Goal: Task Accomplishment & Management: Complete application form

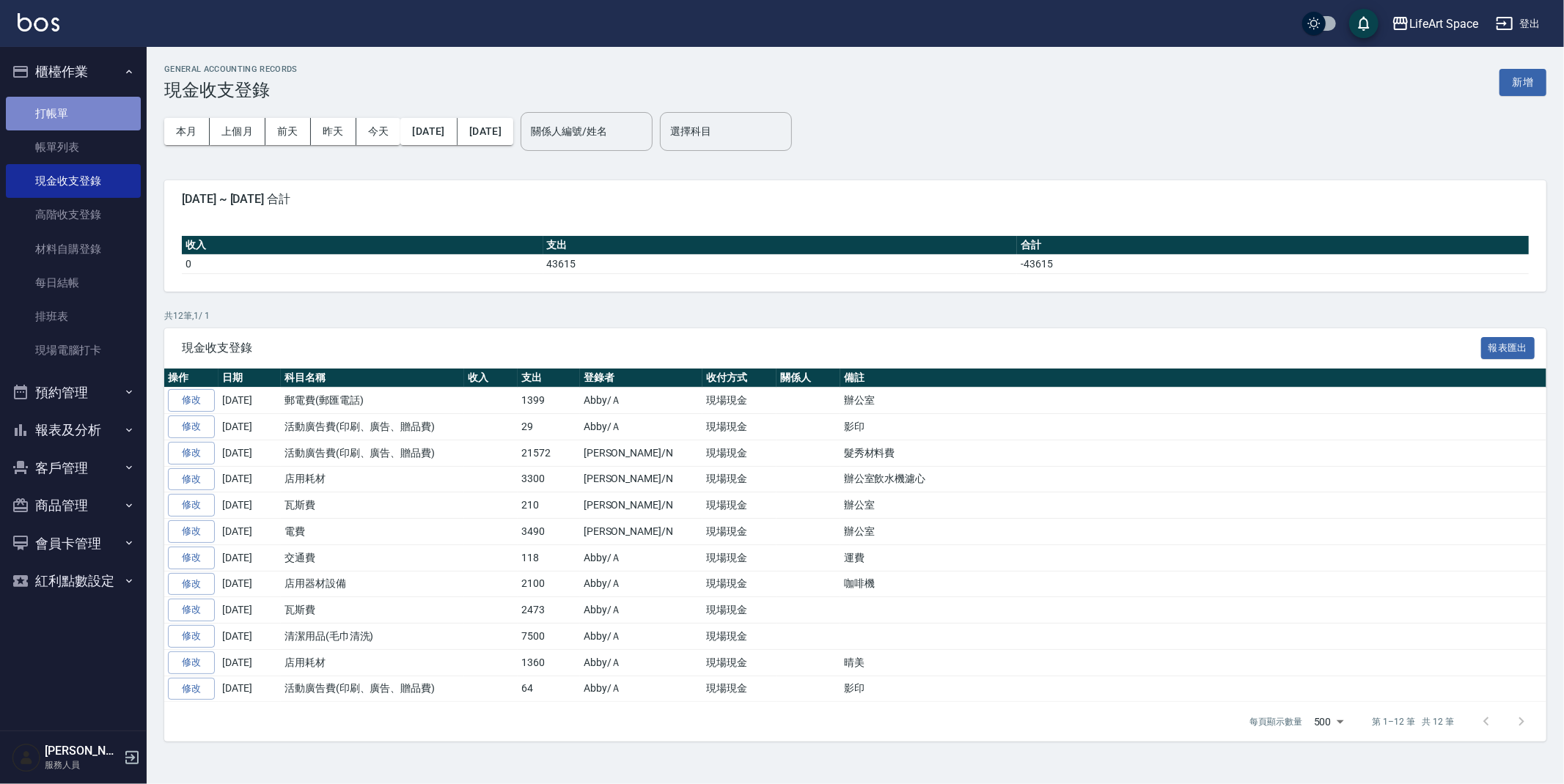
click at [75, 115] on link "打帳單" at bounding box center [73, 113] width 135 height 33
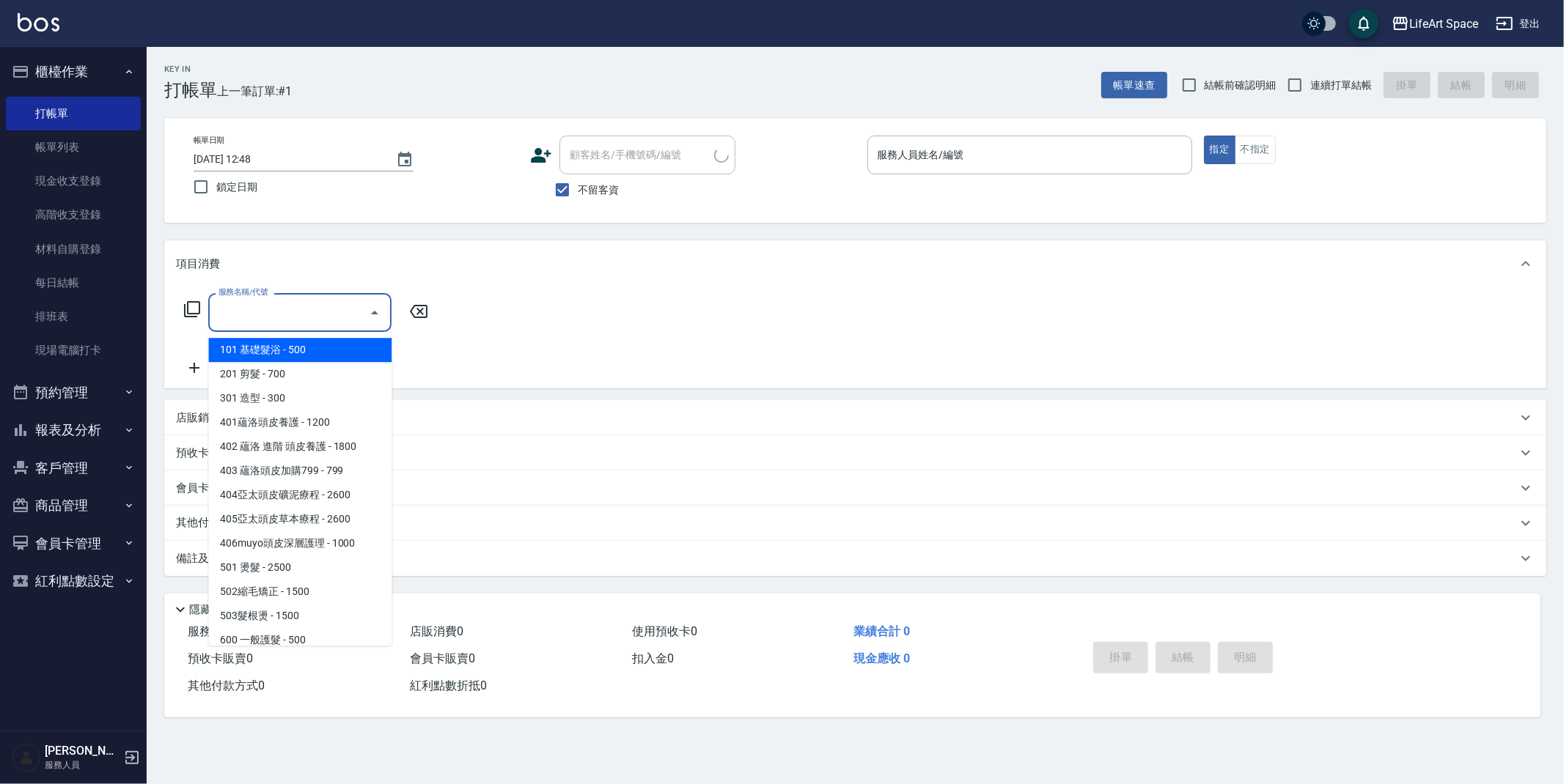
click at [295, 305] on input "服務名稱/代號" at bounding box center [289, 313] width 148 height 26
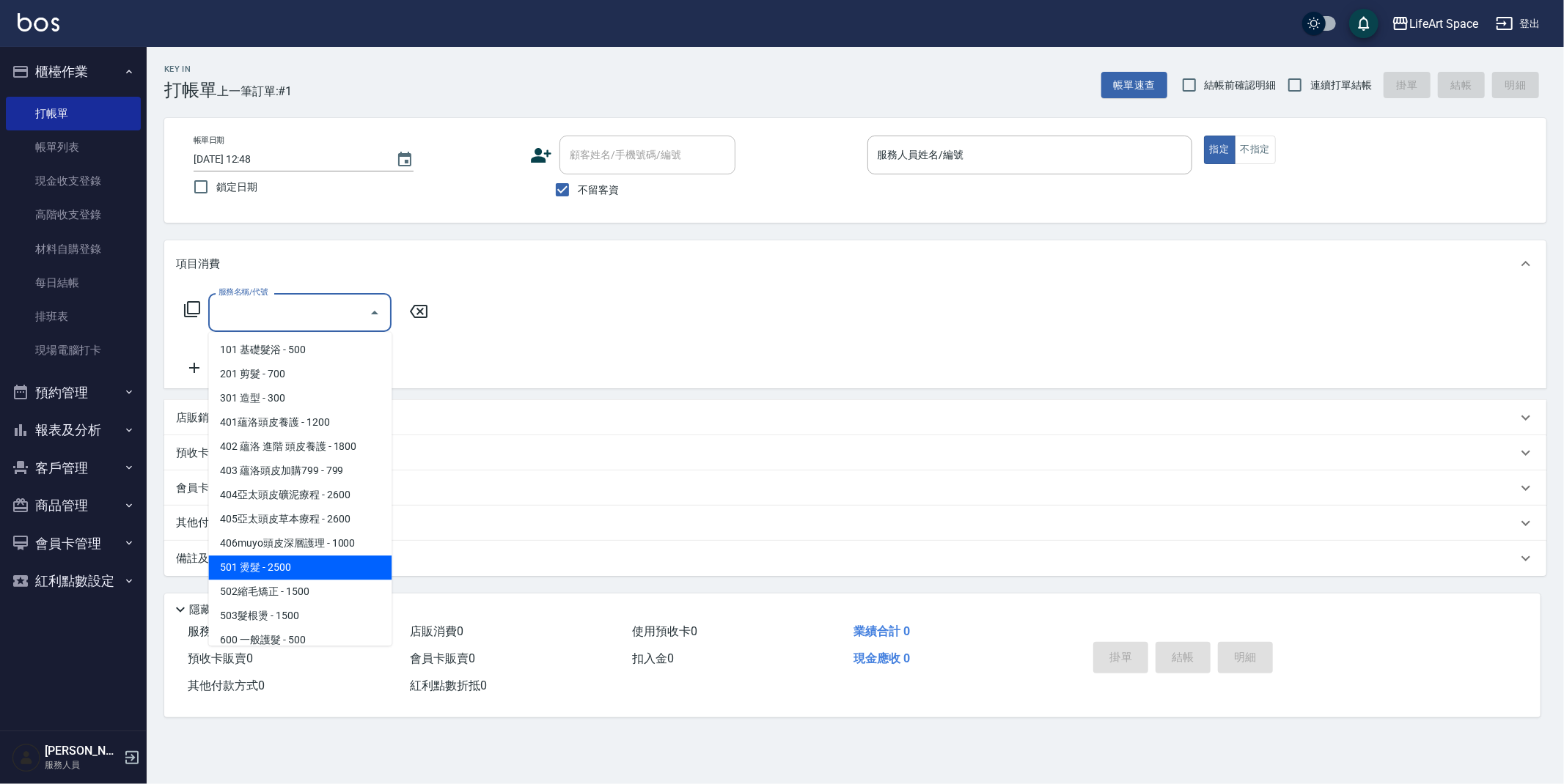
click at [277, 562] on span "501 燙髮 - 2500" at bounding box center [300, 568] width 184 height 24
type input "501 燙髮(501)"
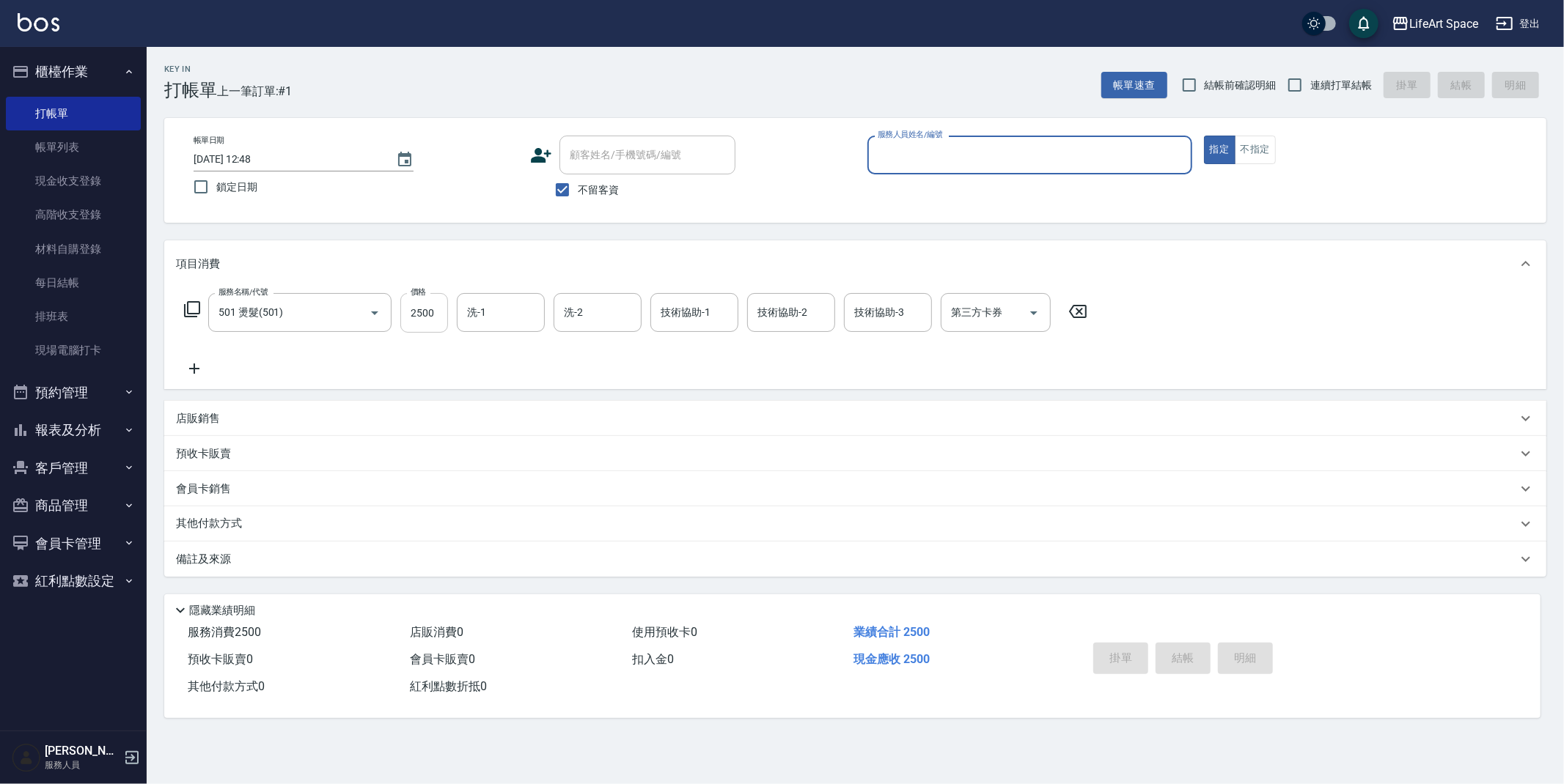
click at [437, 308] on input "2500" at bounding box center [424, 312] width 47 height 40
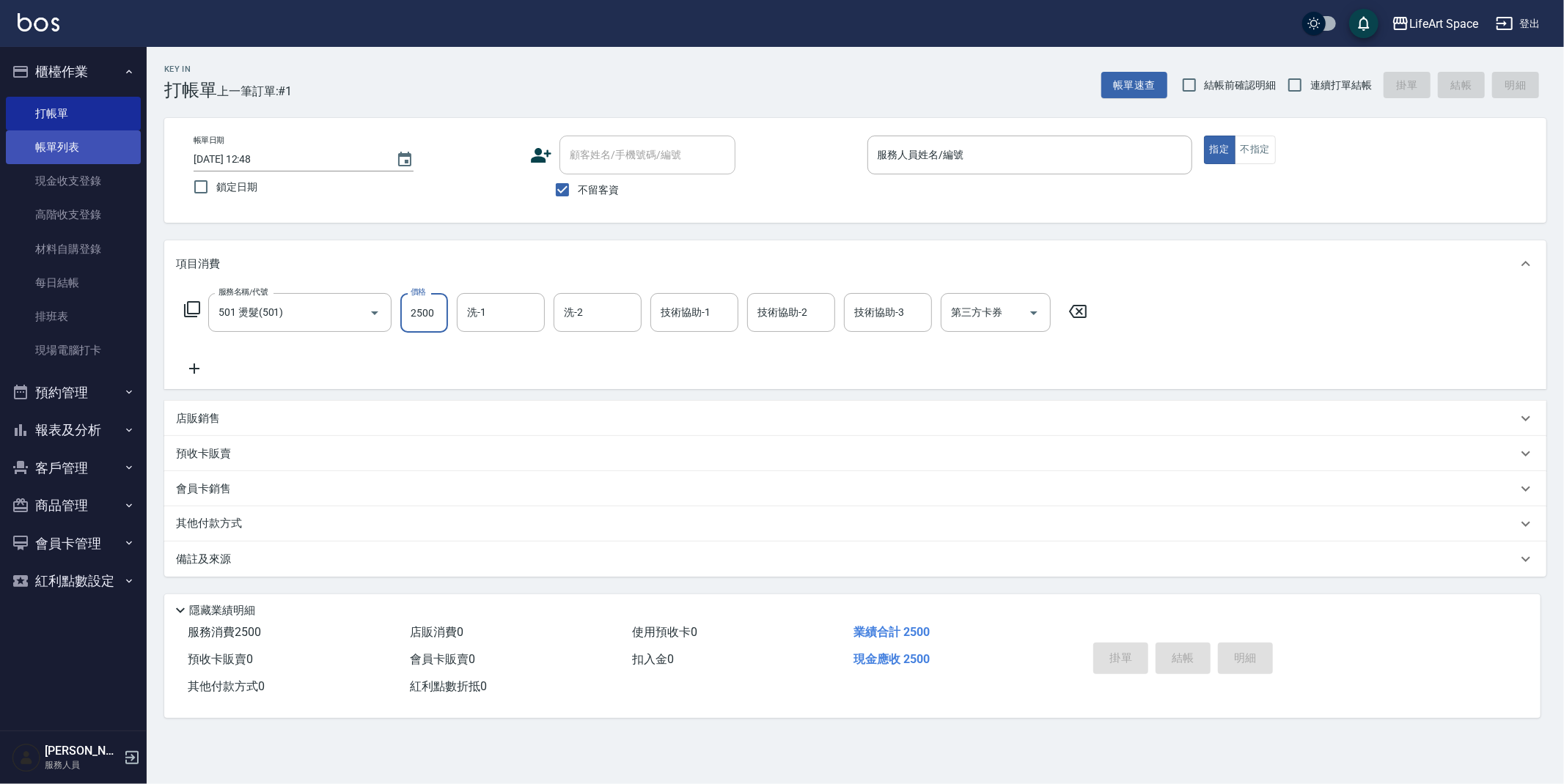
click at [64, 145] on link "帳單列表" at bounding box center [73, 147] width 135 height 33
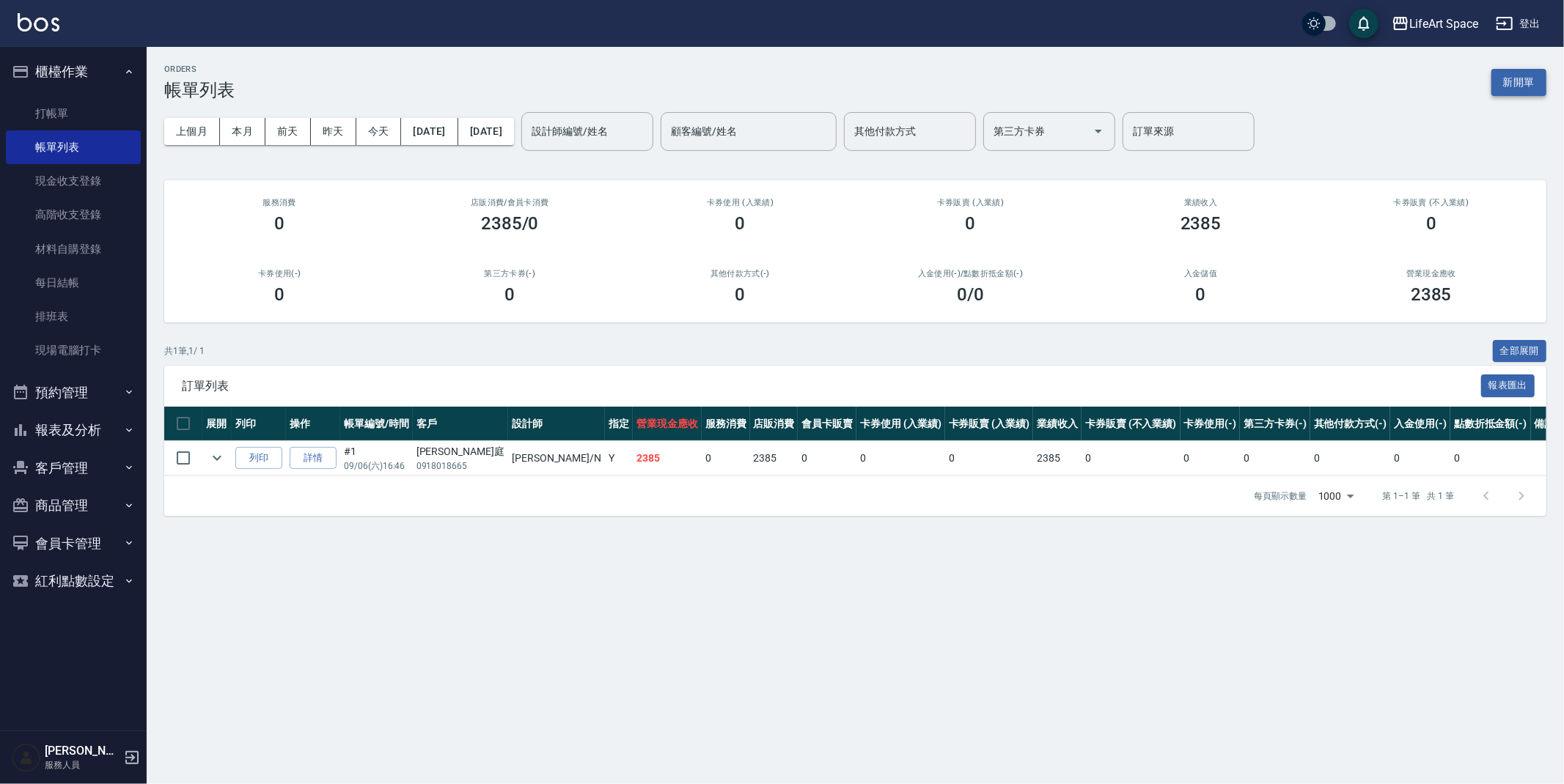
click at [1526, 75] on button "新開單" at bounding box center [1519, 82] width 55 height 27
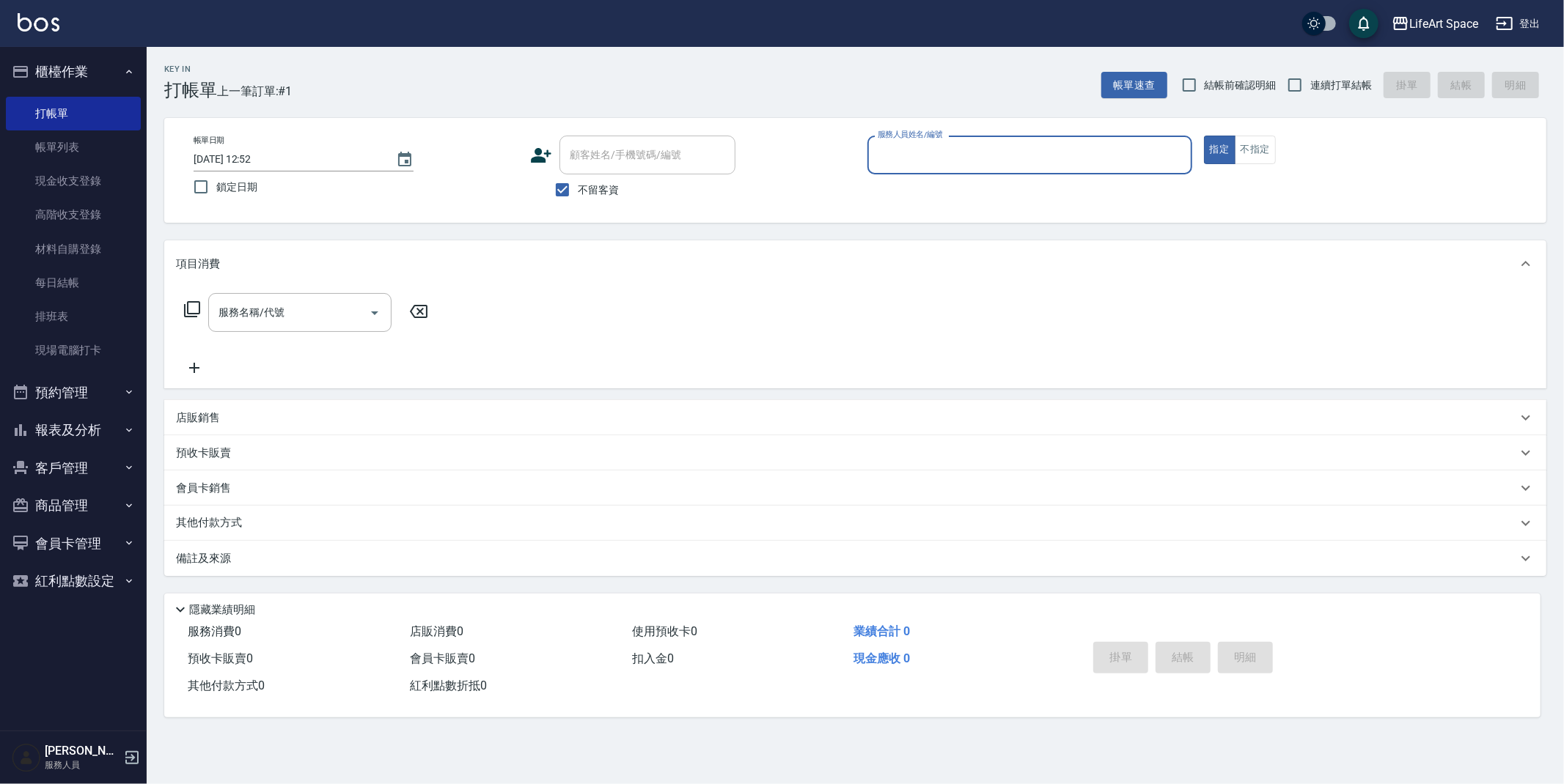
drag, startPoint x: 565, startPoint y: 181, endPoint x: 491, endPoint y: 144, distance: 82.7
click at [564, 181] on input "不留客資" at bounding box center [562, 189] width 31 height 31
checkbox input "false"
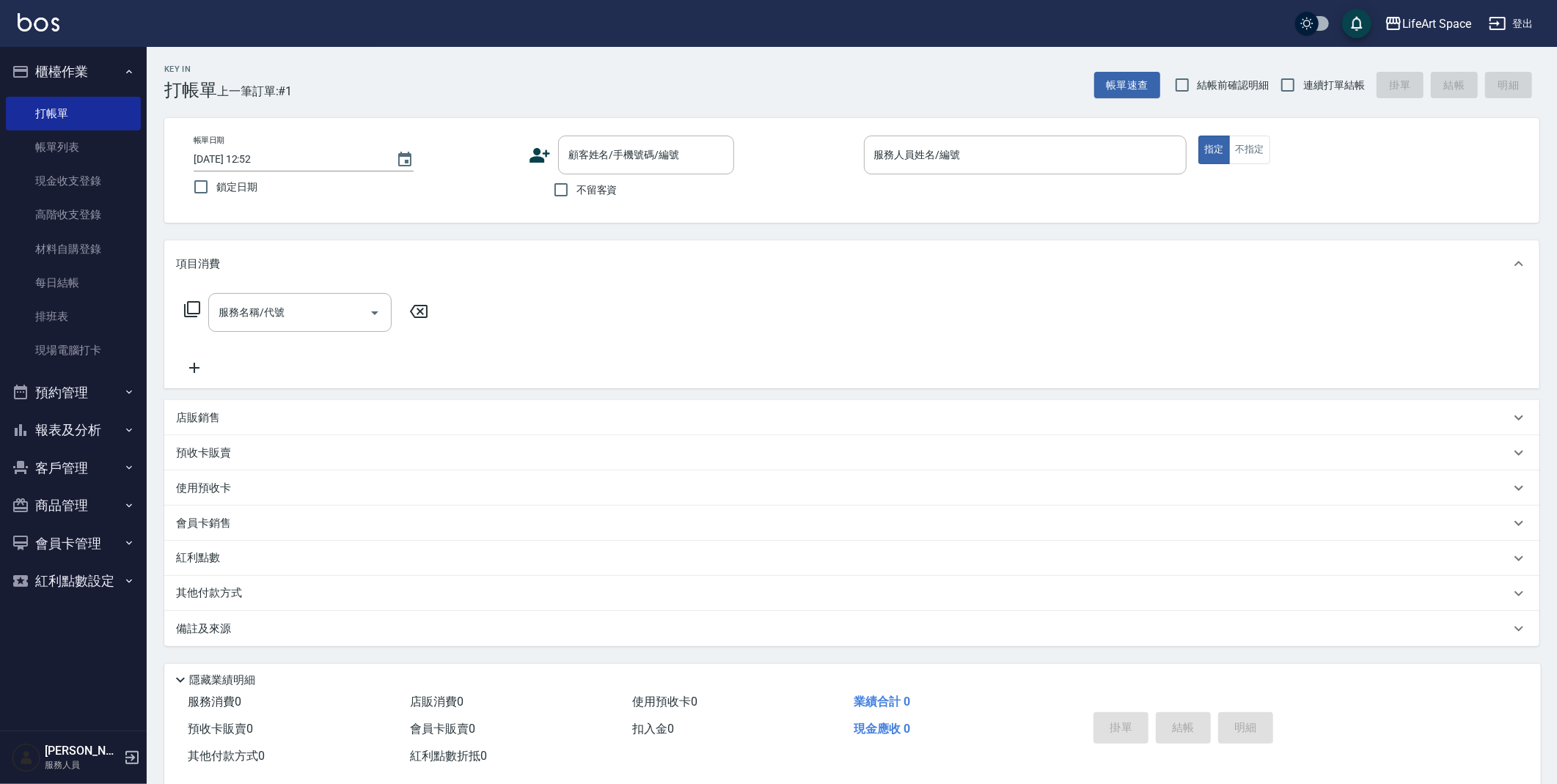
click at [240, 166] on input "[DATE] 12:52" at bounding box center [287, 159] width 188 height 24
click at [242, 160] on input "[DATE] 12:52" at bounding box center [287, 159] width 188 height 24
click at [655, 173] on div "顧客姓名/手機號碼/編號" at bounding box center [646, 155] width 176 height 39
type input "[DATE] 12:52"
click at [604, 182] on li "[PERSON_NAME]/0916913939/G087" at bounding box center [646, 193] width 176 height 24
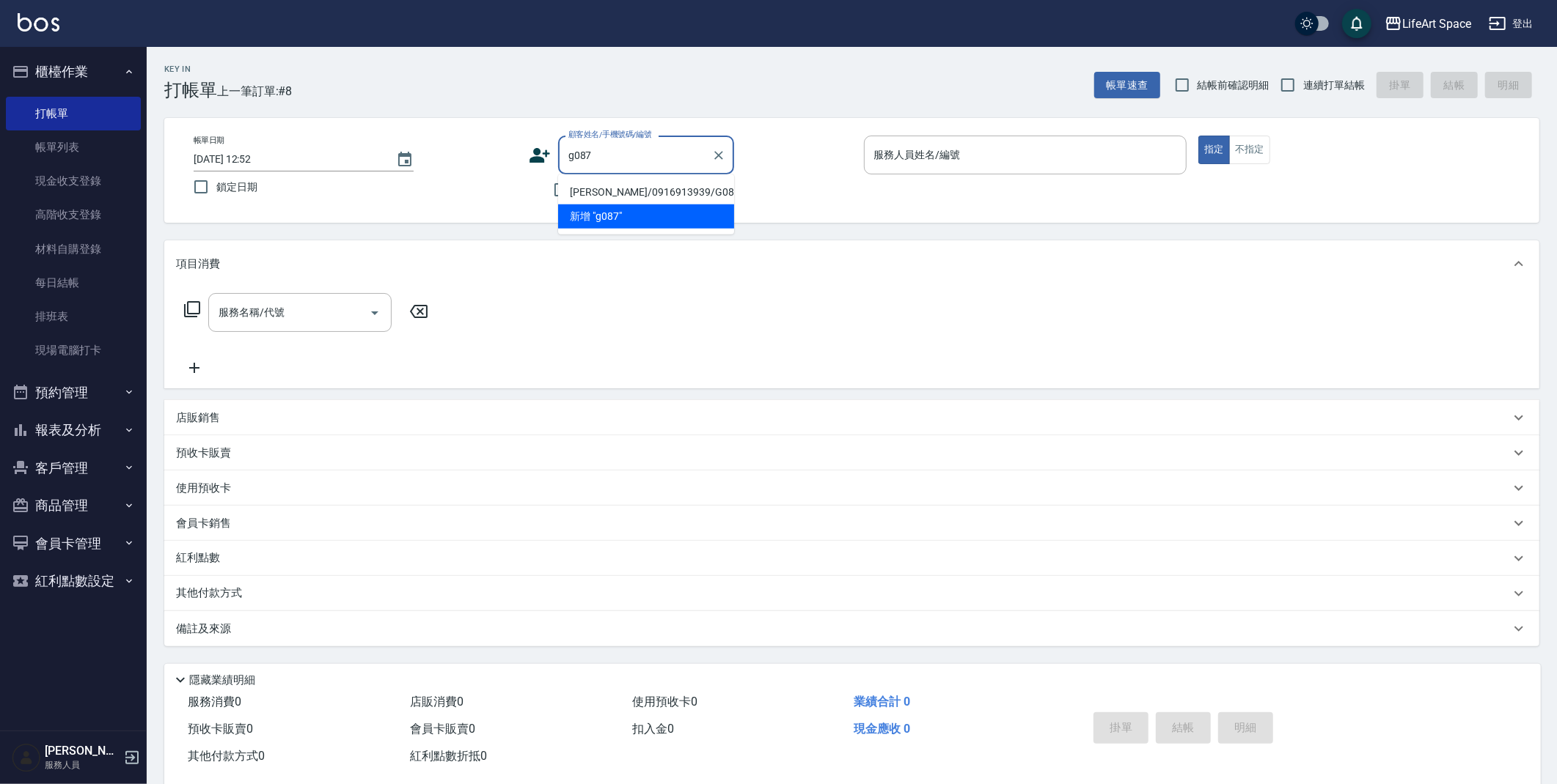
type input "[PERSON_NAME]/0916913939/G087"
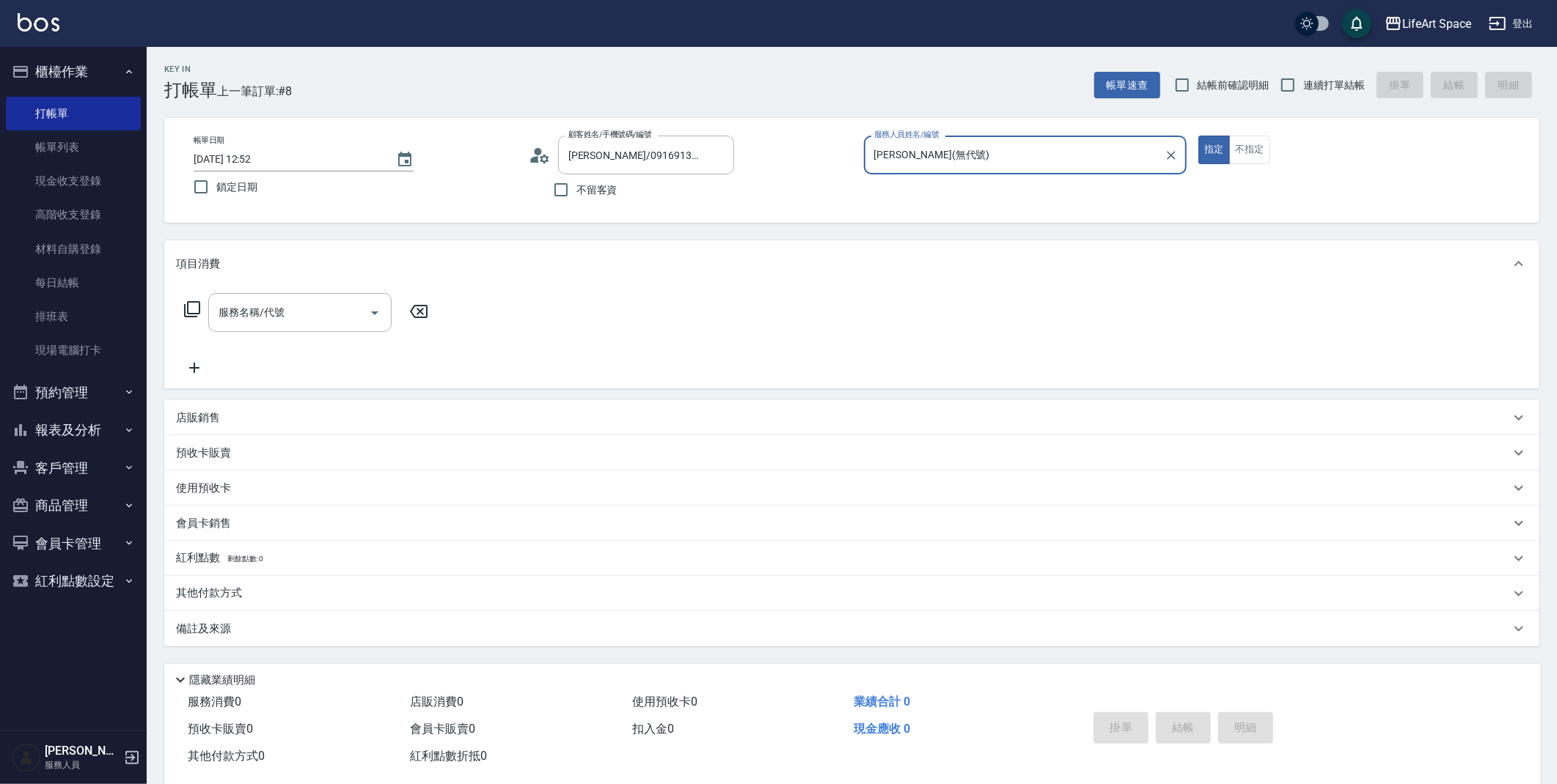
type input "[PERSON_NAME](無代號)"
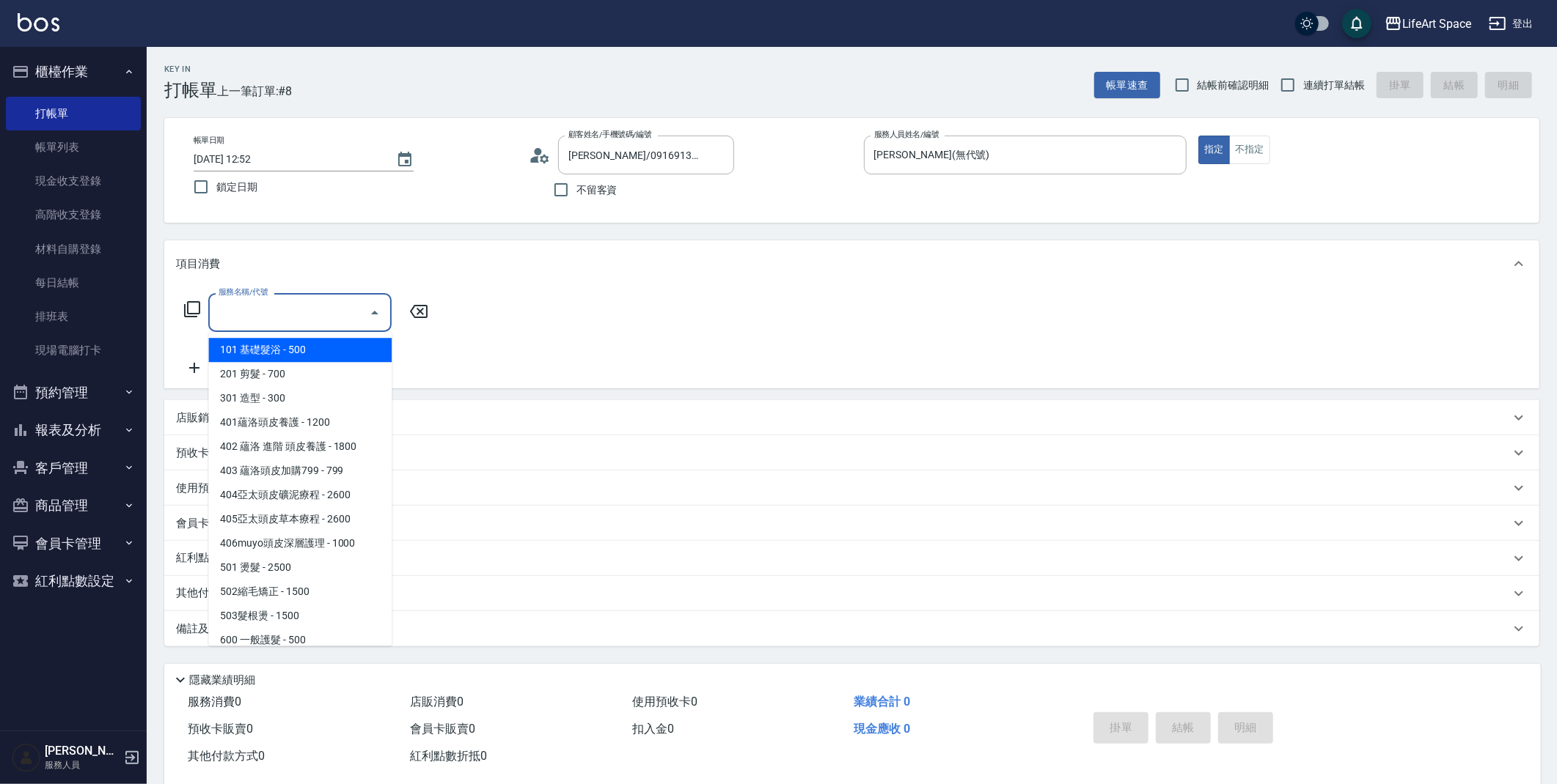
click at [323, 310] on input "服務名稱/代號" at bounding box center [289, 313] width 148 height 26
click at [318, 367] on span "201 剪髮 - 700" at bounding box center [300, 374] width 184 height 24
type input "201 剪髮(201)"
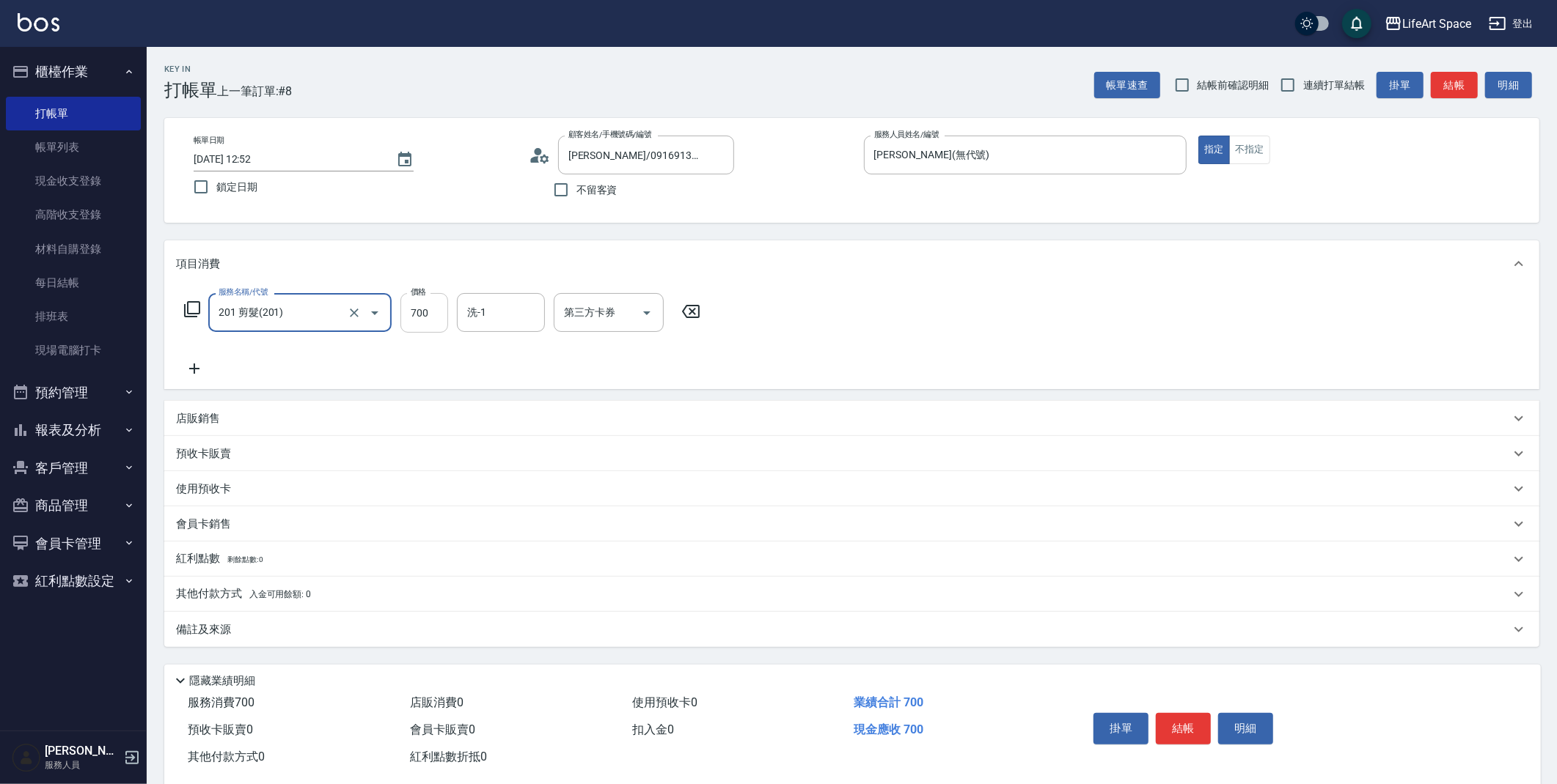
click at [440, 303] on input "700" at bounding box center [424, 312] width 47 height 40
type input "800"
type input "8"
type input "="
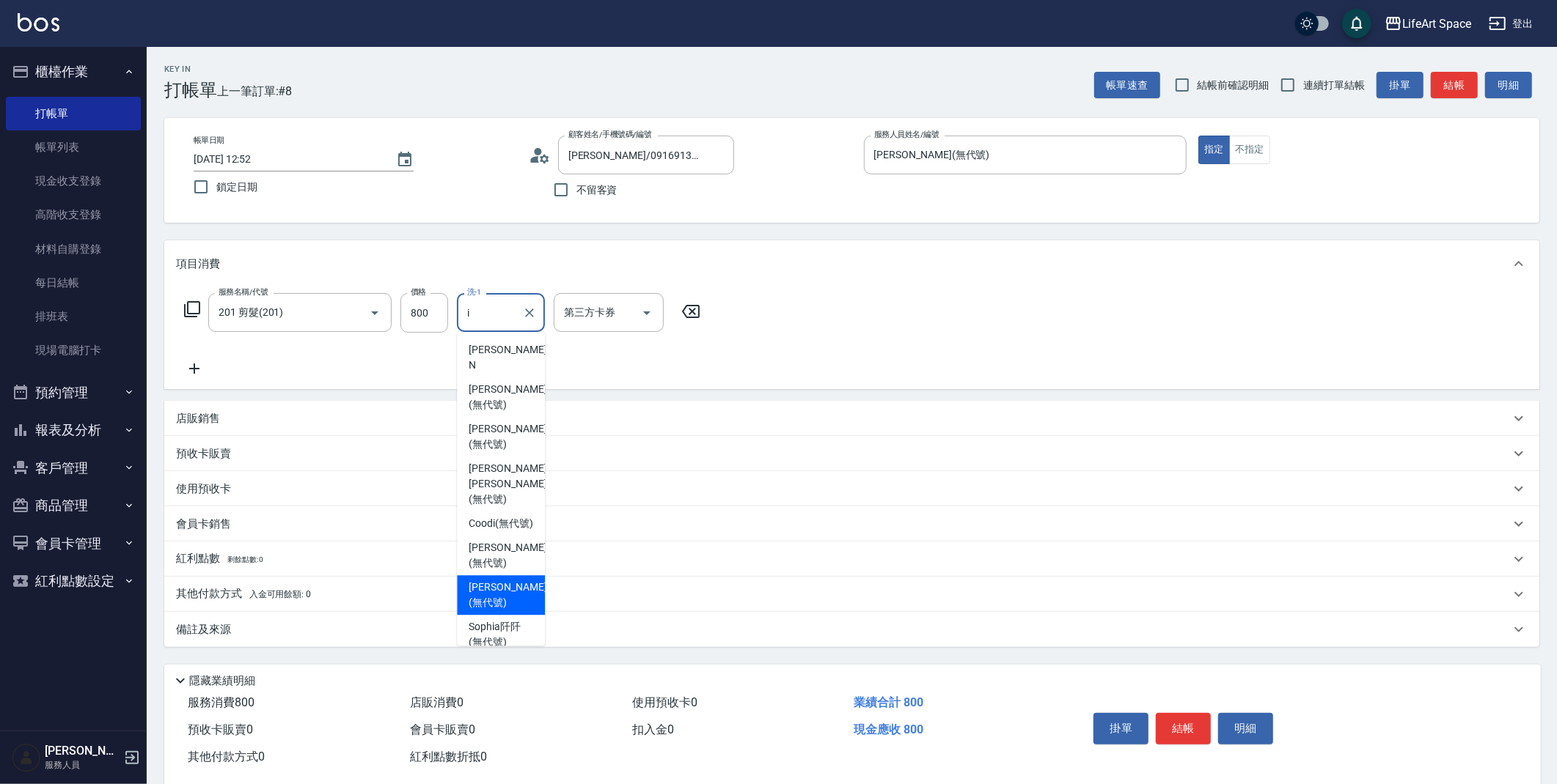
click at [511, 580] on span "[PERSON_NAME] (無代號)" at bounding box center [508, 595] width 78 height 31
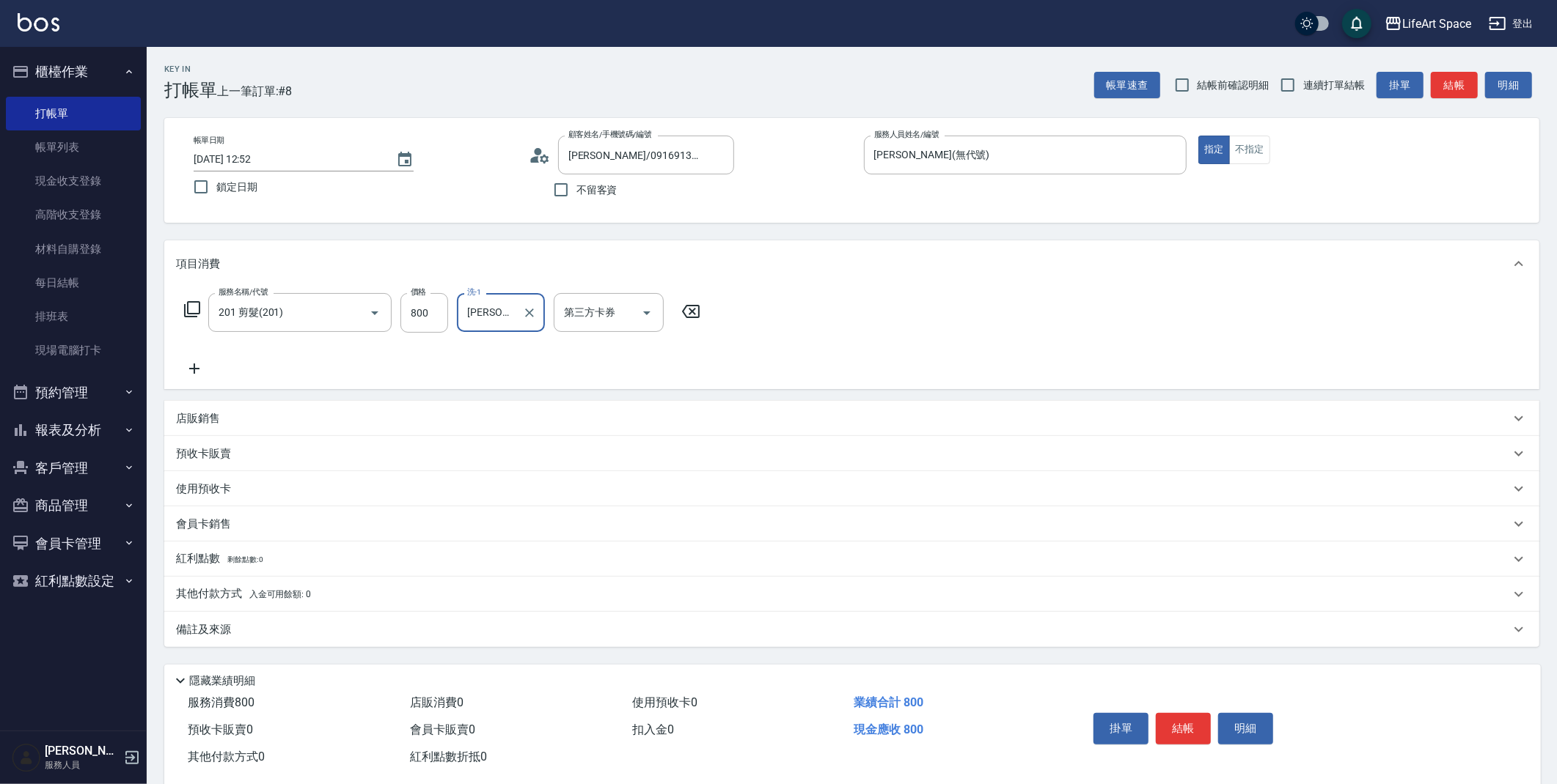
type input "[PERSON_NAME](無代號)"
click at [231, 630] on div "備註及來源" at bounding box center [842, 630] width 1334 height 16
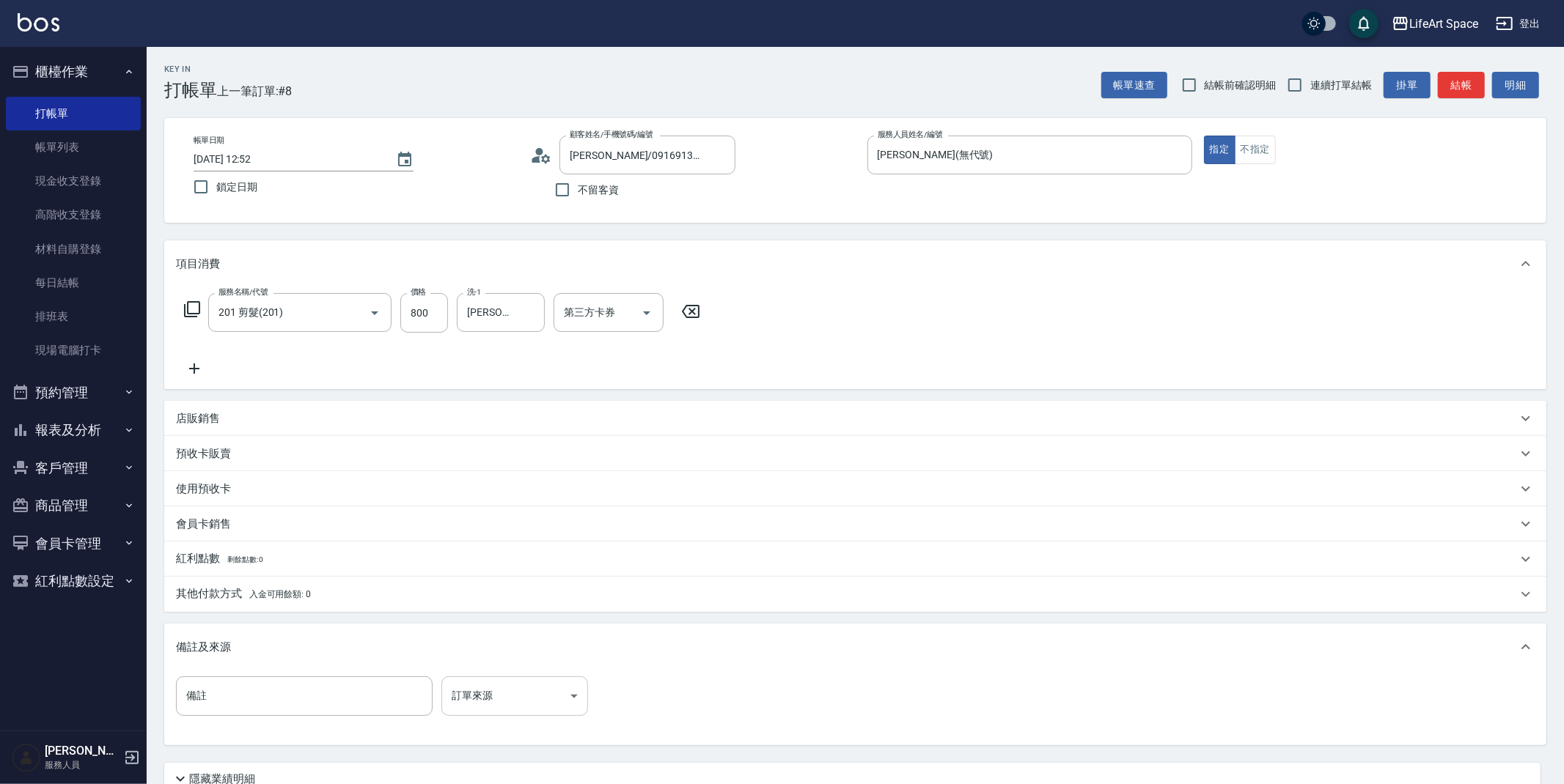
click at [465, 689] on body "LifeArt Space 登出 櫃檯作業 打帳單 帳單列表 現金收支登錄 高階收支登錄 材料自購登錄 每日結帳 排班表 現場電腦打卡 預約管理 預約管理 單…" at bounding box center [782, 452] width 1564 height 904
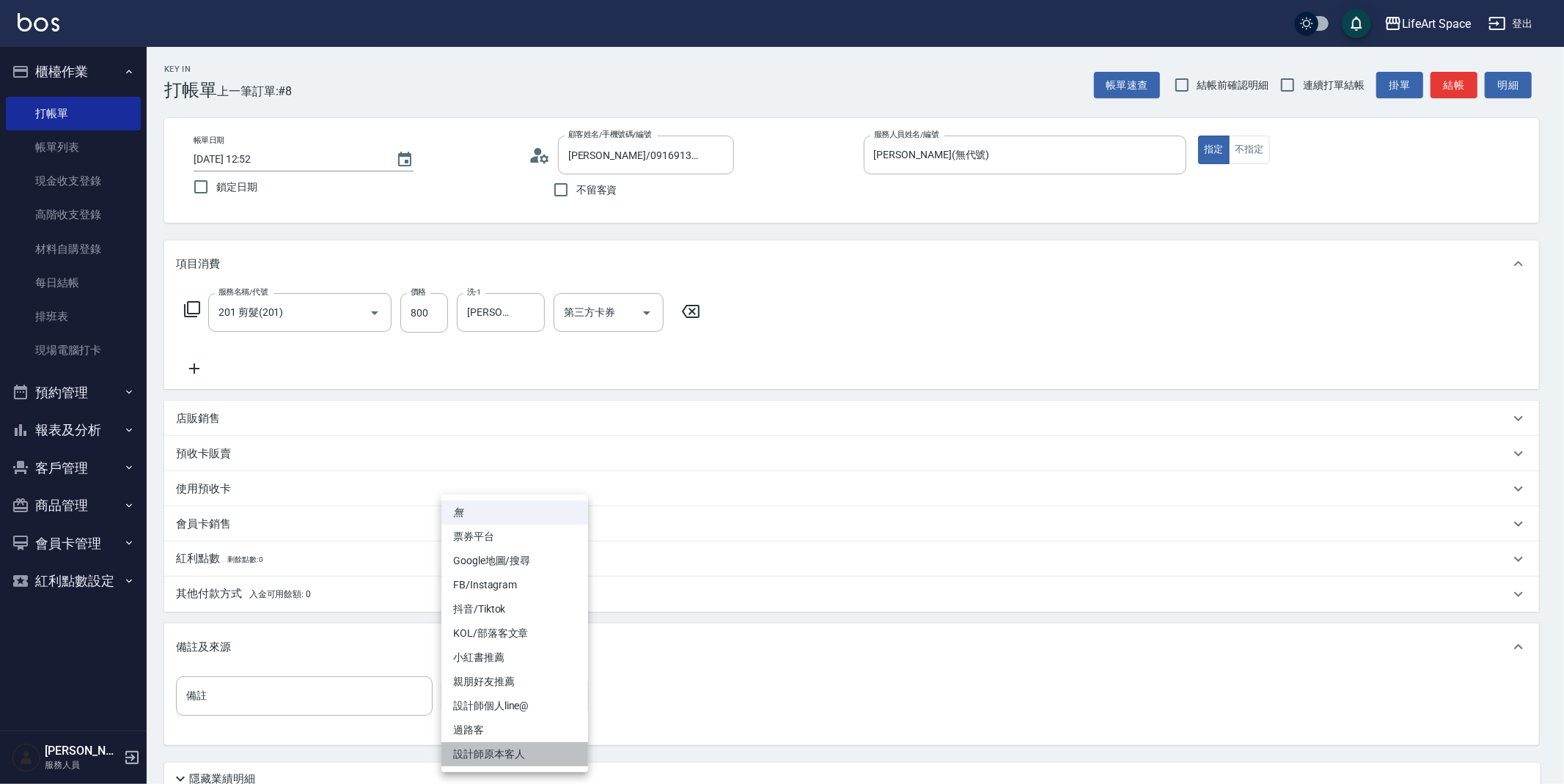
click at [494, 748] on li "設計師原本客人" at bounding box center [515, 754] width 146 height 24
type input "設計師原本客人"
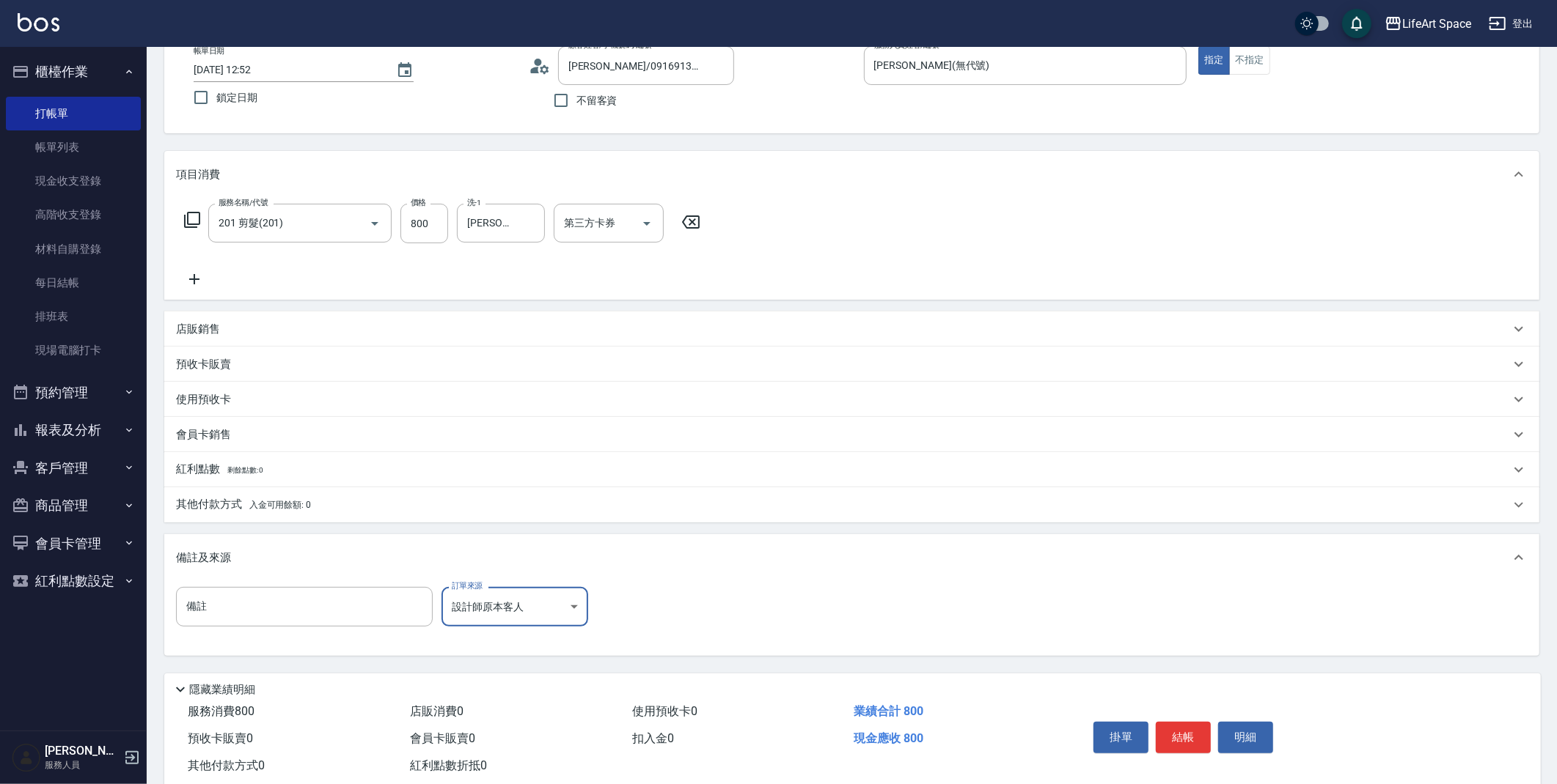
scroll to position [125, 0]
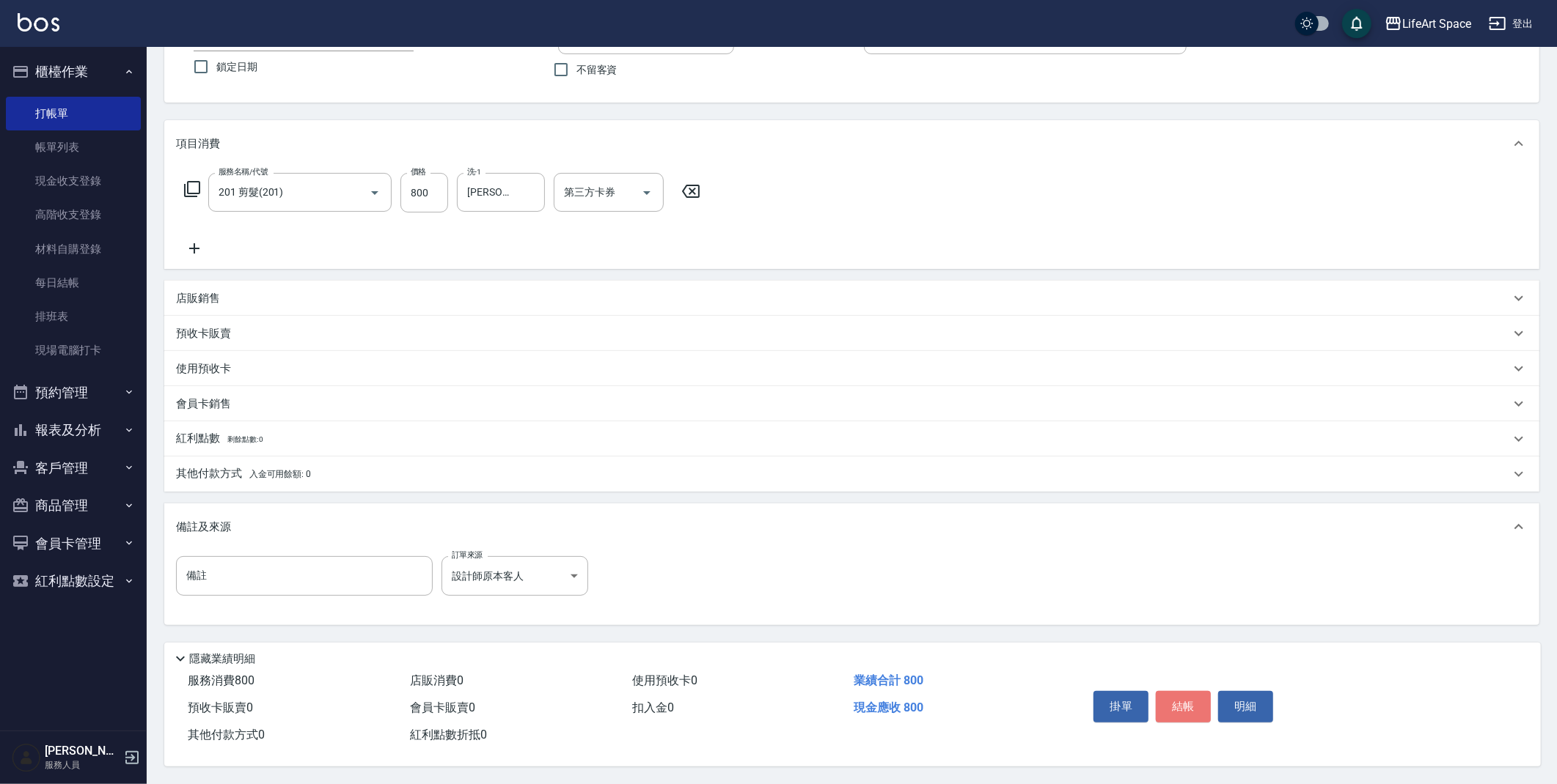
click at [1184, 702] on button "結帳" at bounding box center [1183, 706] width 55 height 31
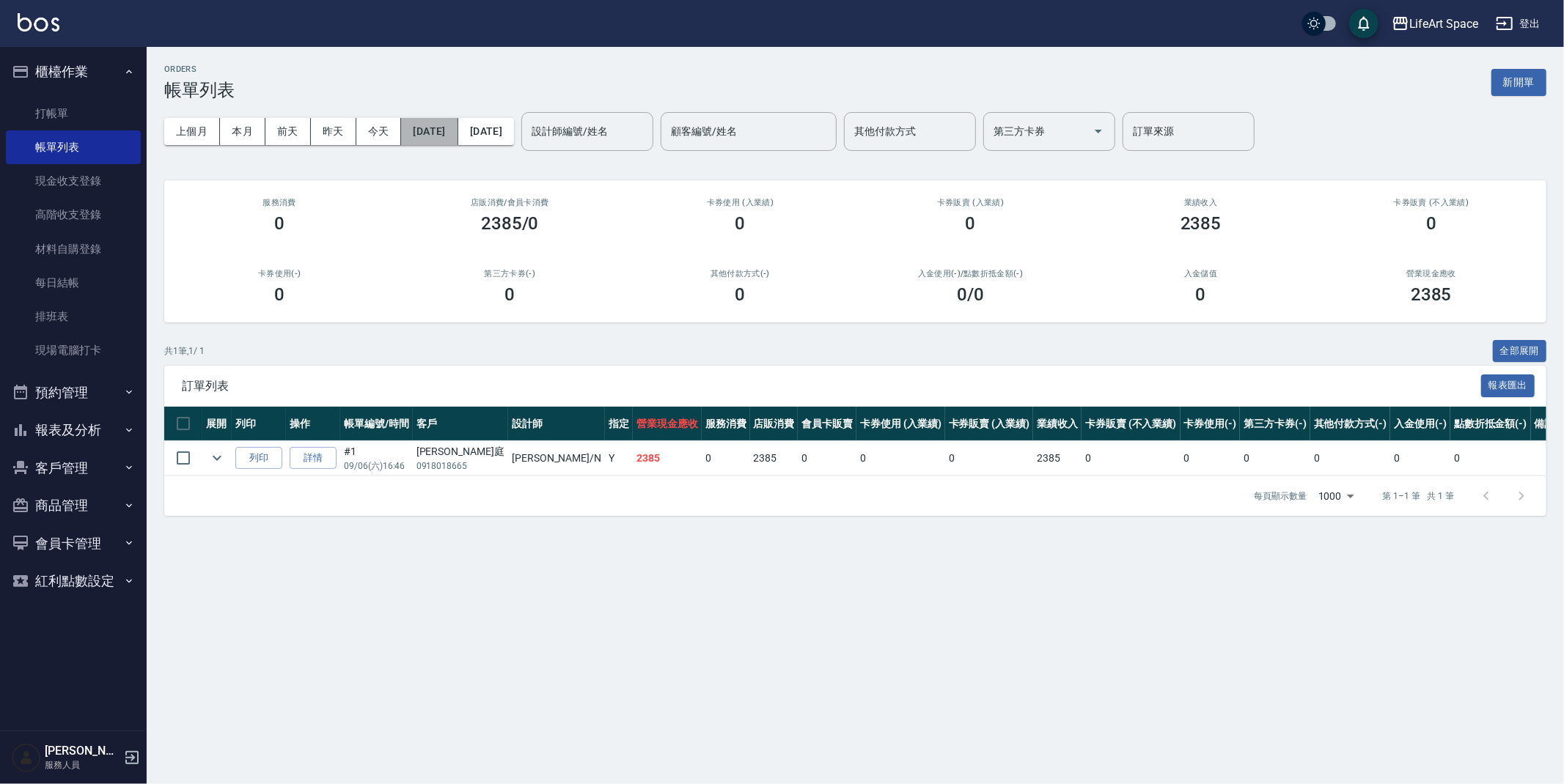
click at [448, 135] on button "[DATE]" at bounding box center [429, 131] width 57 height 27
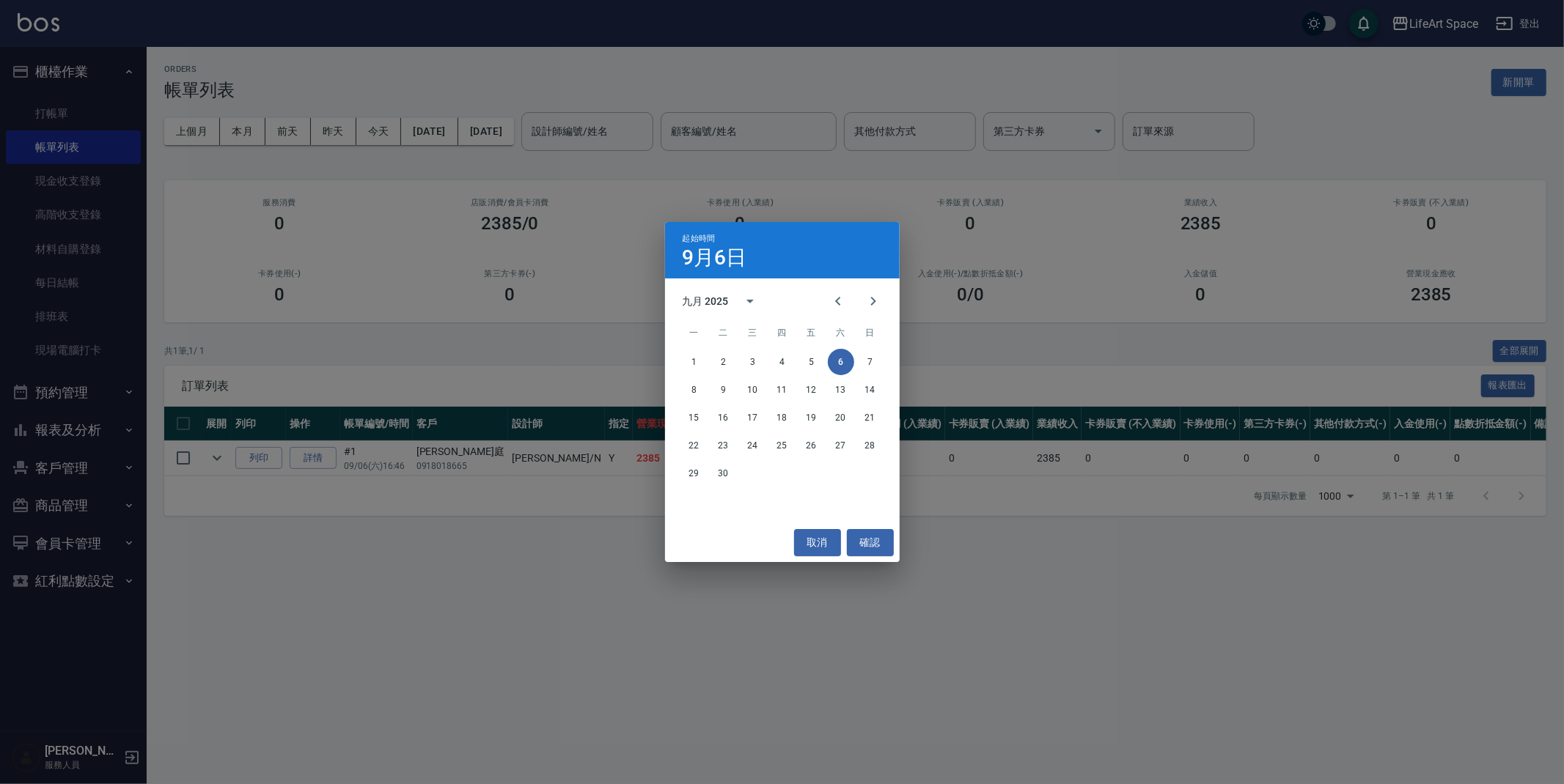
drag, startPoint x: 871, startPoint y: 537, endPoint x: 813, endPoint y: 469, distance: 89.4
click at [871, 537] on button "確認" at bounding box center [871, 542] width 47 height 27
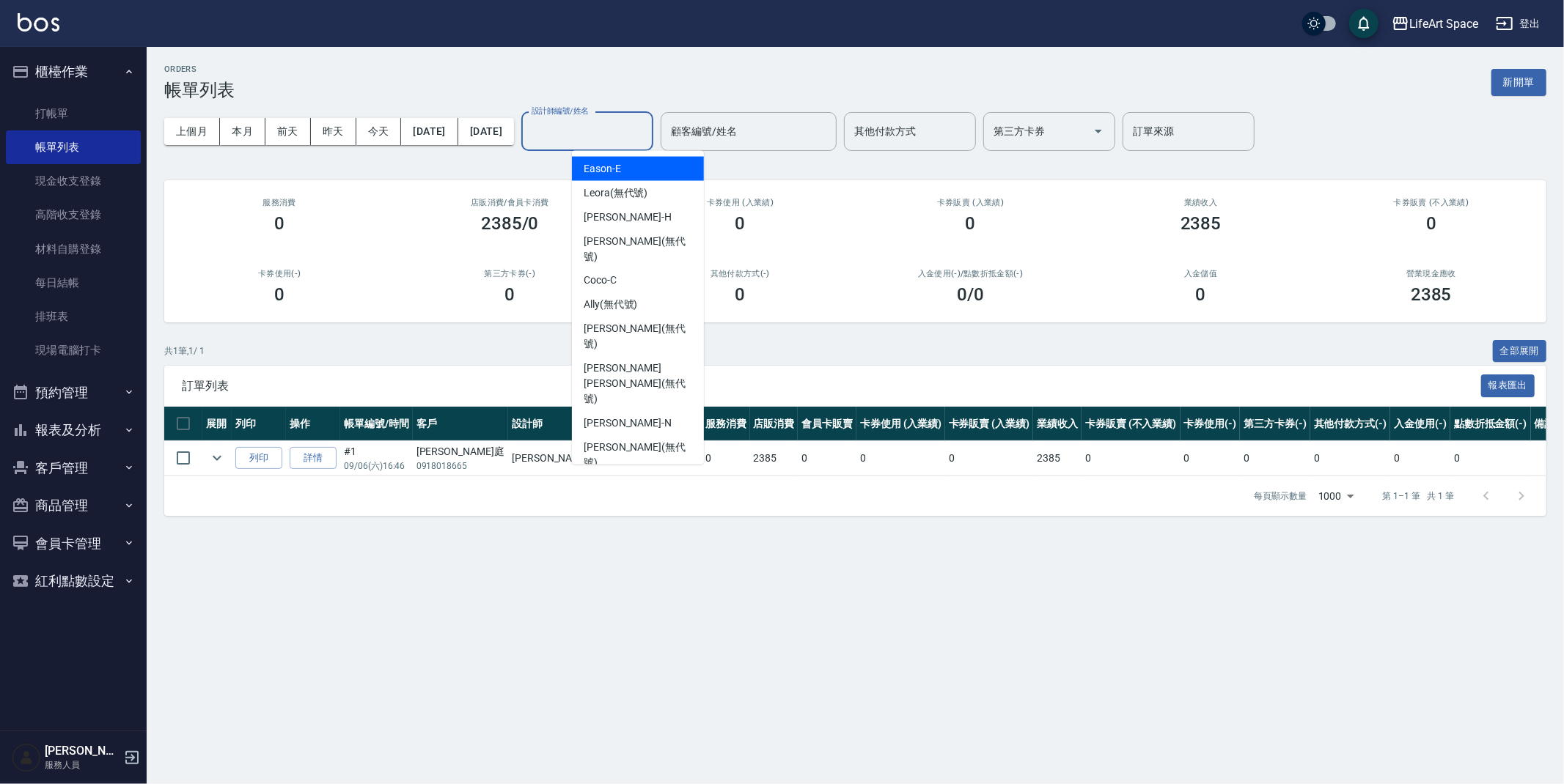
click at [588, 127] on input "設計師編號/姓名" at bounding box center [588, 132] width 119 height 26
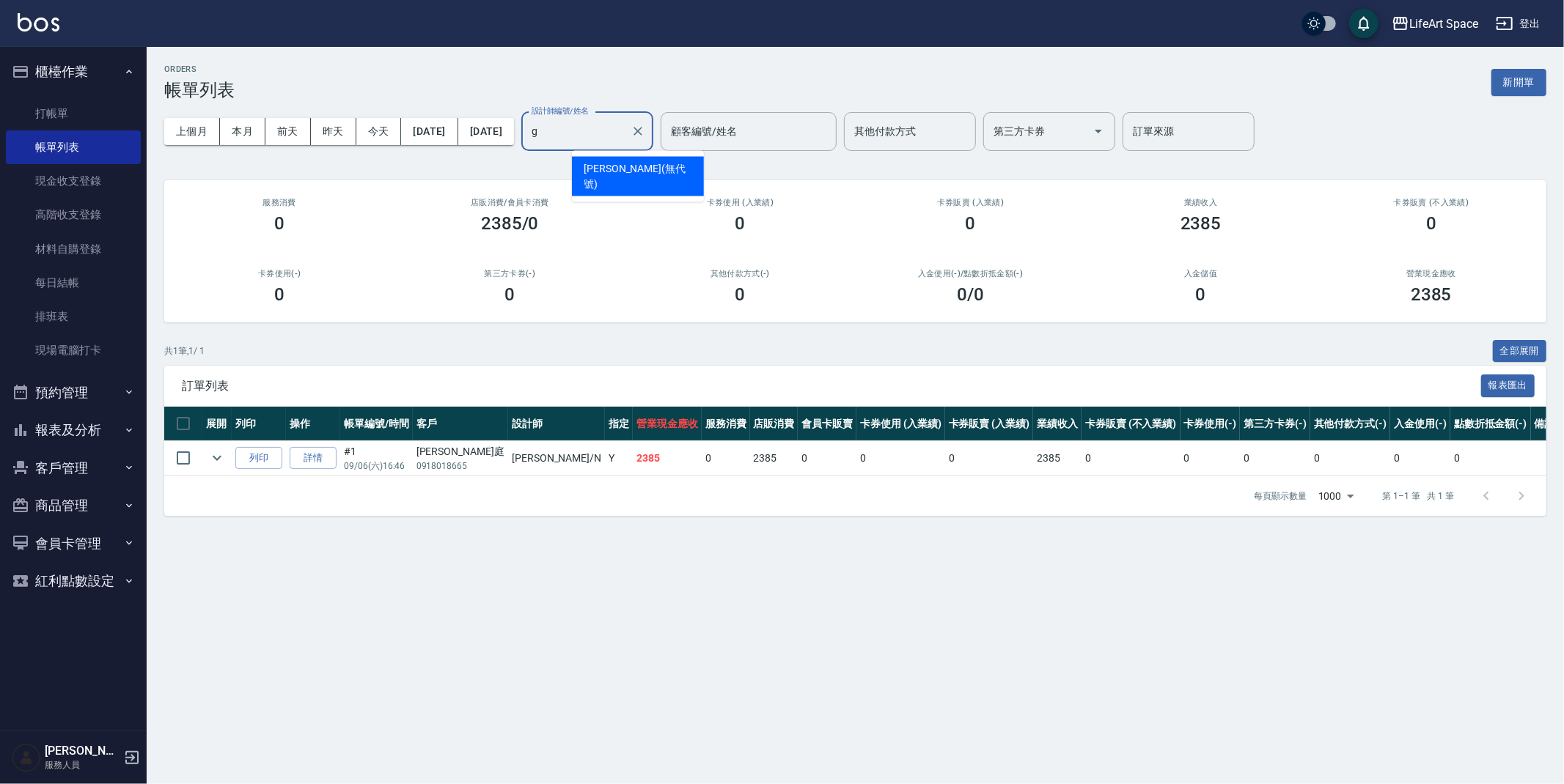
click at [599, 166] on span "[PERSON_NAME] (無代號)" at bounding box center [638, 176] width 108 height 31
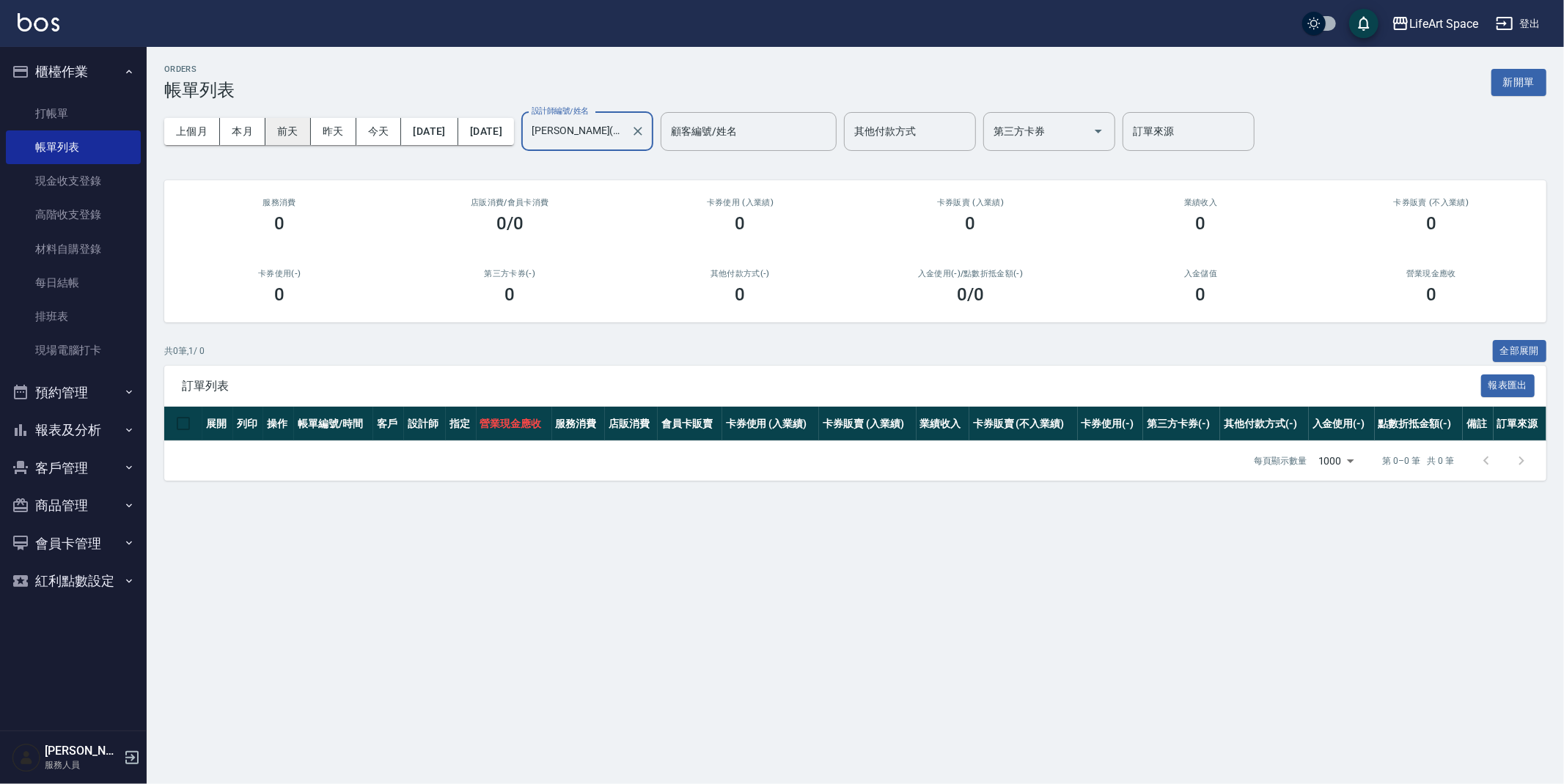
type input "[PERSON_NAME](無代號)"
click at [300, 120] on button "前天" at bounding box center [287, 131] width 45 height 27
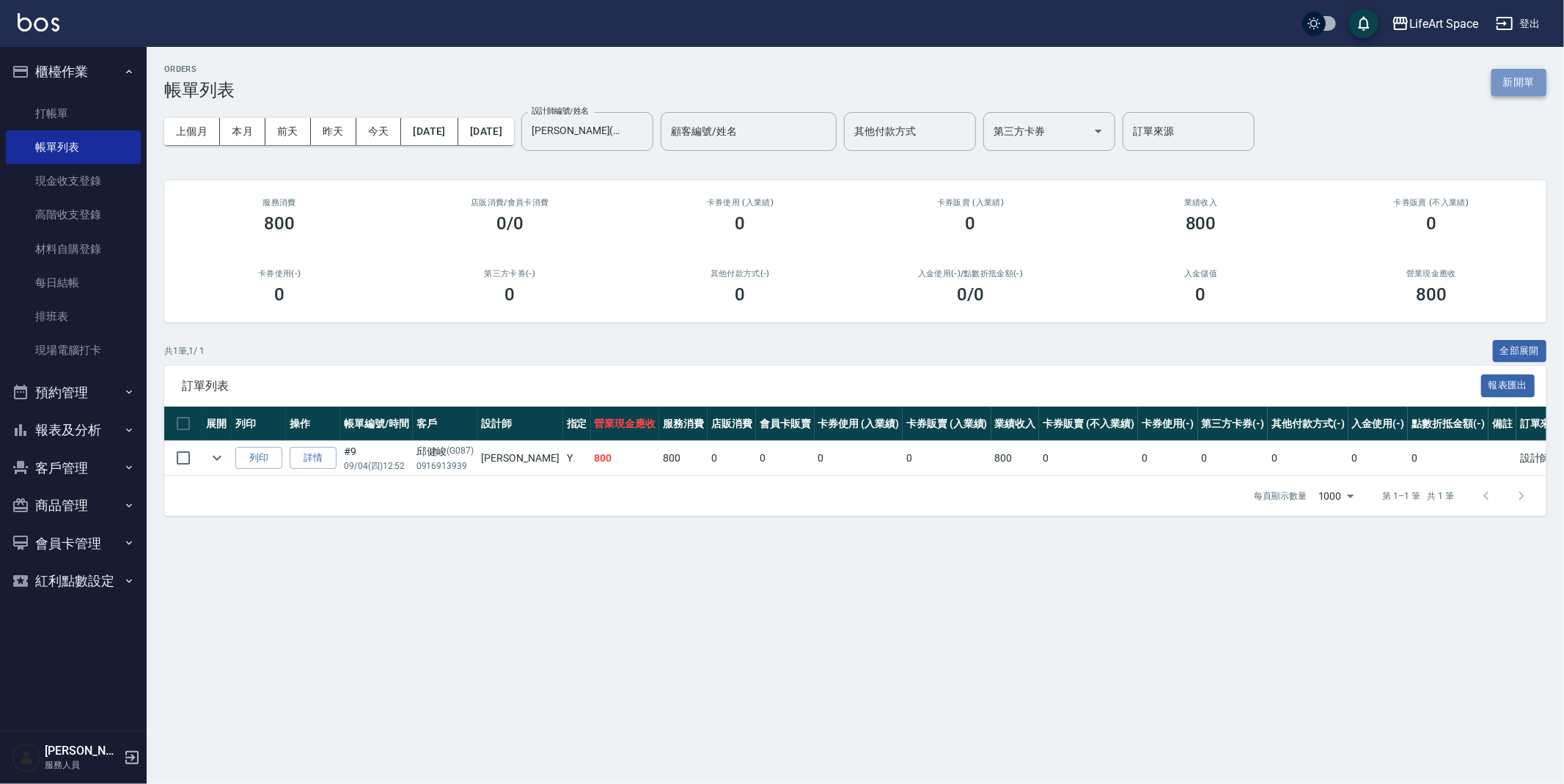
click at [1535, 69] on button "新開單" at bounding box center [1519, 82] width 55 height 27
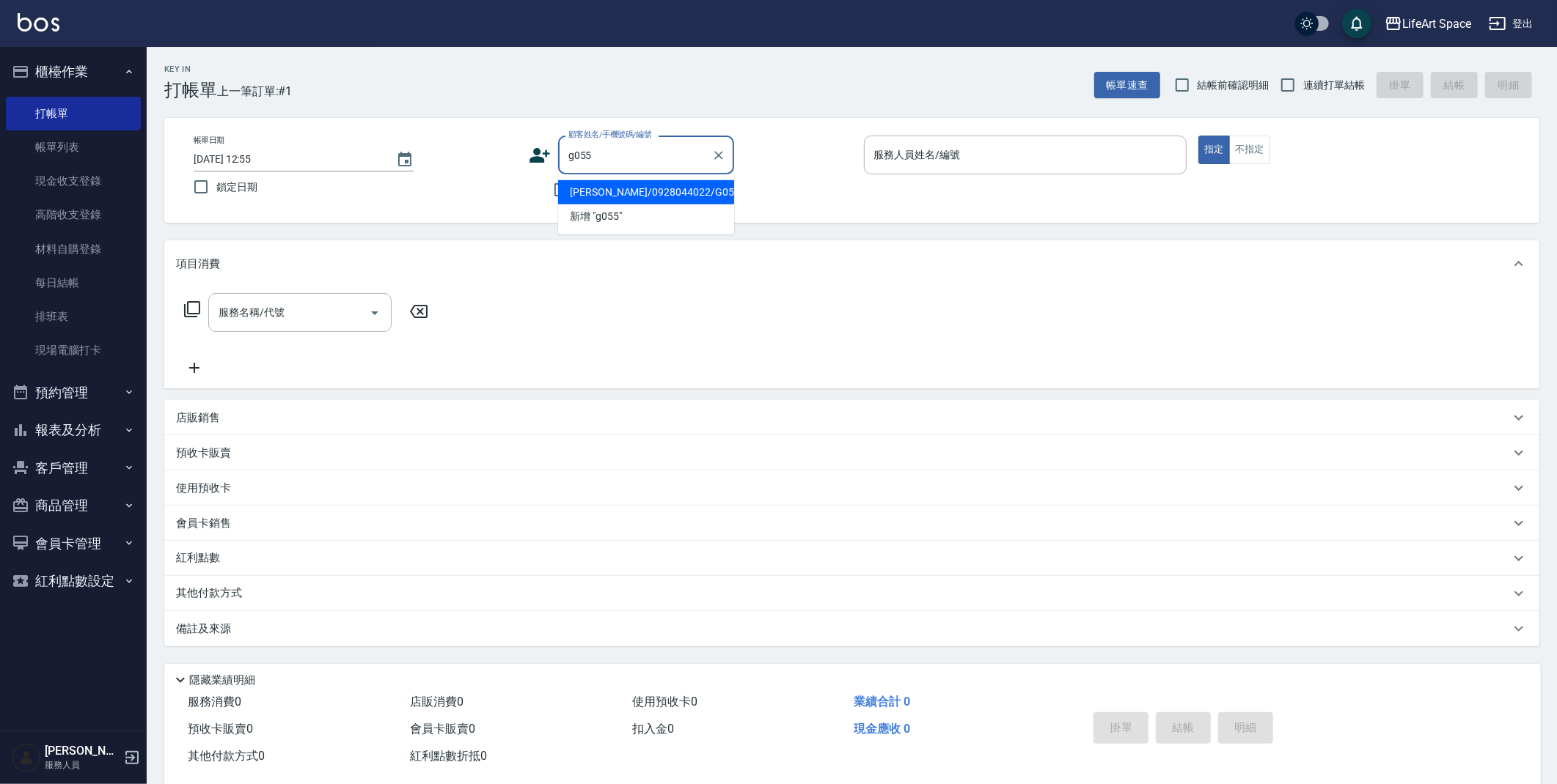
click at [648, 198] on li "[PERSON_NAME]/0928044022/G055" at bounding box center [646, 193] width 176 height 24
type input "[PERSON_NAME]/0928044022/G055"
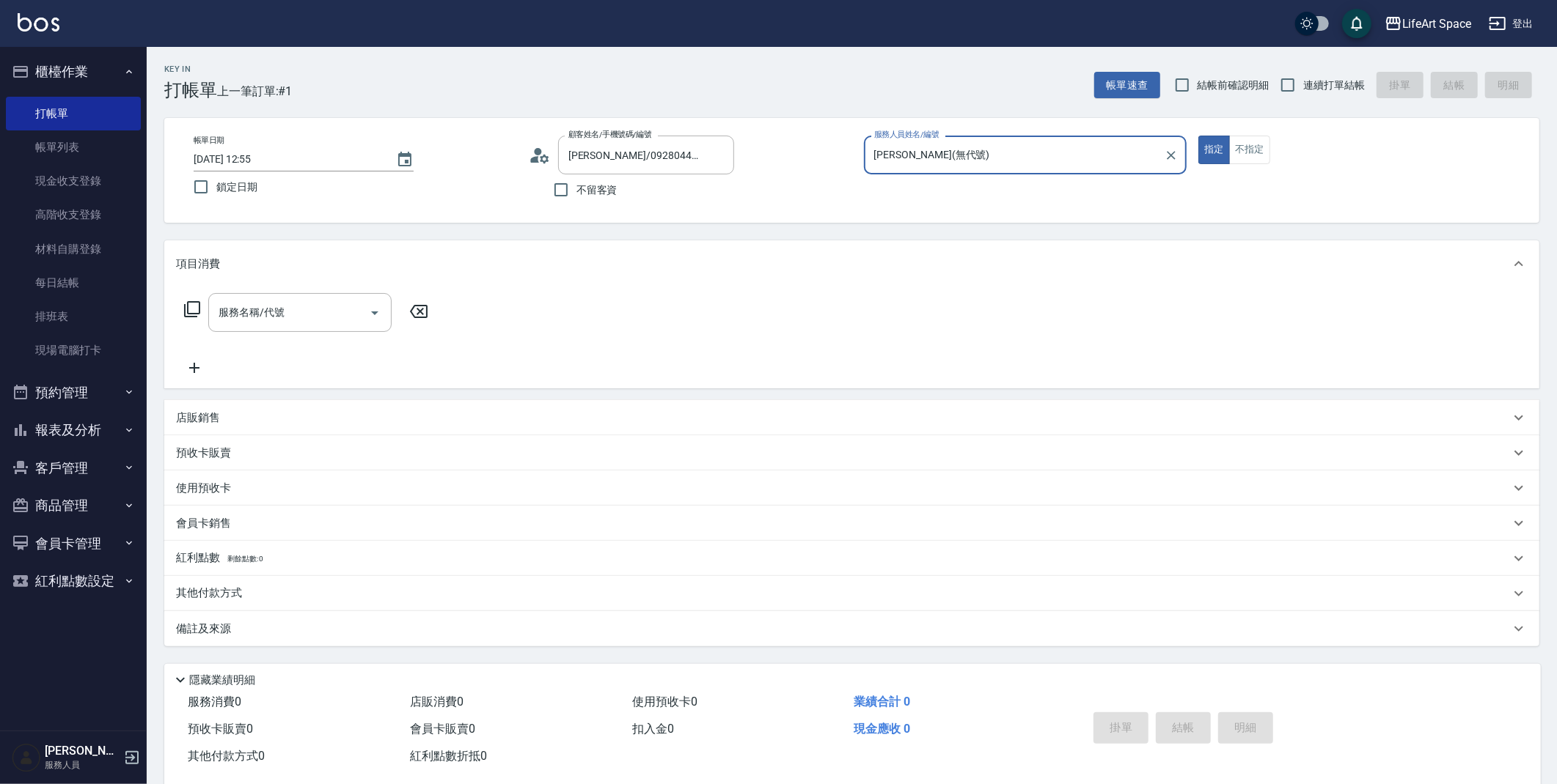
type input "[PERSON_NAME](無代號)"
click at [247, 158] on input "[DATE] 12:55" at bounding box center [287, 159] width 188 height 24
type input "[DATE] 12:55"
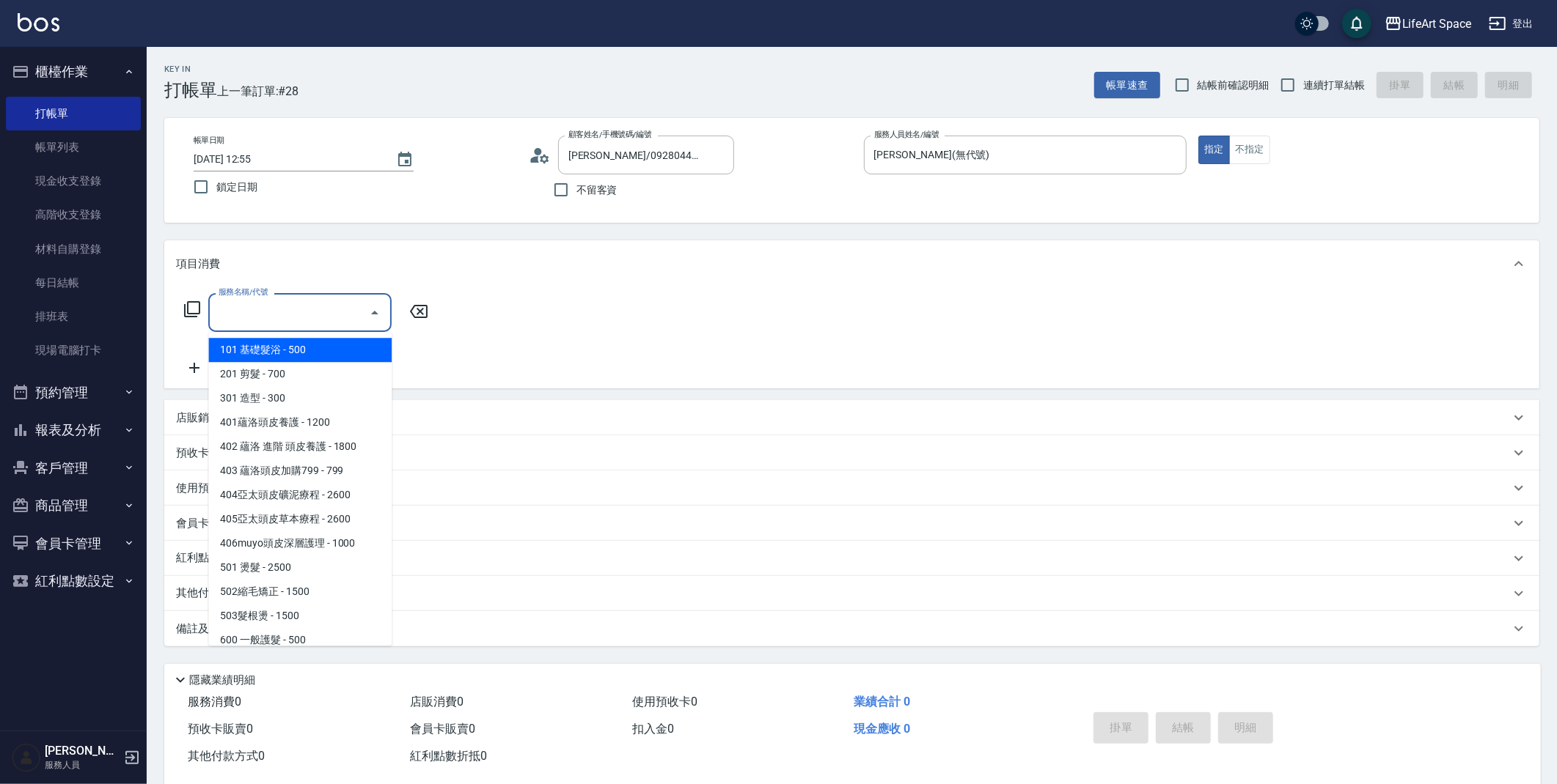
click at [259, 309] on div "服務名稱/代號 服務名稱/代號" at bounding box center [300, 312] width 184 height 39
click at [315, 376] on span "201 剪髮 - 700" at bounding box center [300, 374] width 184 height 24
type input "201 剪髮(201)"
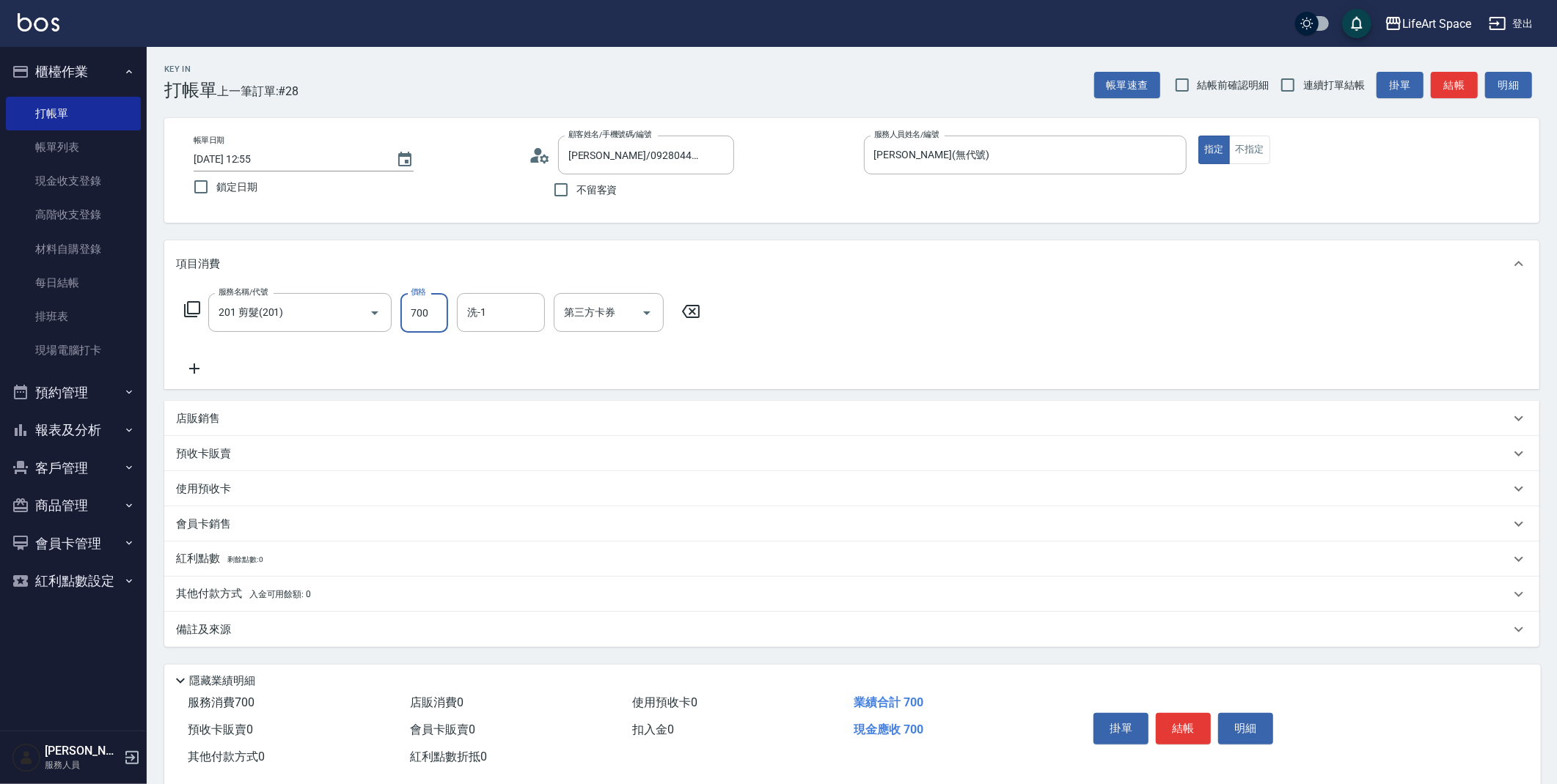
click at [420, 312] on input "700" at bounding box center [424, 312] width 47 height 40
type input "600"
click at [343, 629] on div "備註及來源" at bounding box center [842, 630] width 1334 height 16
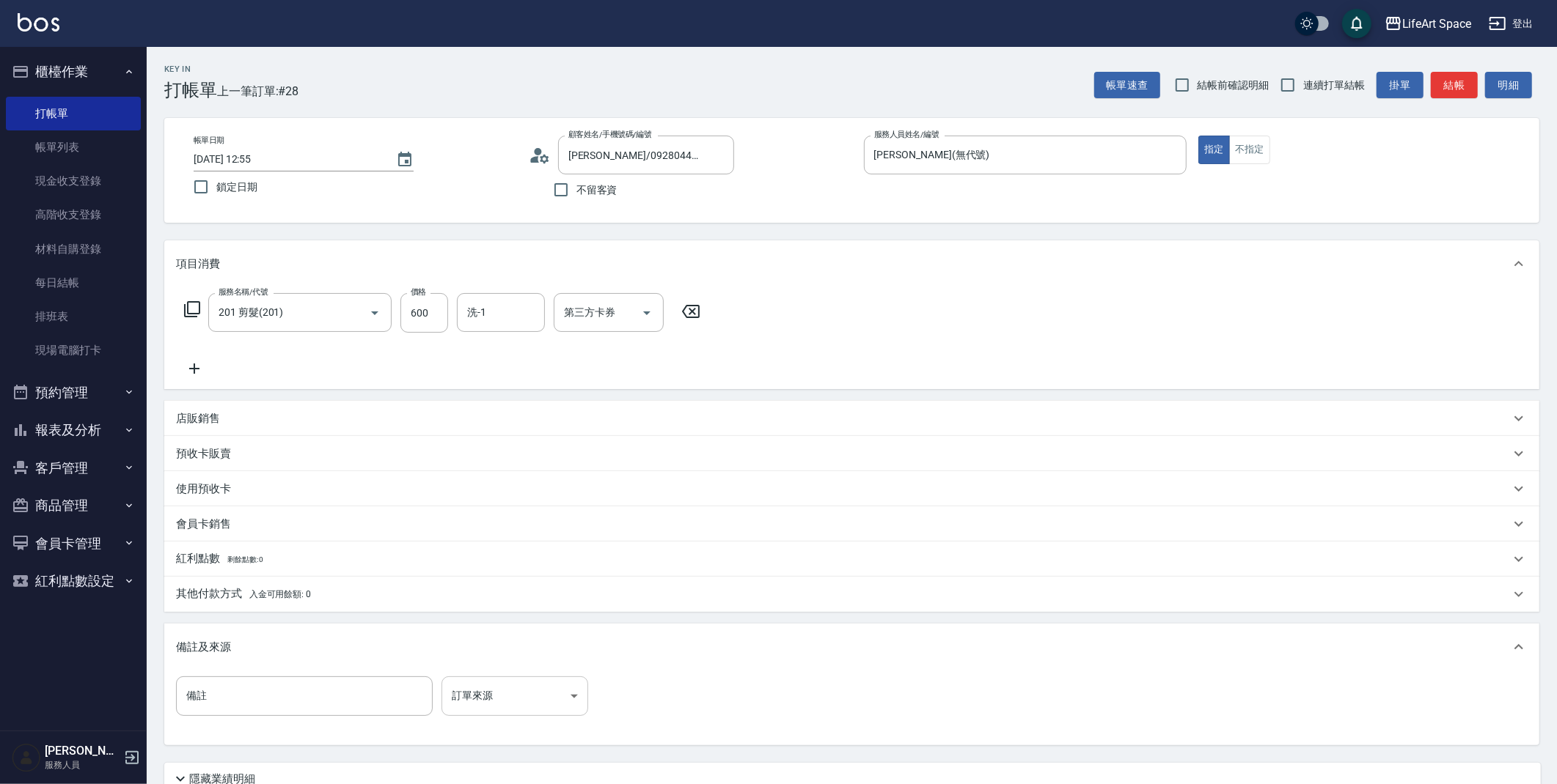
click at [500, 682] on body "LifeArt Space 登出 櫃檯作業 打帳單 帳單列表 現金收支登錄 高階收支登錄 材料自購登錄 每日結帳 排班表 現場電腦打卡 預約管理 預約管理 單…" at bounding box center [778, 452] width 1557 height 904
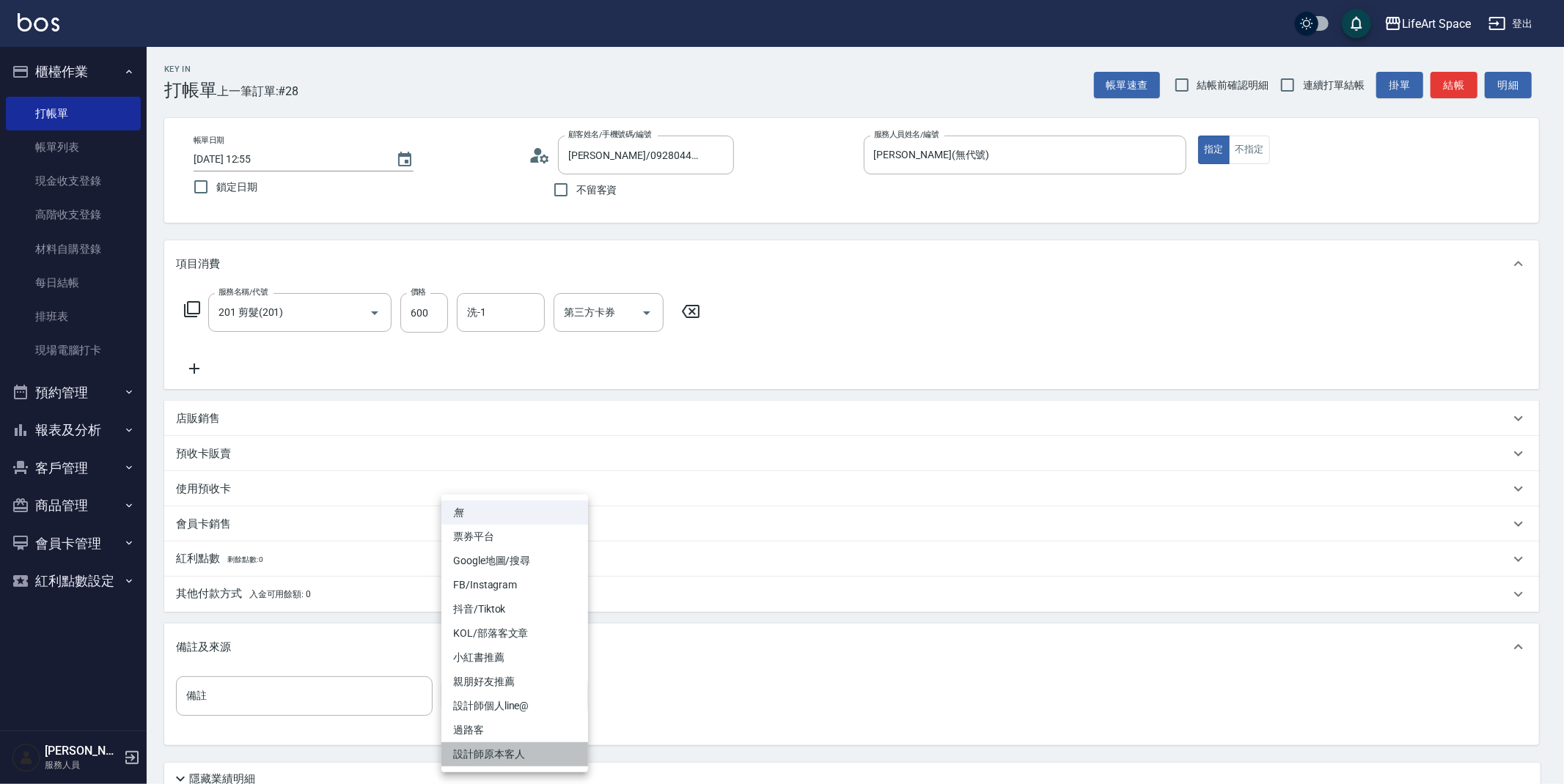
click at [478, 760] on li "設計師原本客人" at bounding box center [515, 754] width 146 height 24
type input "設計師原本客人"
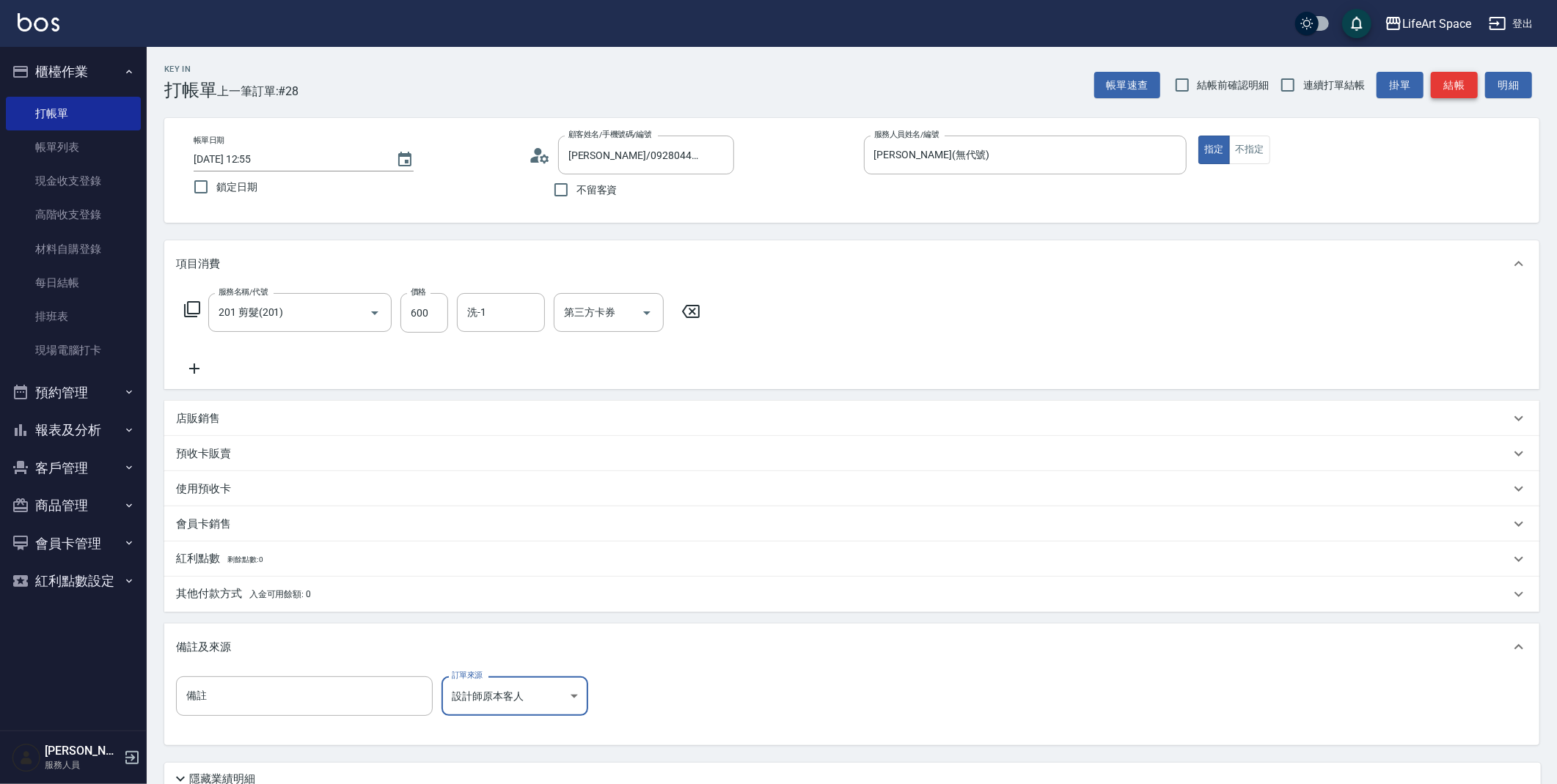
click at [1444, 82] on button "結帳" at bounding box center [1453, 85] width 47 height 27
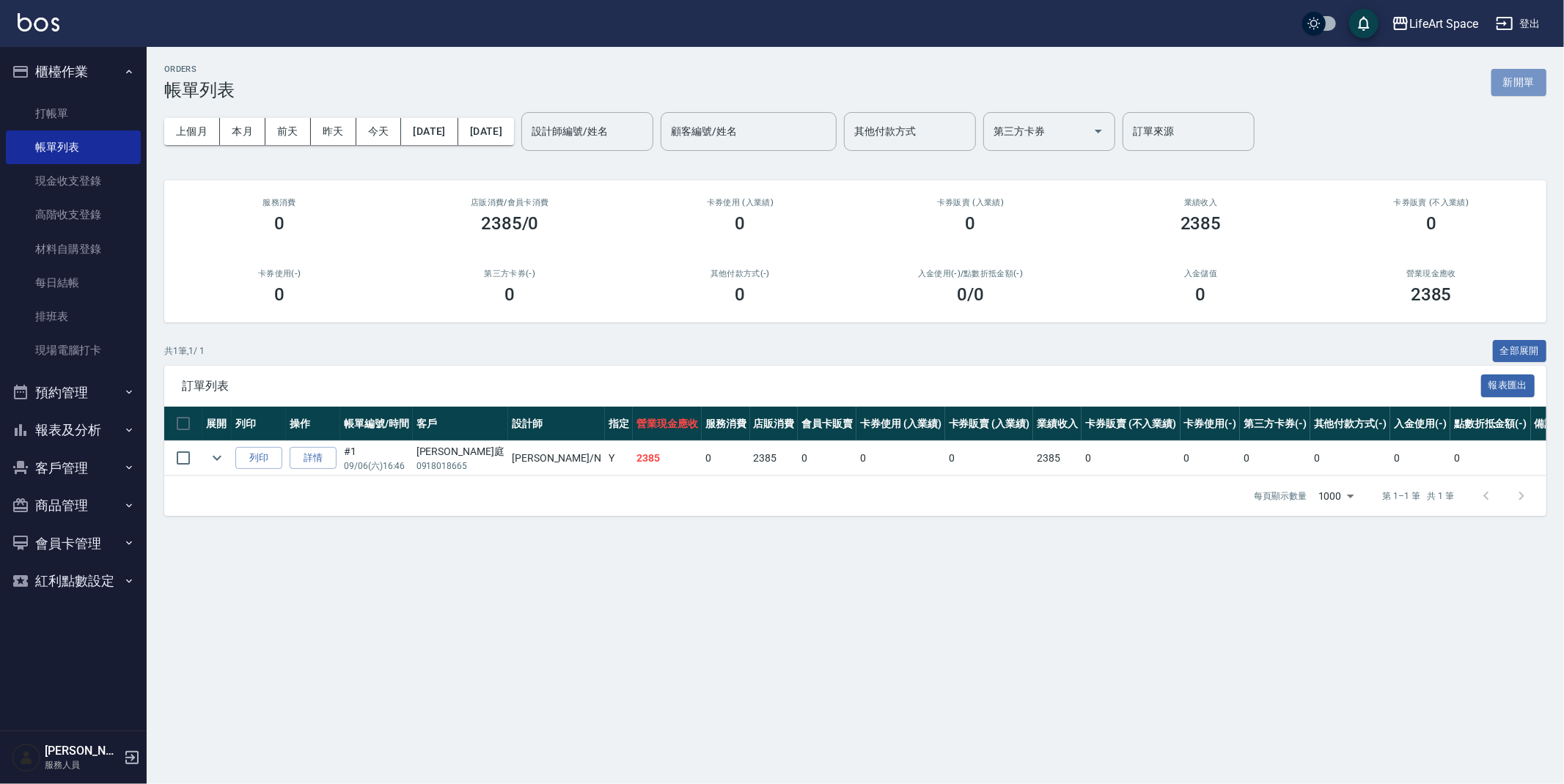
click at [1534, 86] on button "新開單" at bounding box center [1519, 82] width 55 height 27
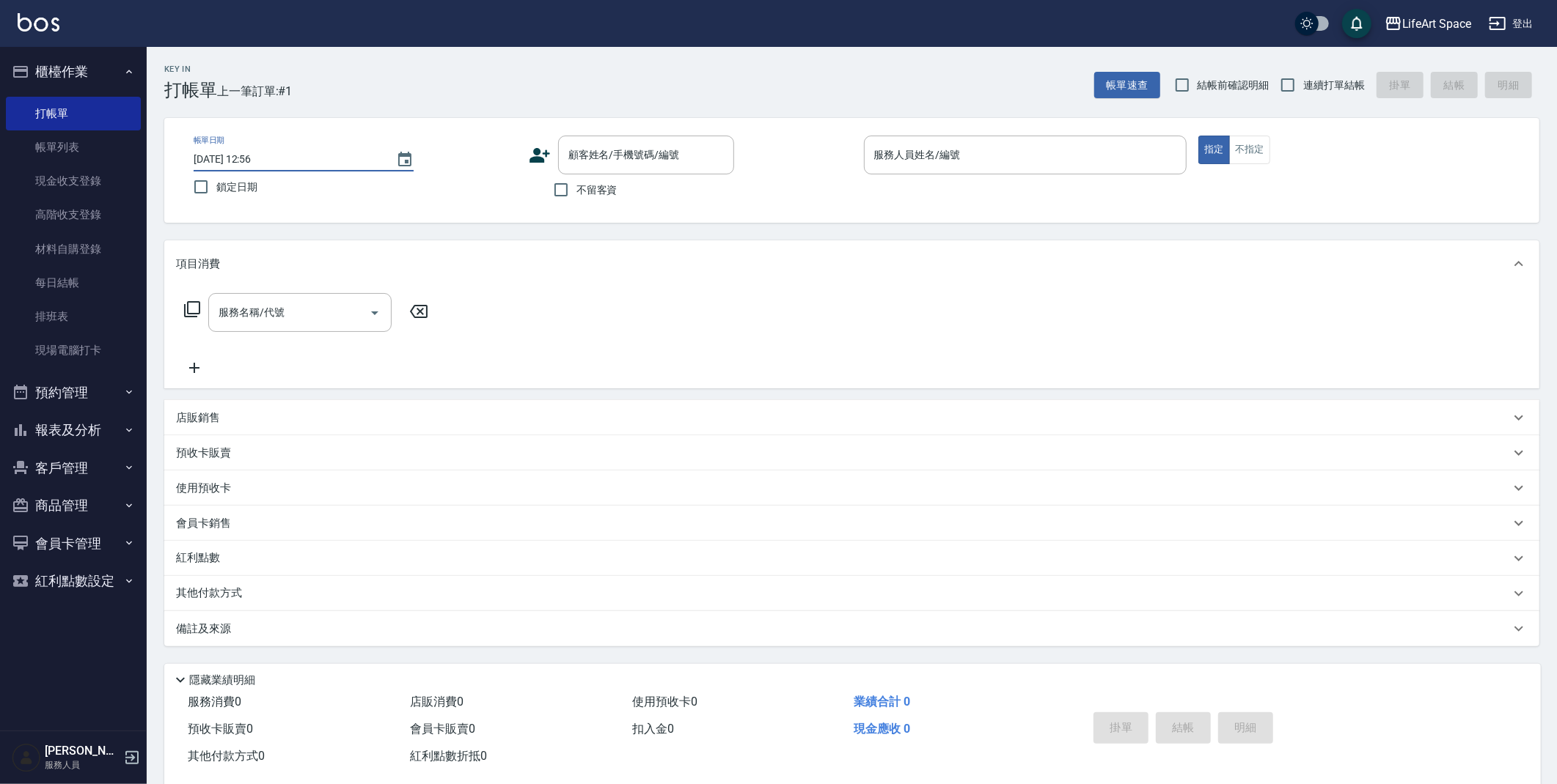
click at [240, 162] on input "[DATE] 12:56" at bounding box center [287, 159] width 188 height 24
type input "[DATE] 12:56"
click at [674, 146] on input "顧客姓名/手機號碼/編號" at bounding box center [635, 155] width 141 height 26
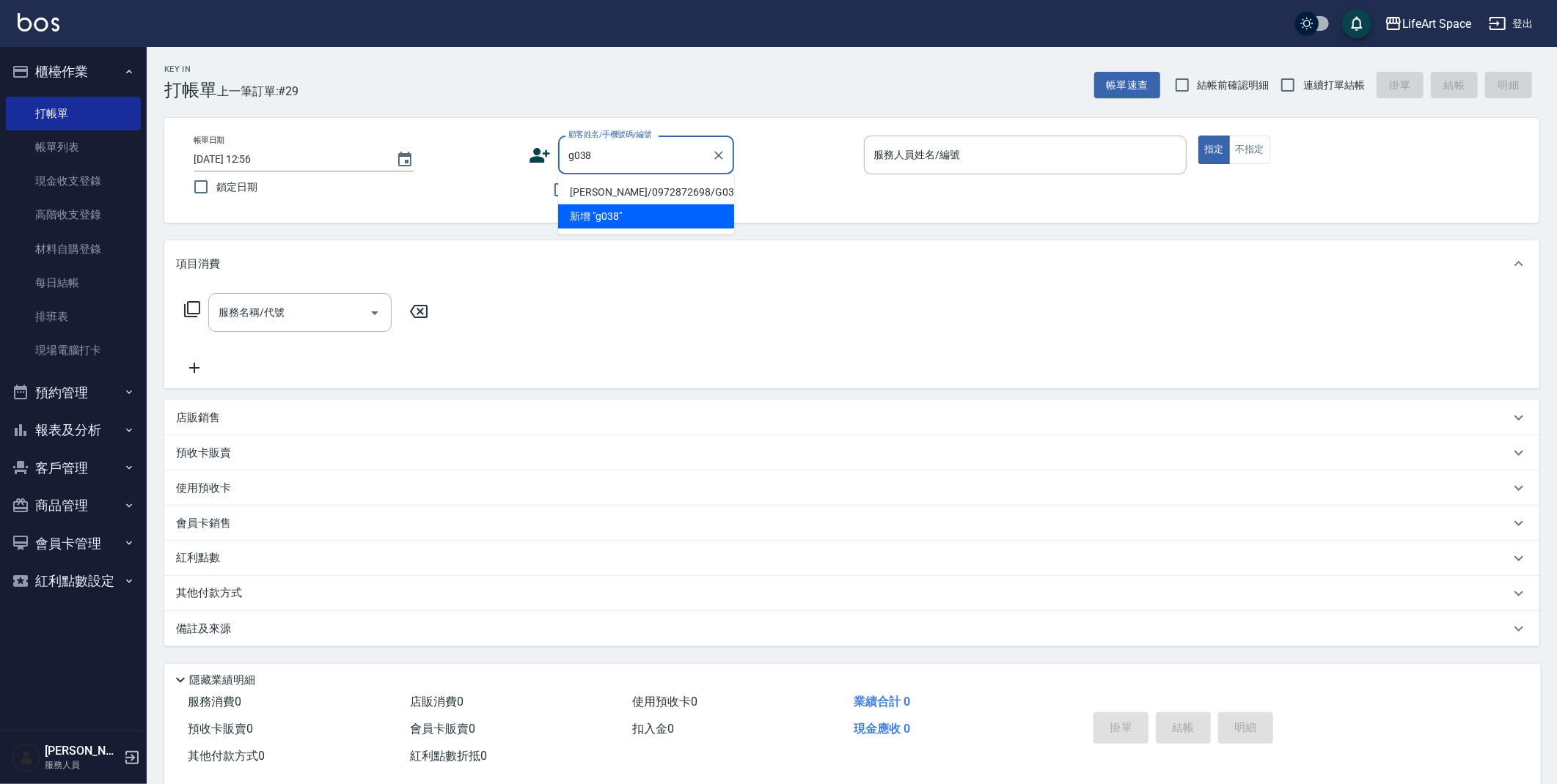
drag, startPoint x: 641, startPoint y: 194, endPoint x: 334, endPoint y: 240, distance: 310.4
click at [639, 193] on li "[PERSON_NAME]/0972872698/G038" at bounding box center [646, 193] width 176 height 24
type input "[PERSON_NAME]/0972872698/G038"
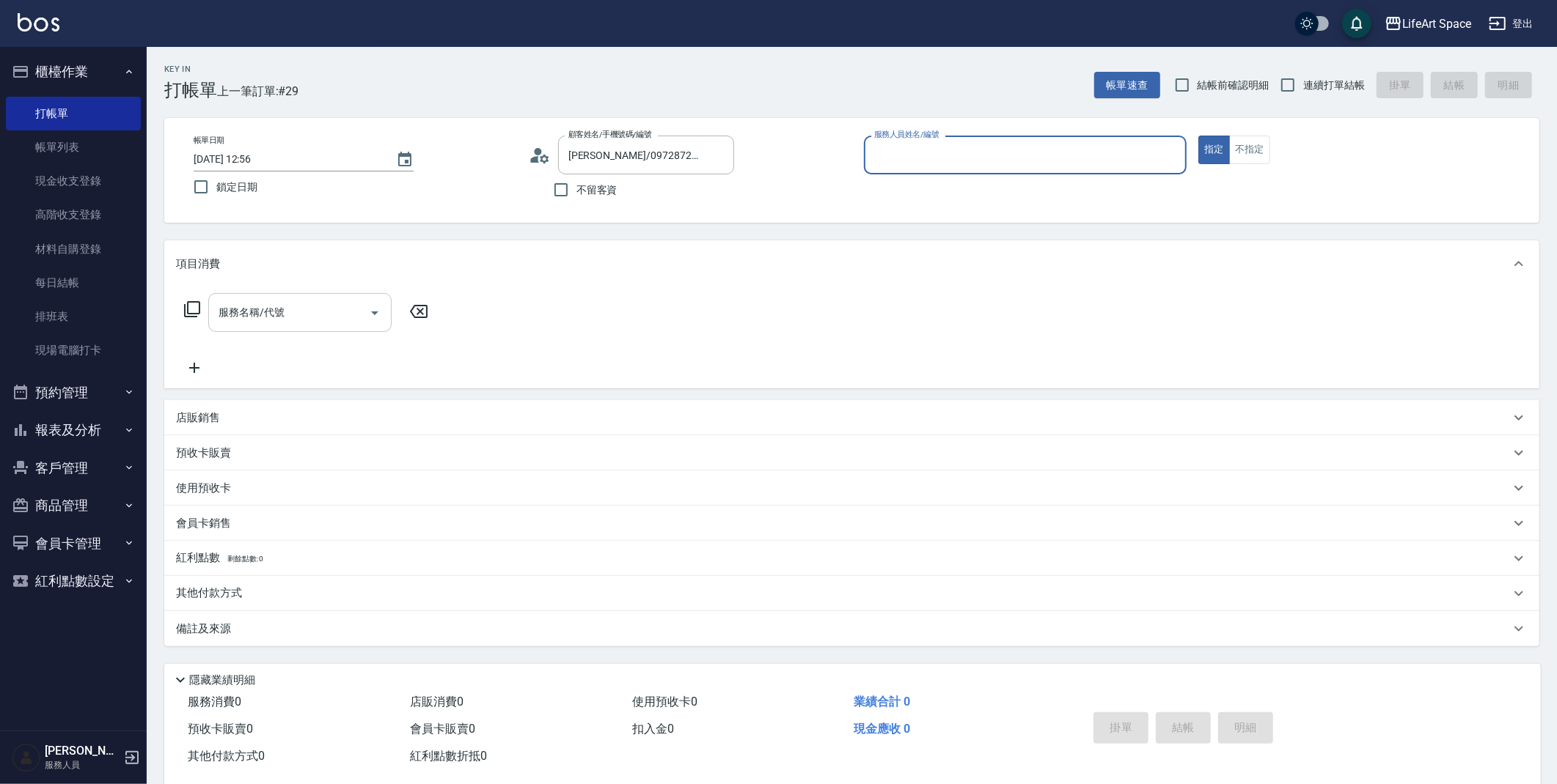
type input "[PERSON_NAME](無代號)"
click at [246, 318] on input "服務名稱/代號" at bounding box center [289, 313] width 148 height 26
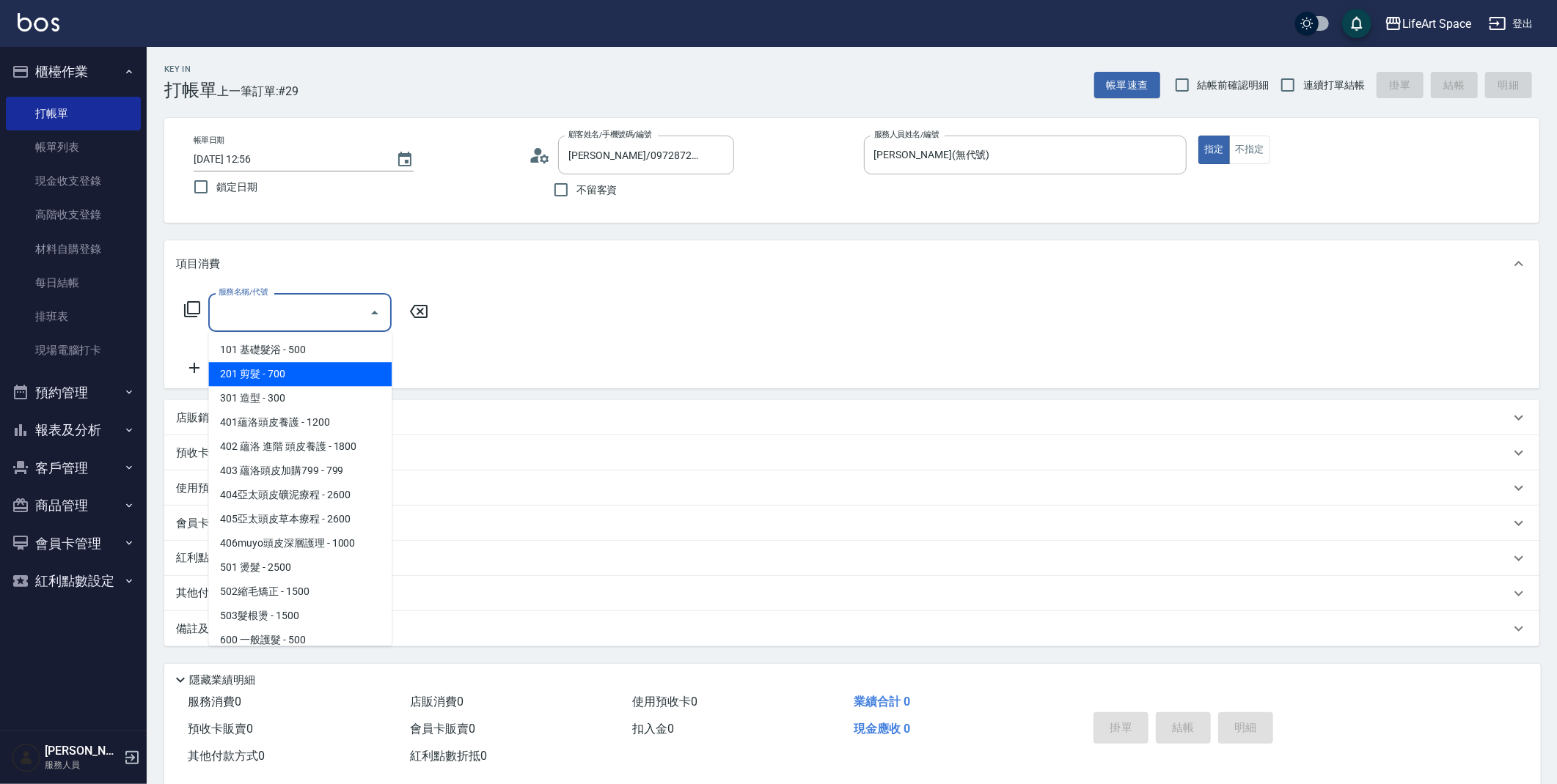
click at [260, 367] on span "201 剪髮 - 700" at bounding box center [300, 374] width 184 height 24
type input "201 剪髮(201)"
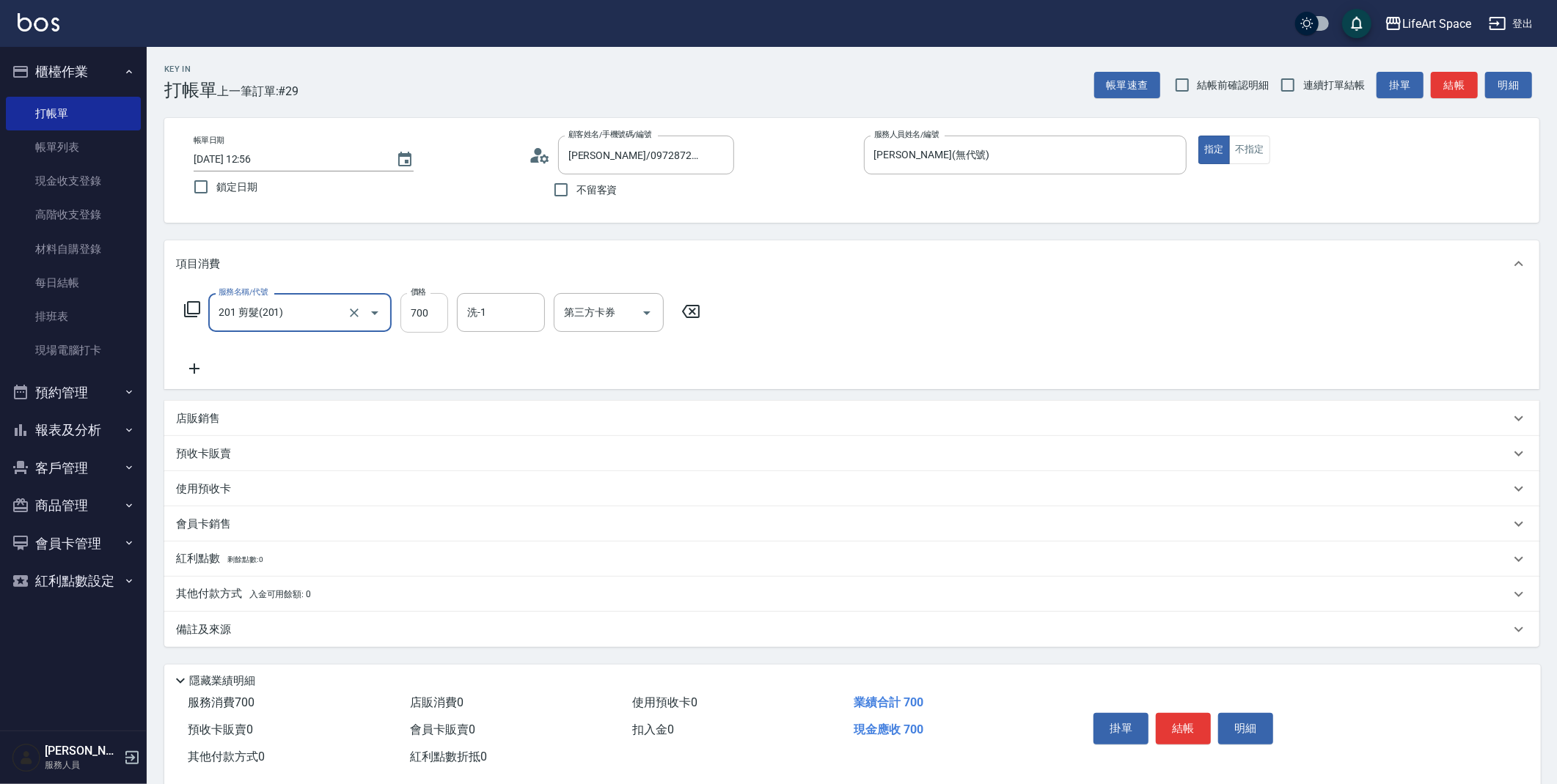
click at [416, 312] on input "700" at bounding box center [424, 312] width 47 height 40
type input "800"
click at [239, 629] on div "備註及來源" at bounding box center [842, 630] width 1334 height 16
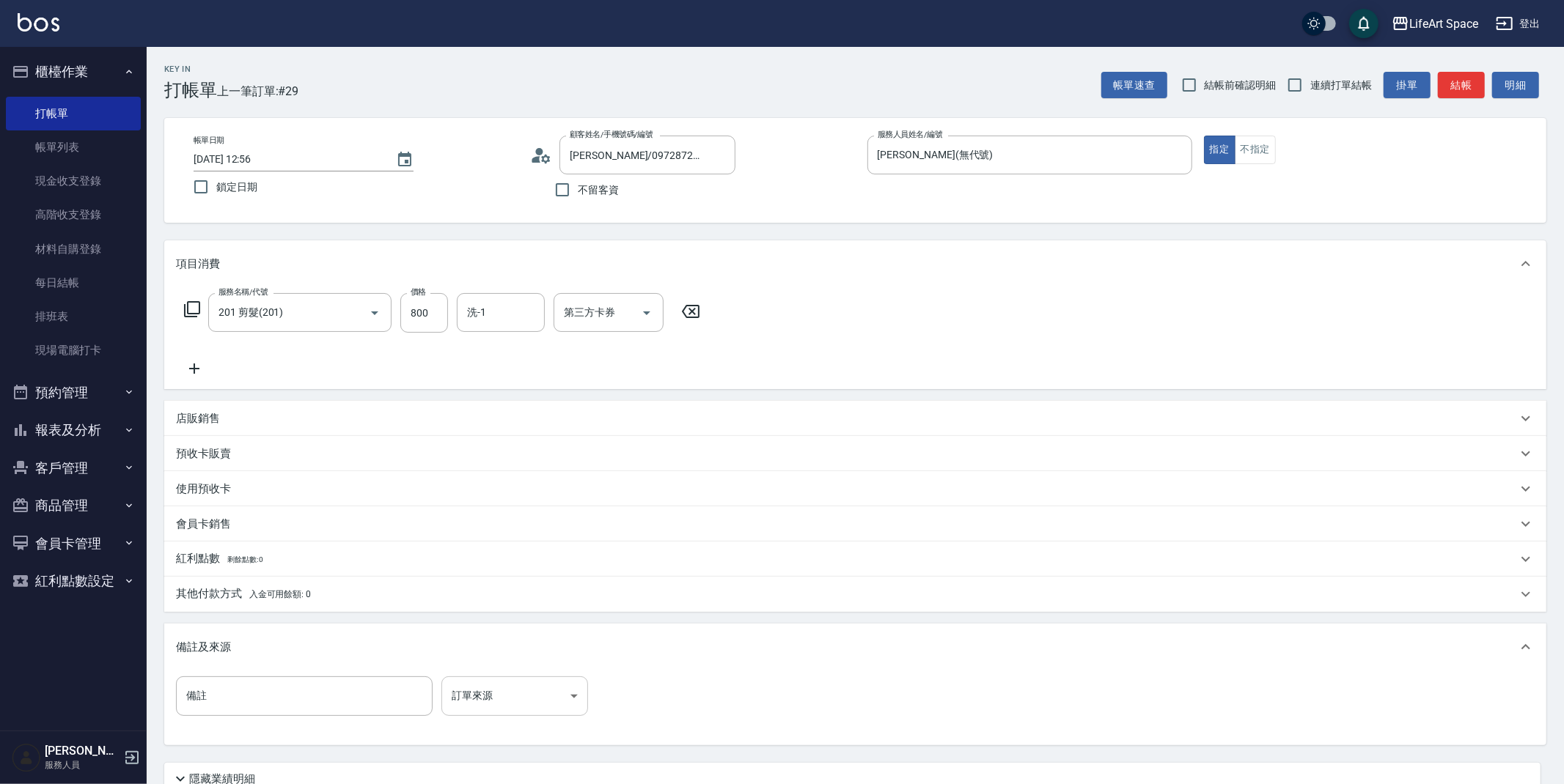
click at [469, 683] on body "LifeArt Space 登出 櫃檯作業 打帳單 帳單列表 現金收支登錄 高階收支登錄 材料自購登錄 每日結帳 排班表 現場電腦打卡 預約管理 預約管理 單…" at bounding box center [782, 452] width 1564 height 904
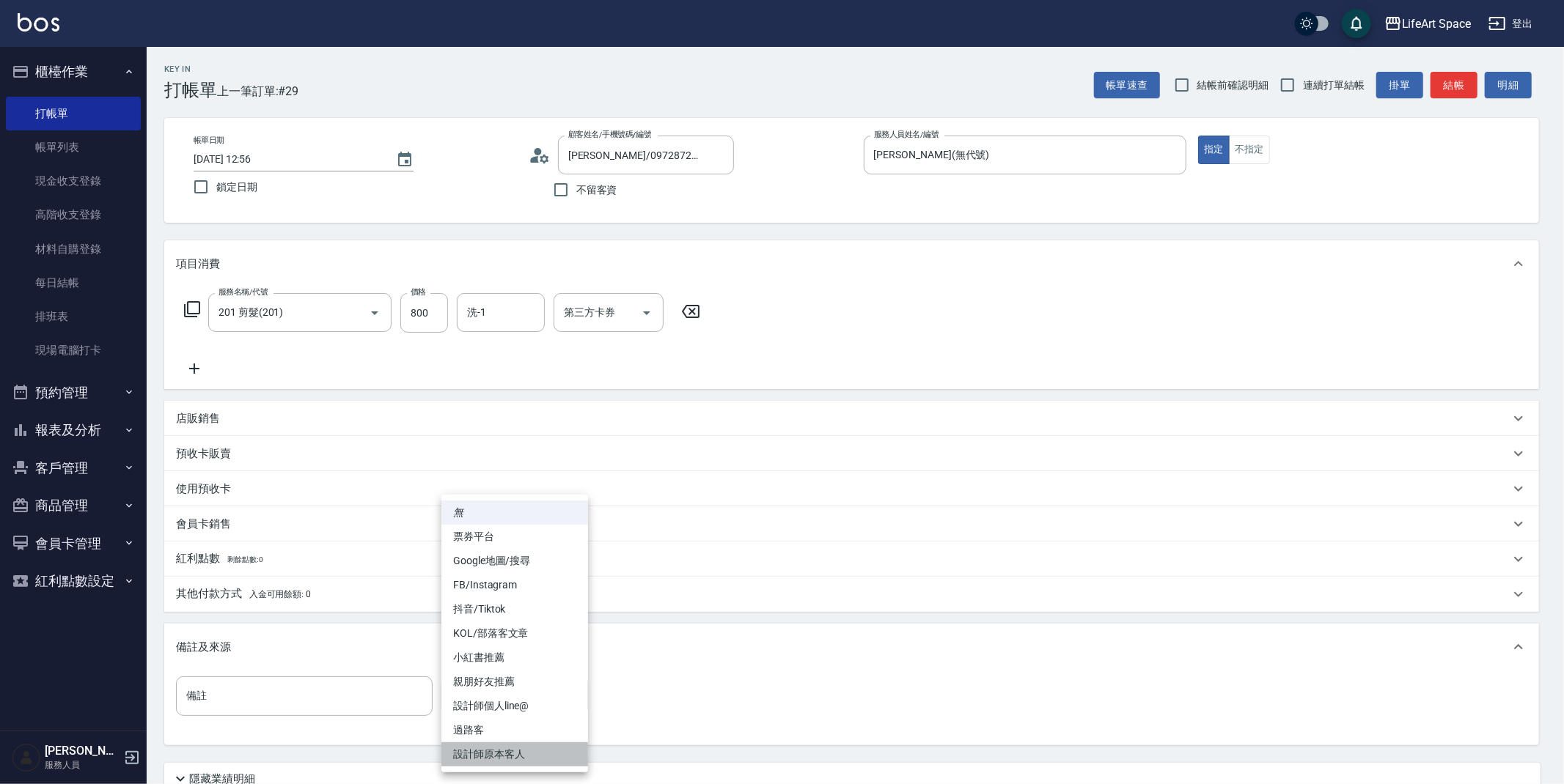
click at [487, 750] on li "設計師原本客人" at bounding box center [515, 754] width 146 height 24
type input "設計師原本客人"
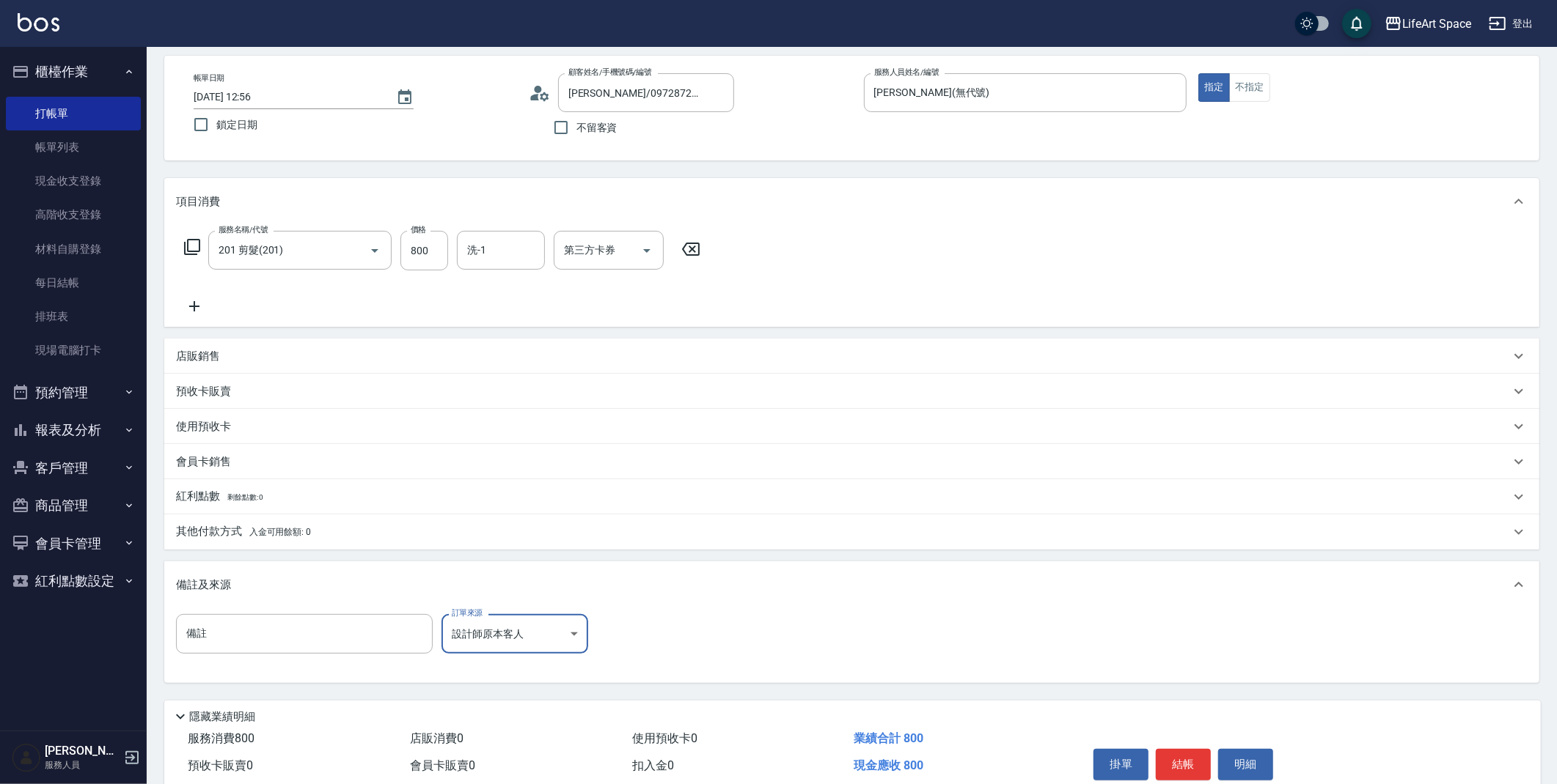
scroll to position [125, 0]
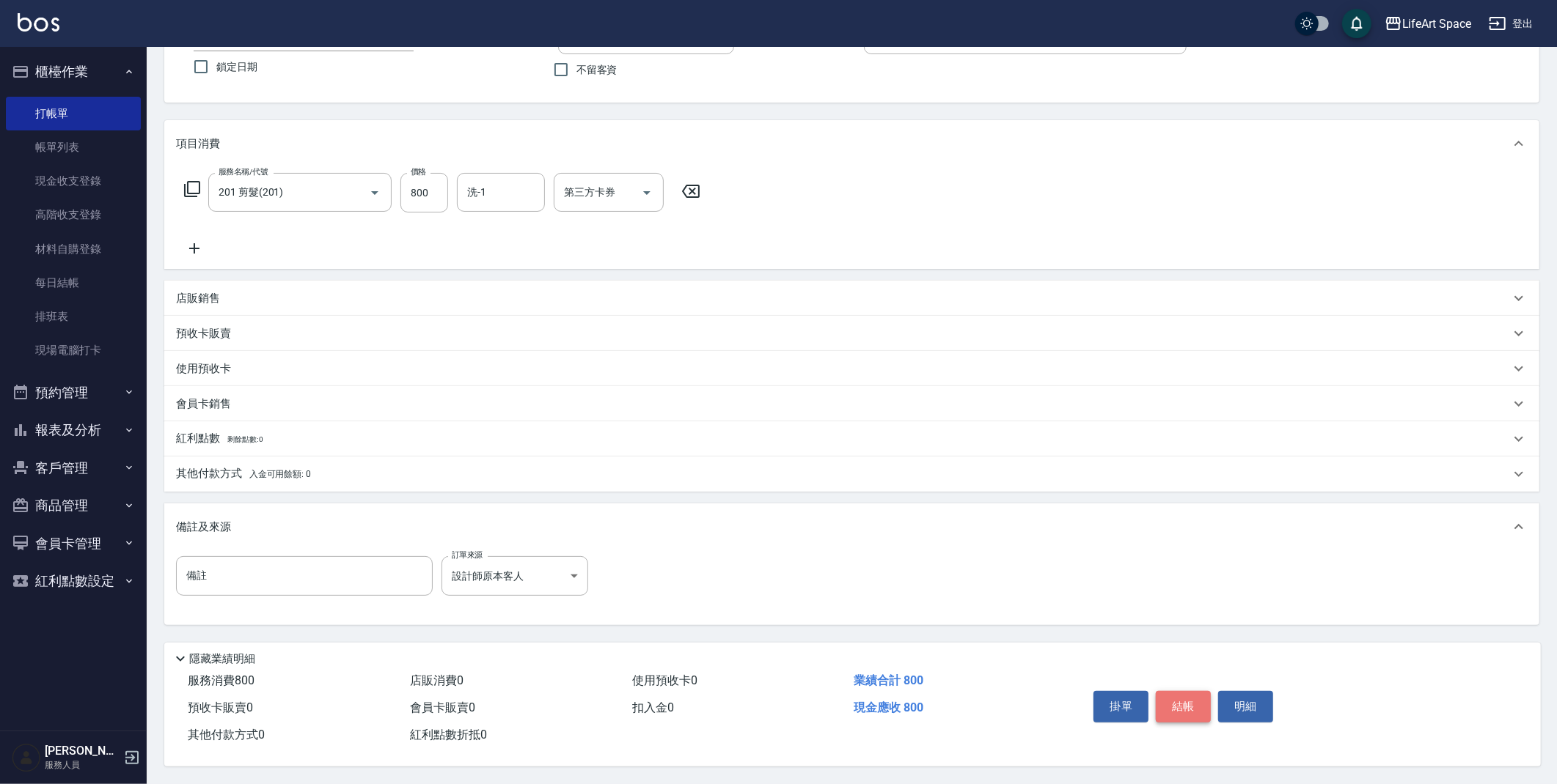
click at [1187, 694] on button "結帳" at bounding box center [1183, 706] width 55 height 31
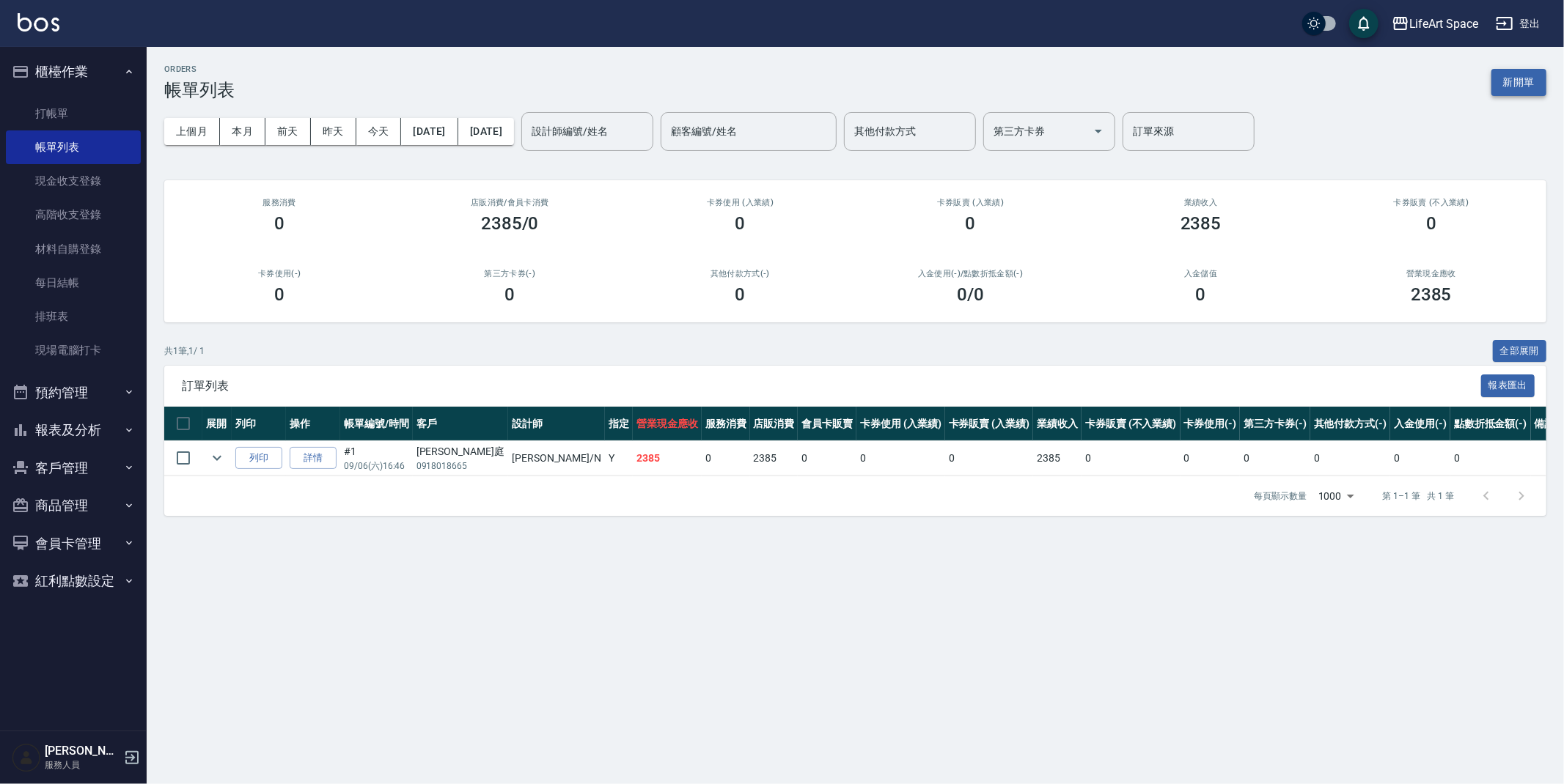
click at [1505, 78] on button "新開單" at bounding box center [1519, 82] width 55 height 27
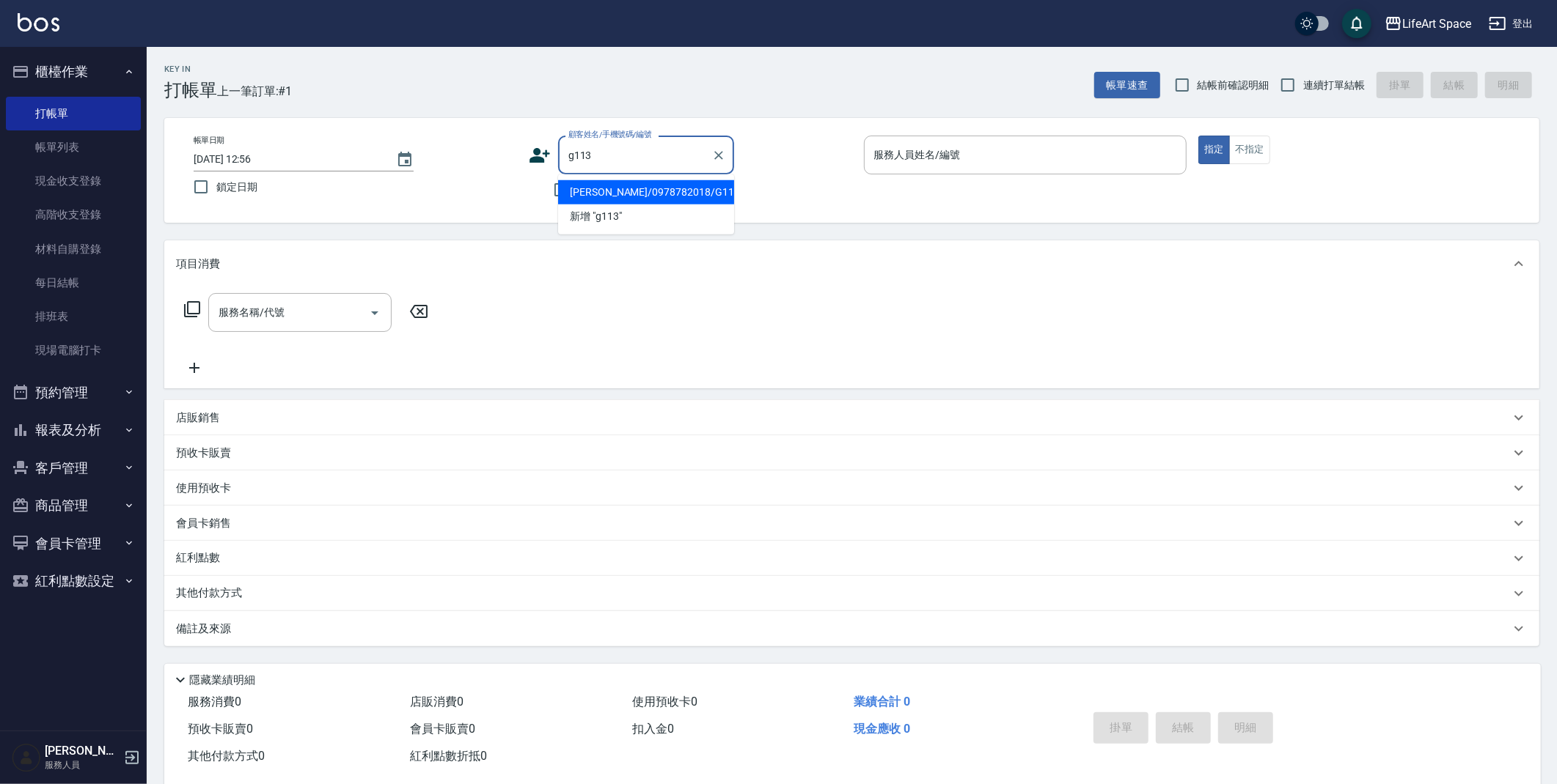
drag, startPoint x: 651, startPoint y: 190, endPoint x: 658, endPoint y: 149, distance: 41.6
click at [650, 190] on li "[PERSON_NAME]/0978782018/G113" at bounding box center [646, 193] width 176 height 24
type input "[PERSON_NAME]/0978782018/G113"
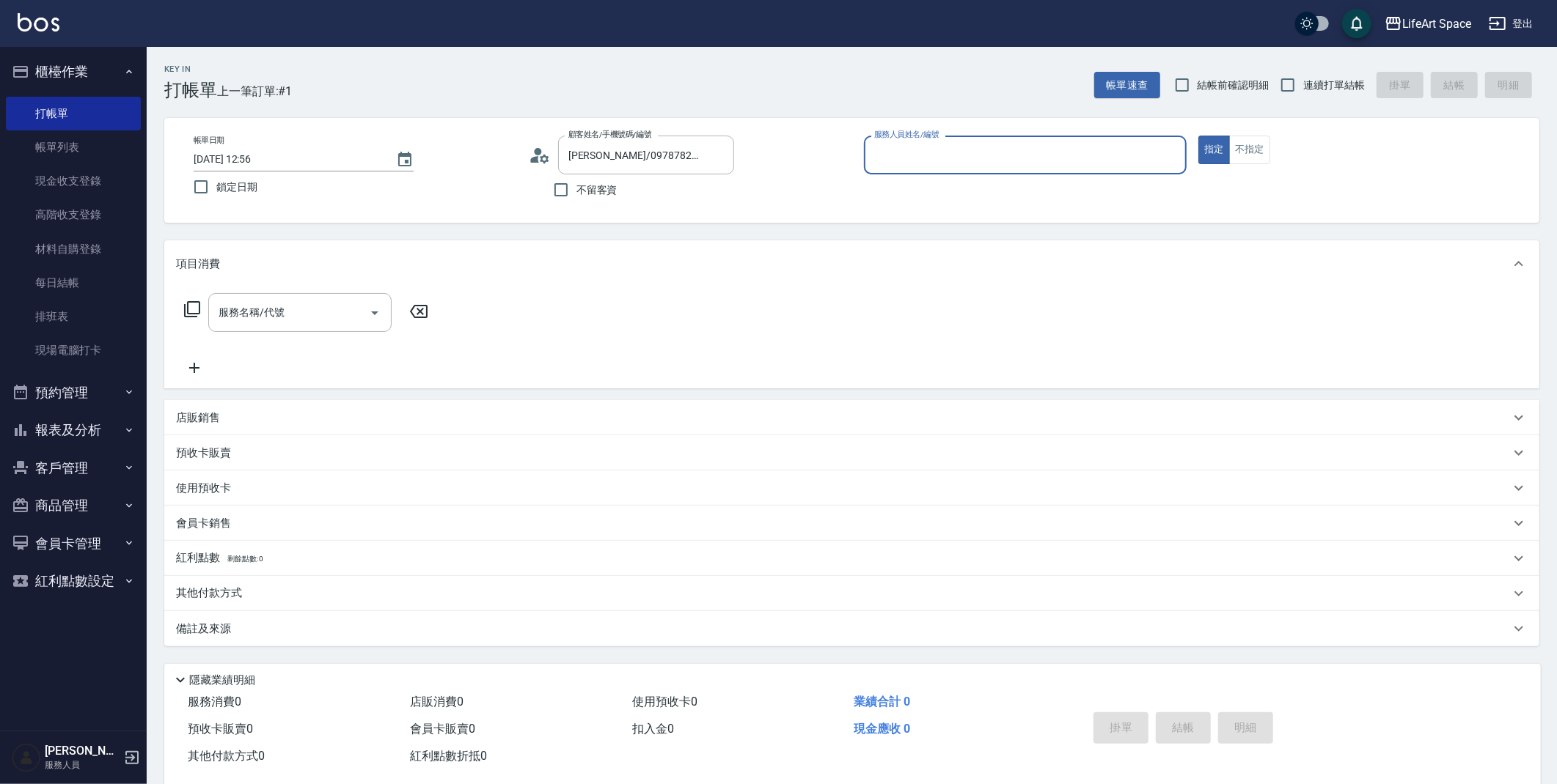
type input "[PERSON_NAME](無代號)"
click at [245, 157] on input "[DATE] 12:56" at bounding box center [287, 159] width 188 height 24
type input "[DATE] 12:56"
click at [284, 302] on input "服務名稱/代號" at bounding box center [289, 313] width 148 height 26
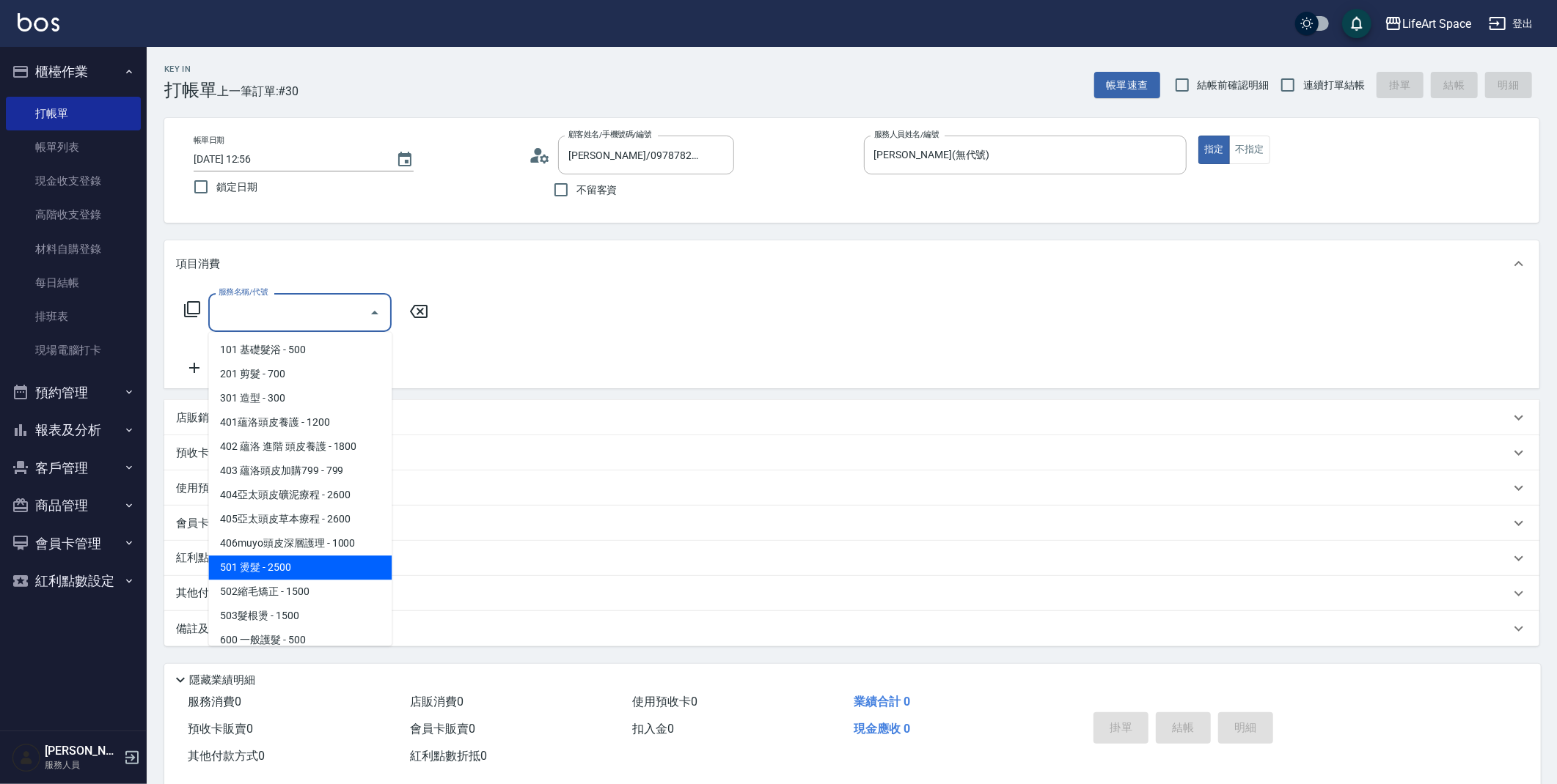
click at [305, 574] on span "501 燙髮 - 2500" at bounding box center [300, 568] width 184 height 24
type input "501 燙髮(501)"
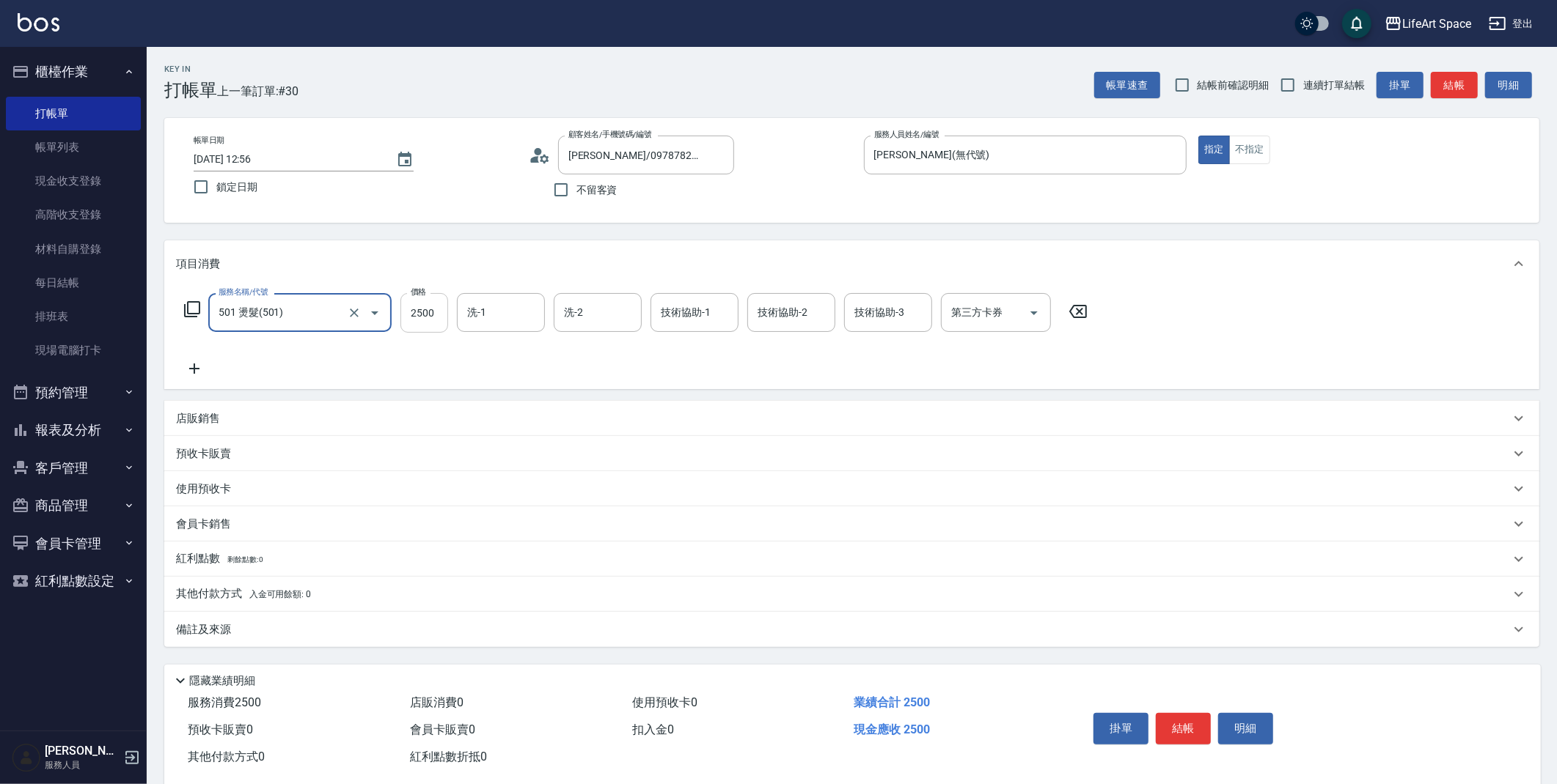
click at [439, 318] on input "2500" at bounding box center [424, 312] width 47 height 40
type input "3100"
drag, startPoint x: 227, startPoint y: 623, endPoint x: 223, endPoint y: 599, distance: 24.3
click at [229, 623] on p "備註及來源" at bounding box center [203, 630] width 55 height 16
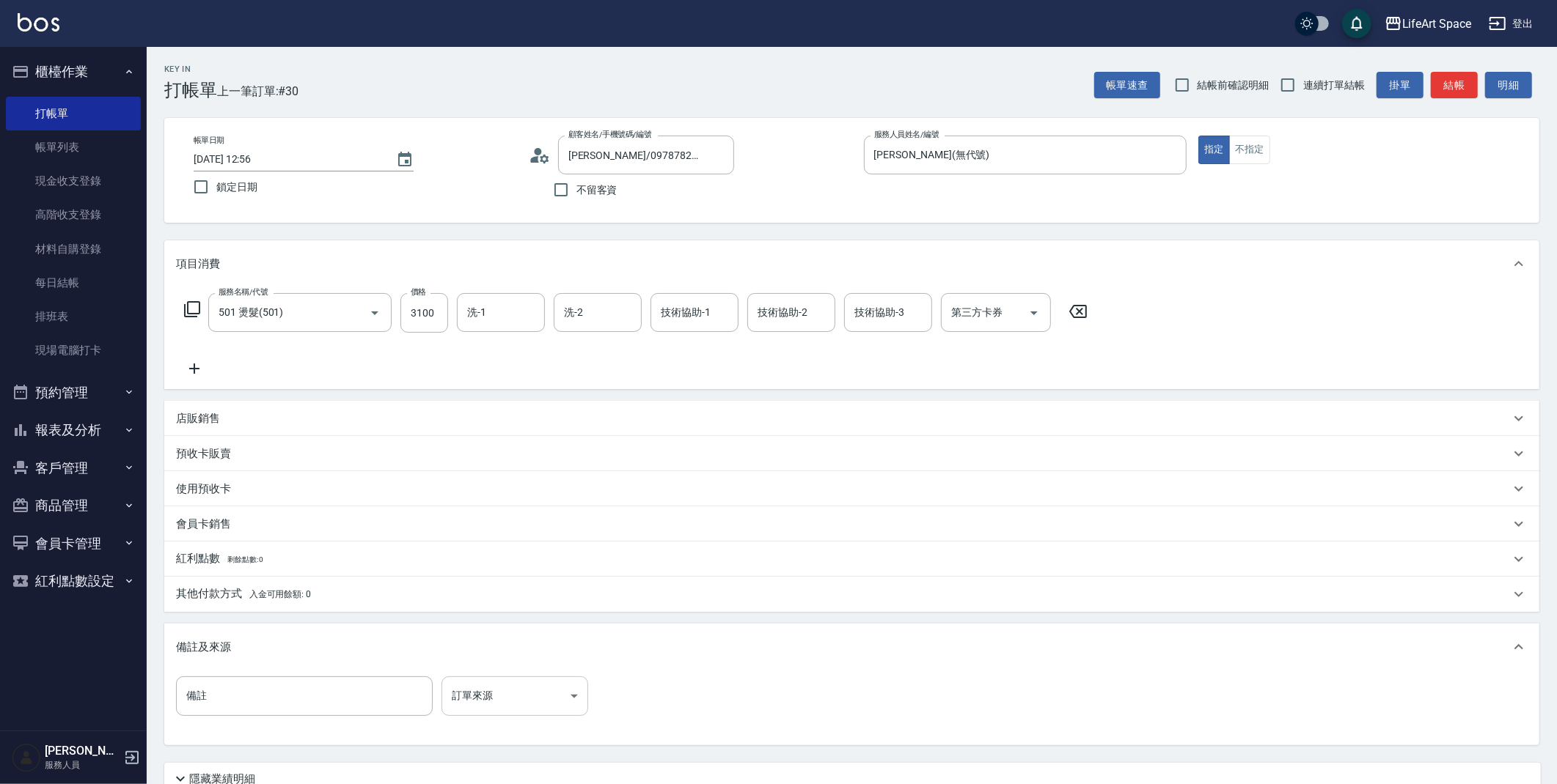
click at [475, 692] on body "LifeArt Space 登出 櫃檯作業 打帳單 帳單列表 現金收支登錄 高階收支登錄 材料自購登錄 每日結帳 排班表 現場電腦打卡 預約管理 預約管理 單…" at bounding box center [778, 452] width 1557 height 904
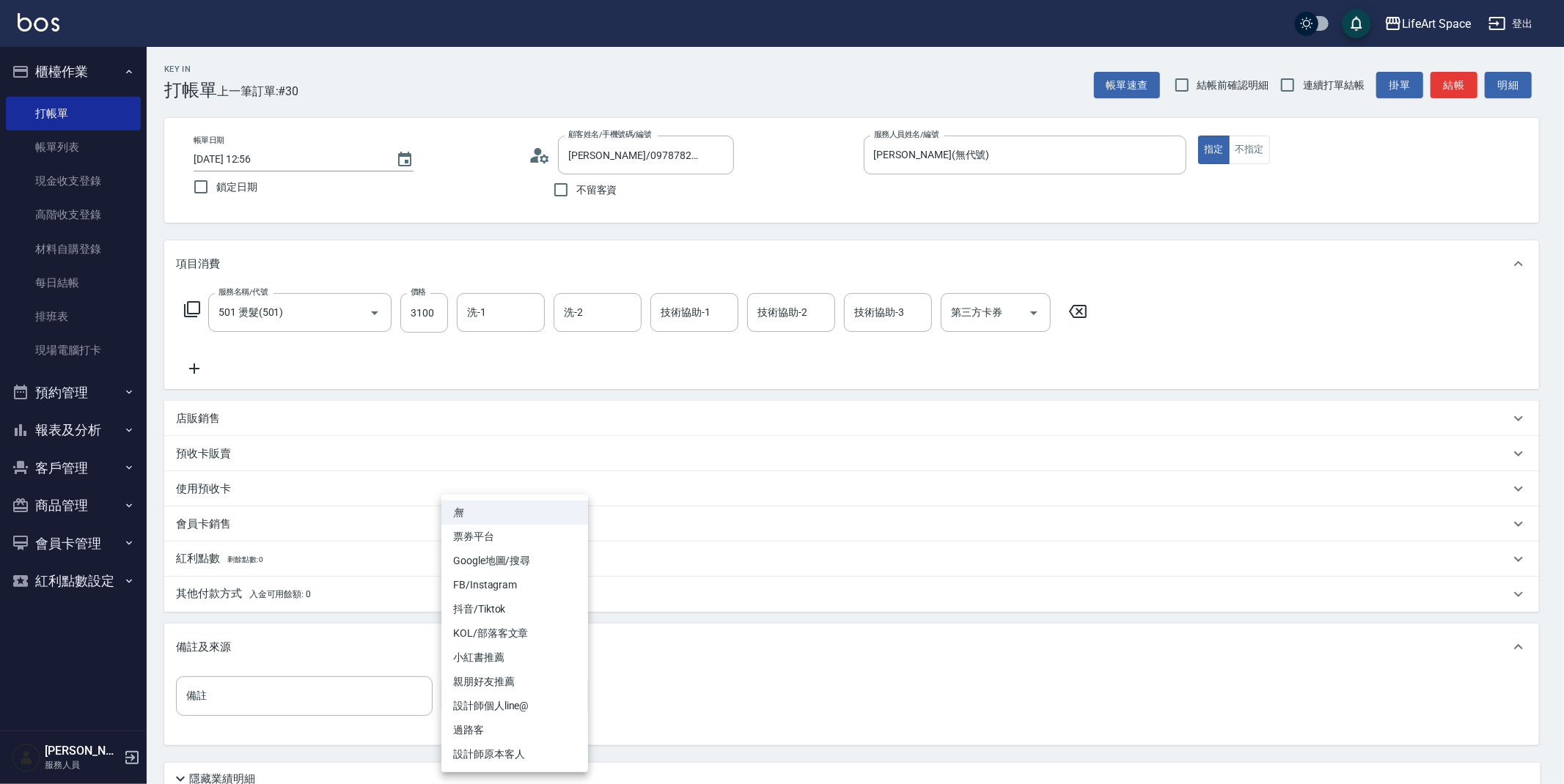
click at [476, 575] on li "FB/Instagram" at bounding box center [515, 586] width 146 height 24
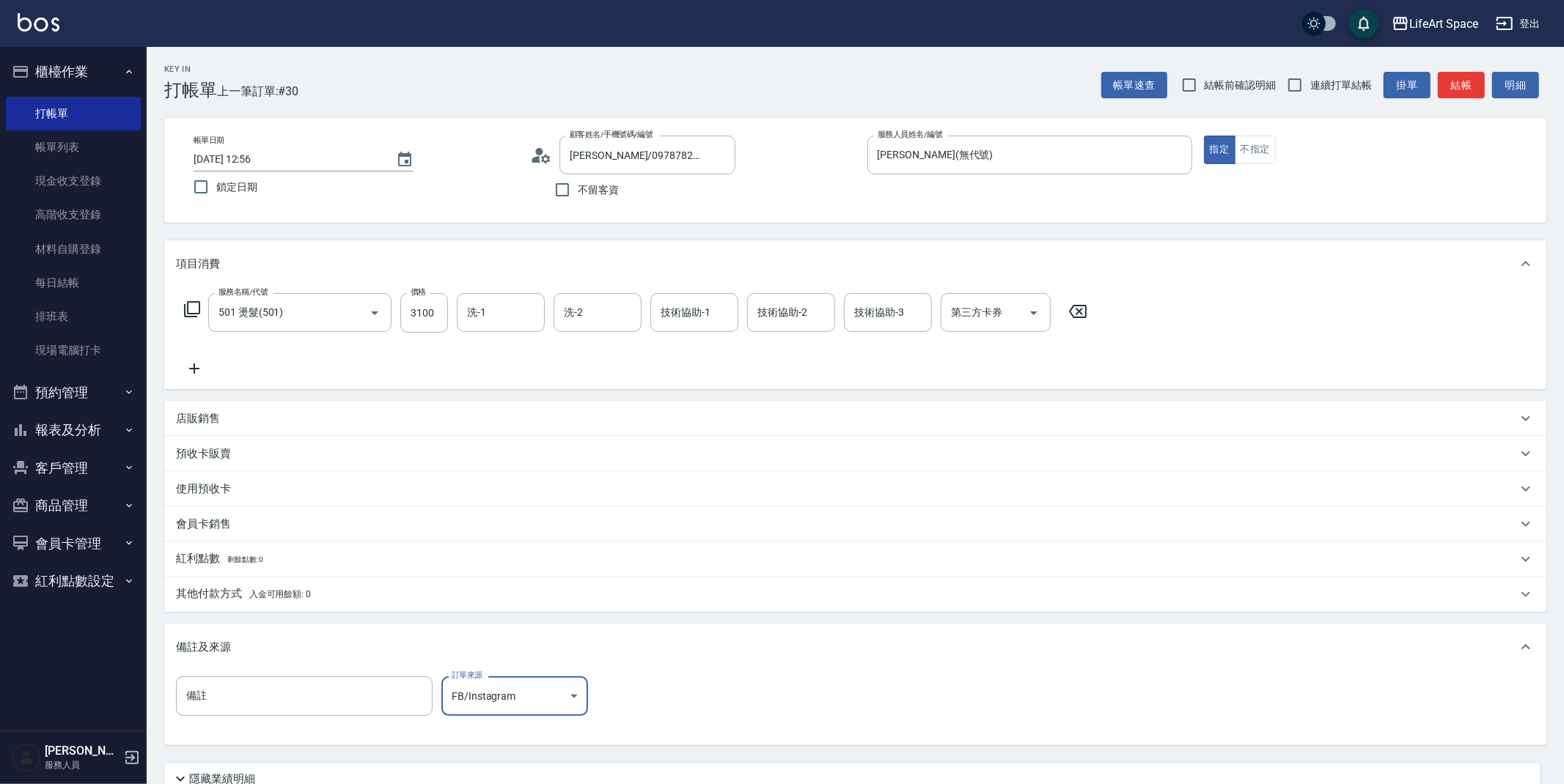
type input "FB/Instagram"
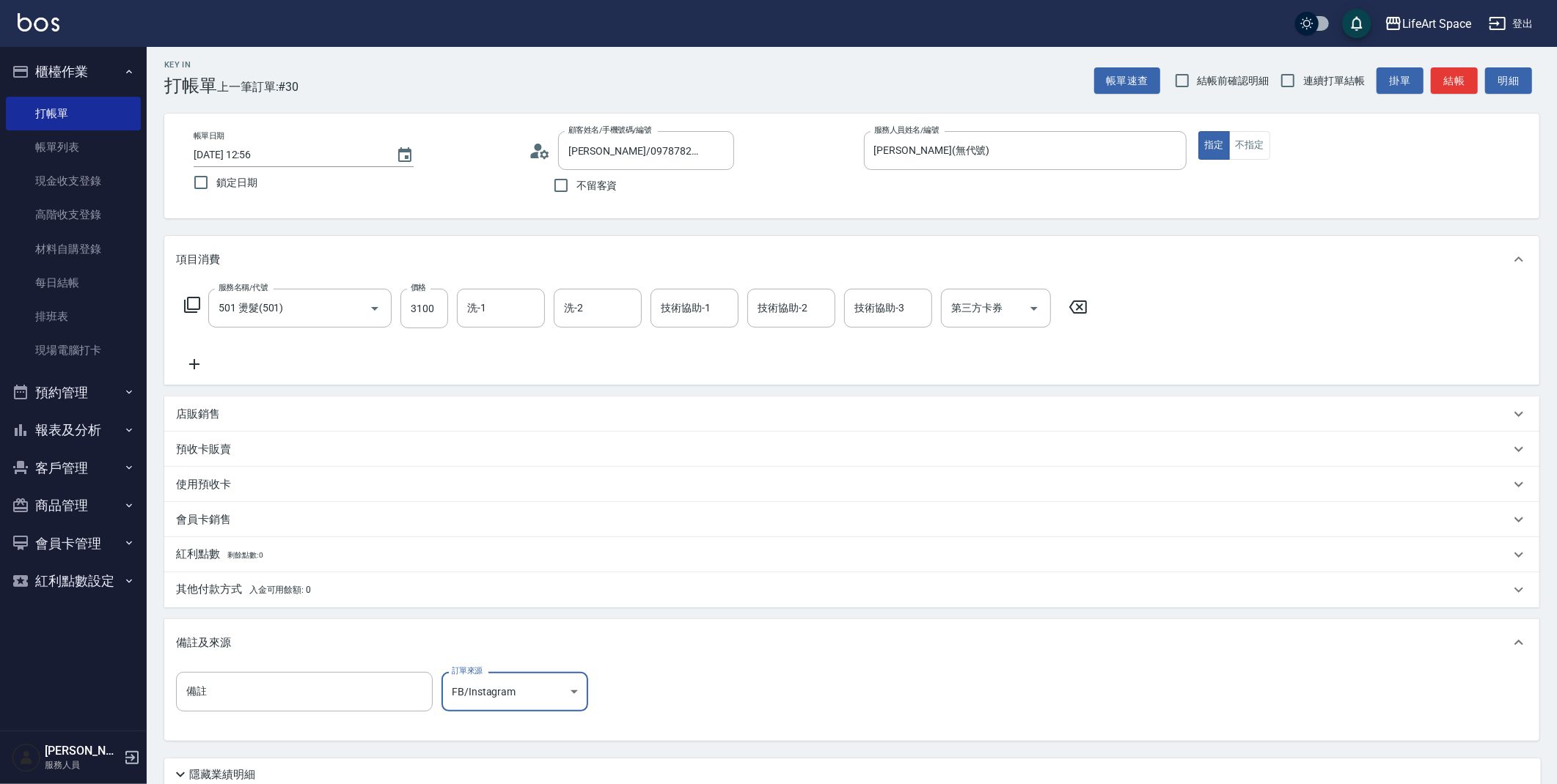
scroll to position [125, 0]
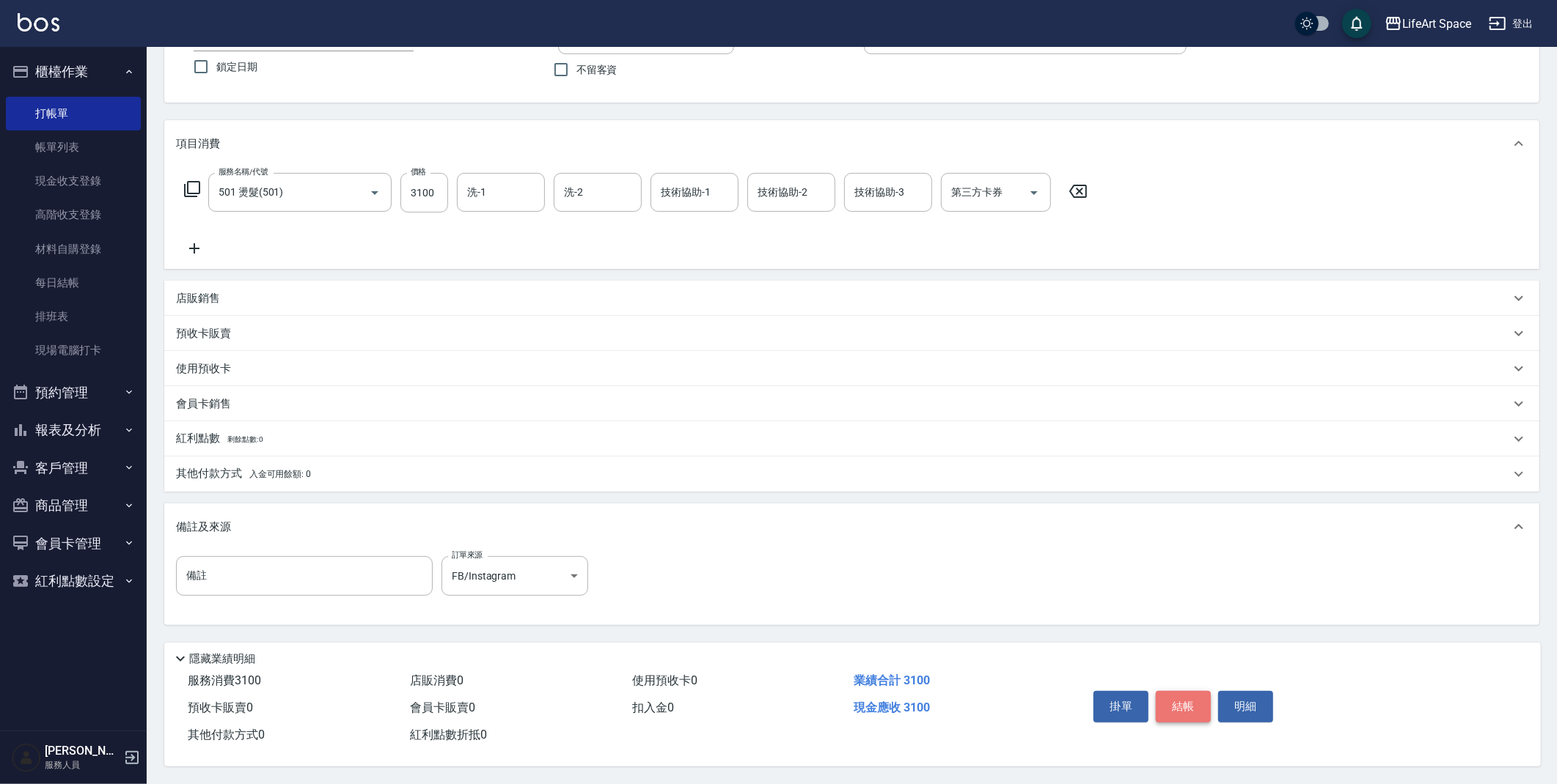
click at [1166, 696] on button "結帳" at bounding box center [1183, 706] width 55 height 31
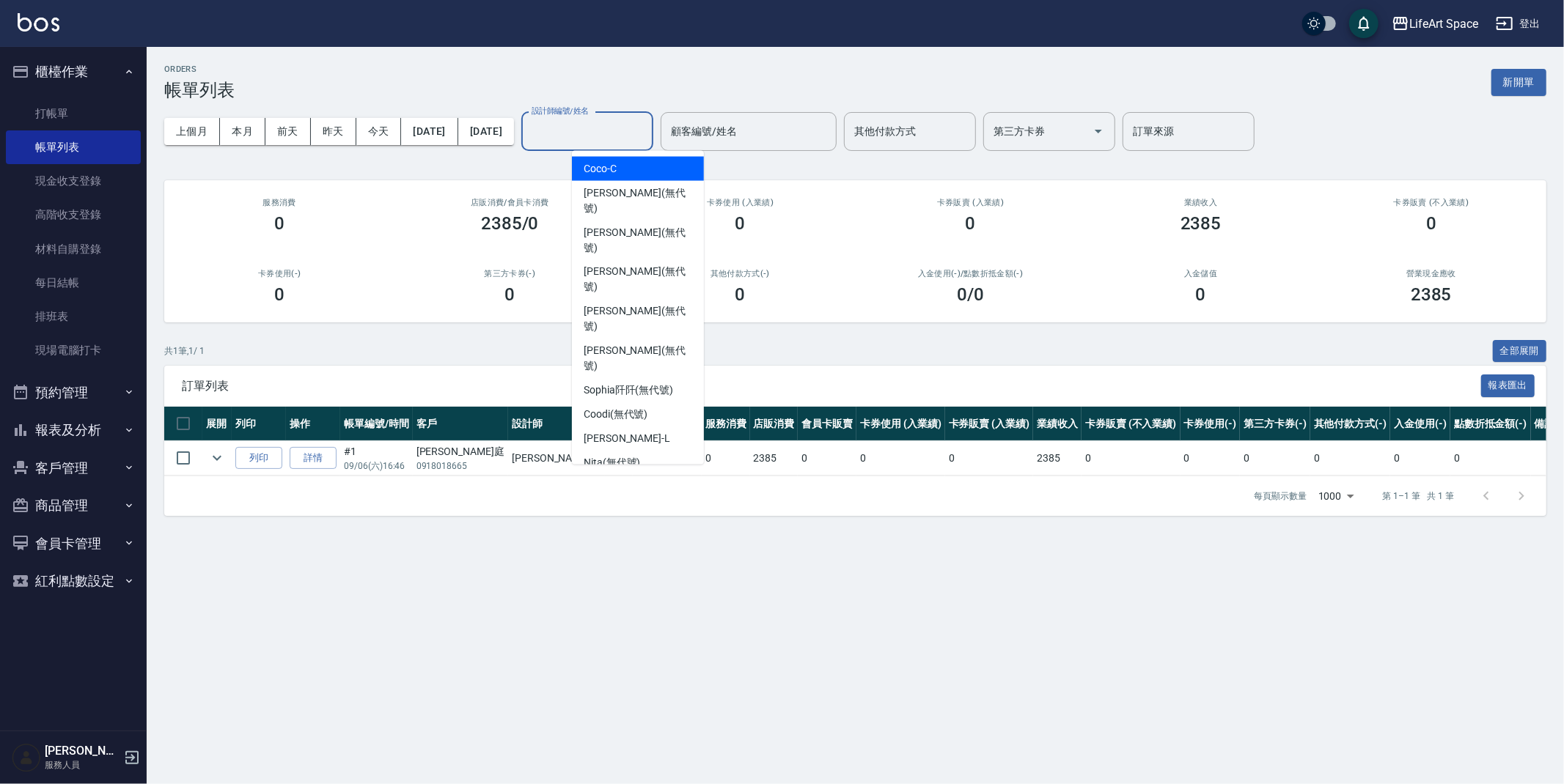
click at [637, 124] on div "設計師編號/姓名 設計師編號/姓名" at bounding box center [587, 132] width 132 height 39
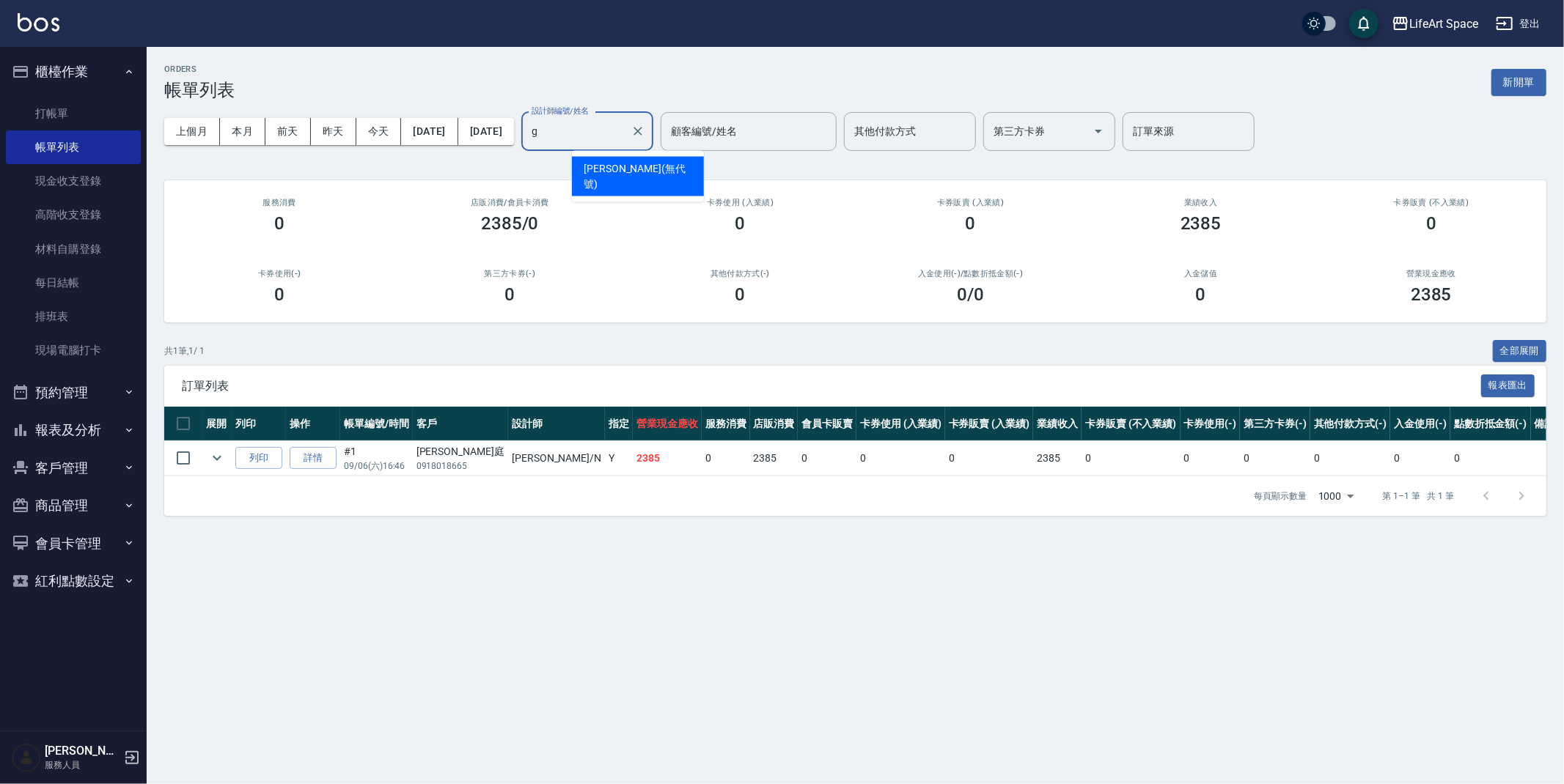
click at [648, 160] on div "[PERSON_NAME] (無代號)" at bounding box center [638, 176] width 132 height 40
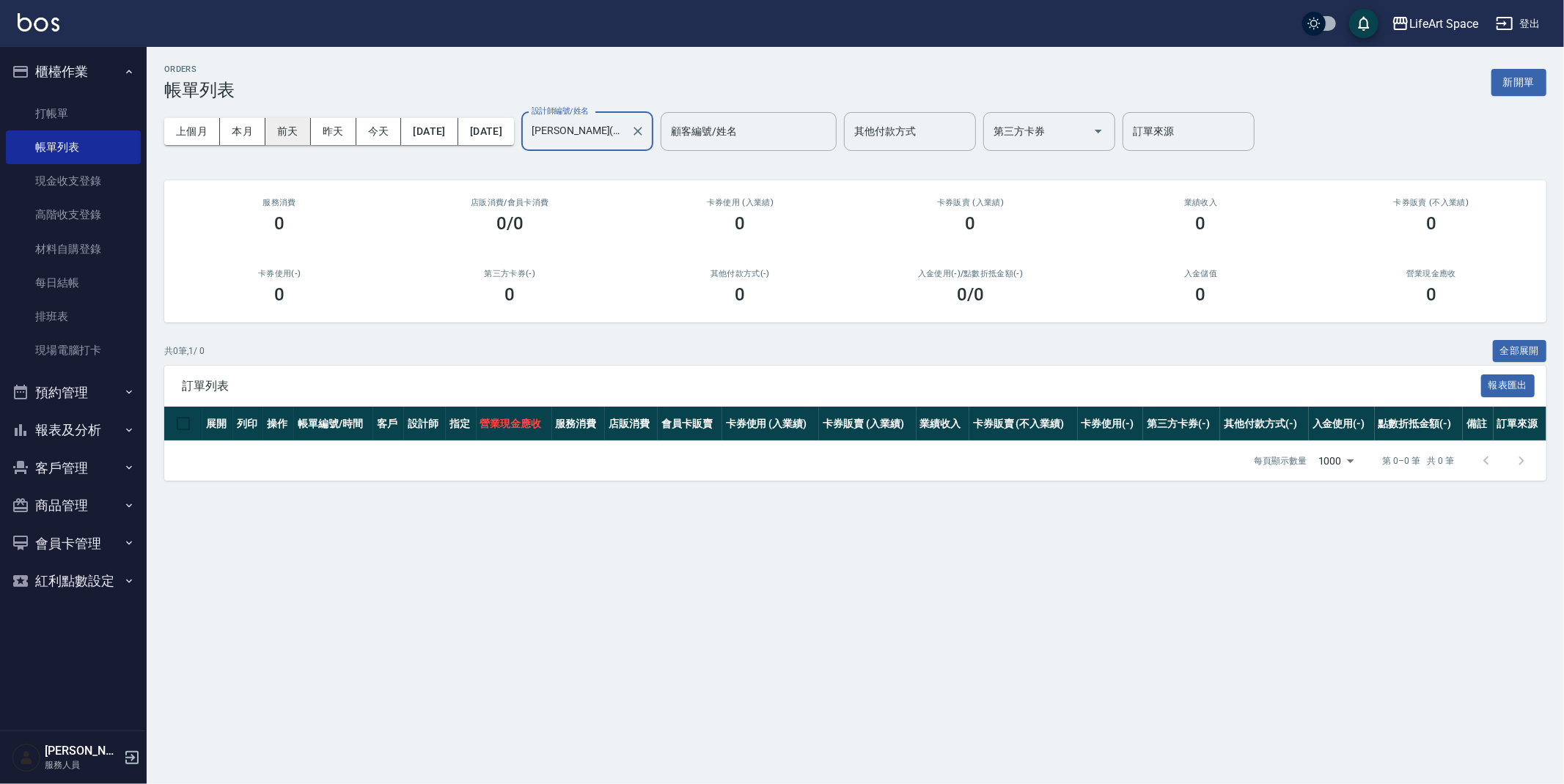
type input "[PERSON_NAME](無代號)"
click at [278, 134] on button "前天" at bounding box center [287, 131] width 45 height 27
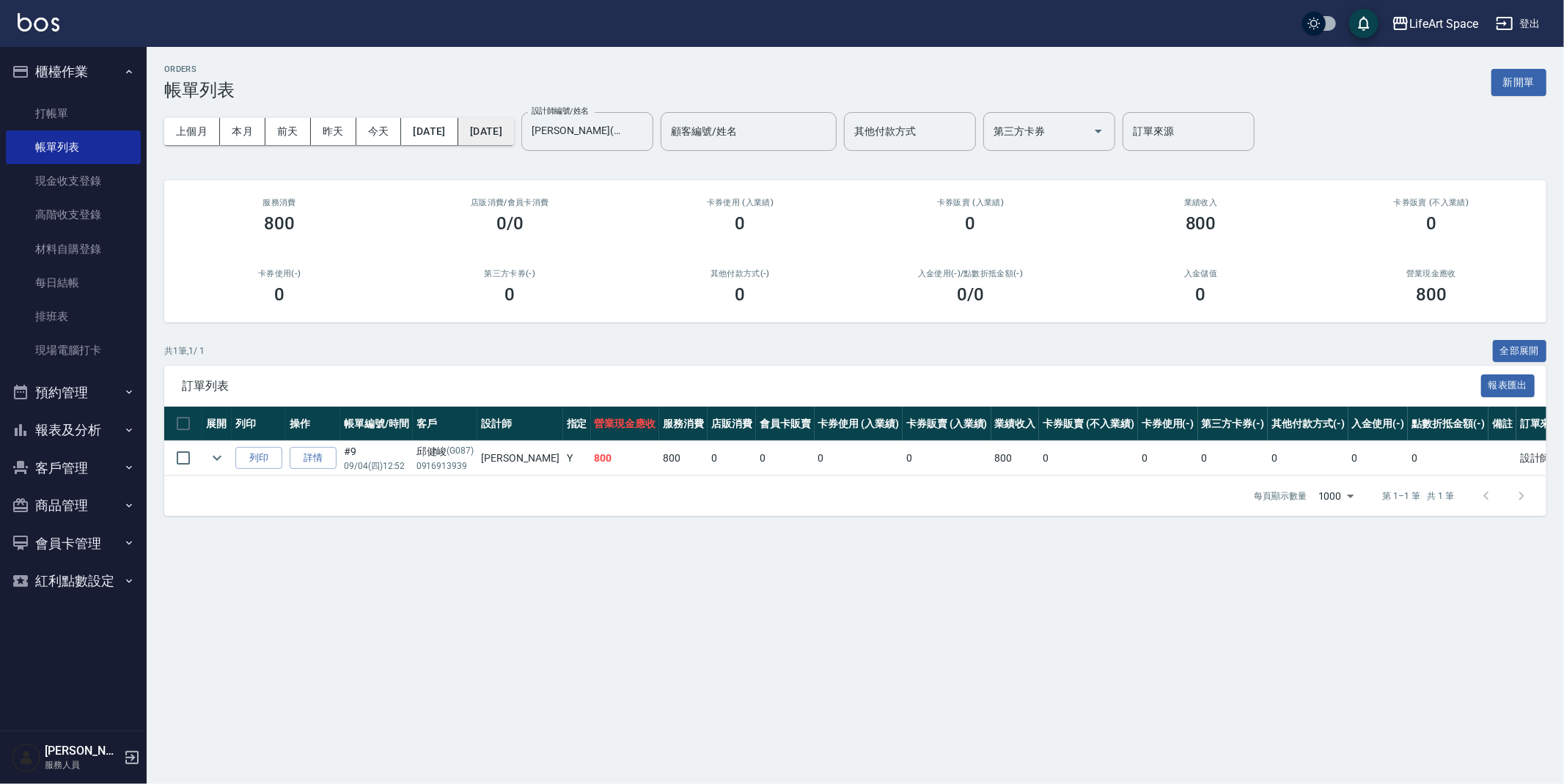
click at [515, 135] on button "[DATE]" at bounding box center [486, 131] width 56 height 27
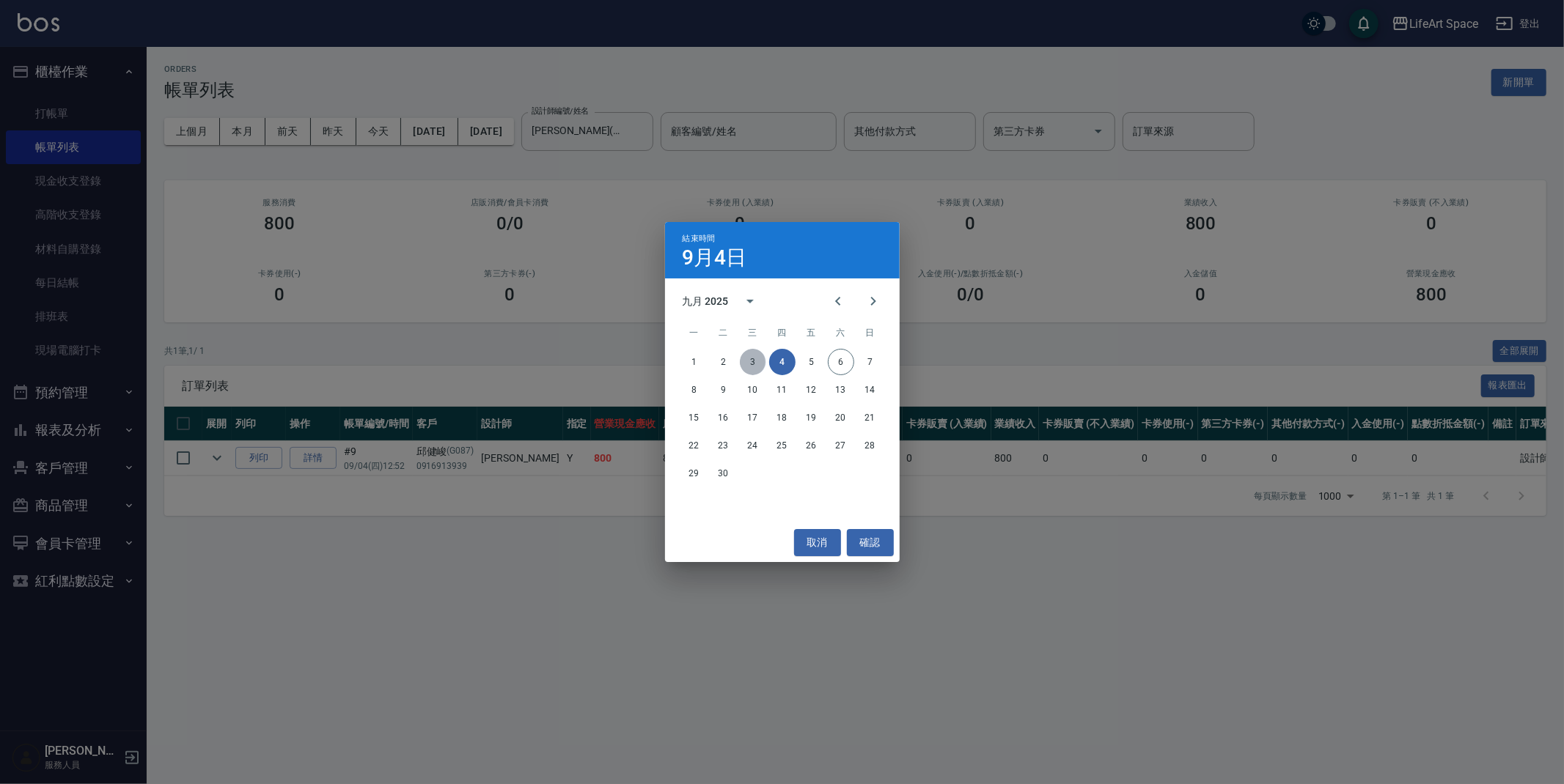
click at [752, 361] on button "3" at bounding box center [753, 362] width 26 height 26
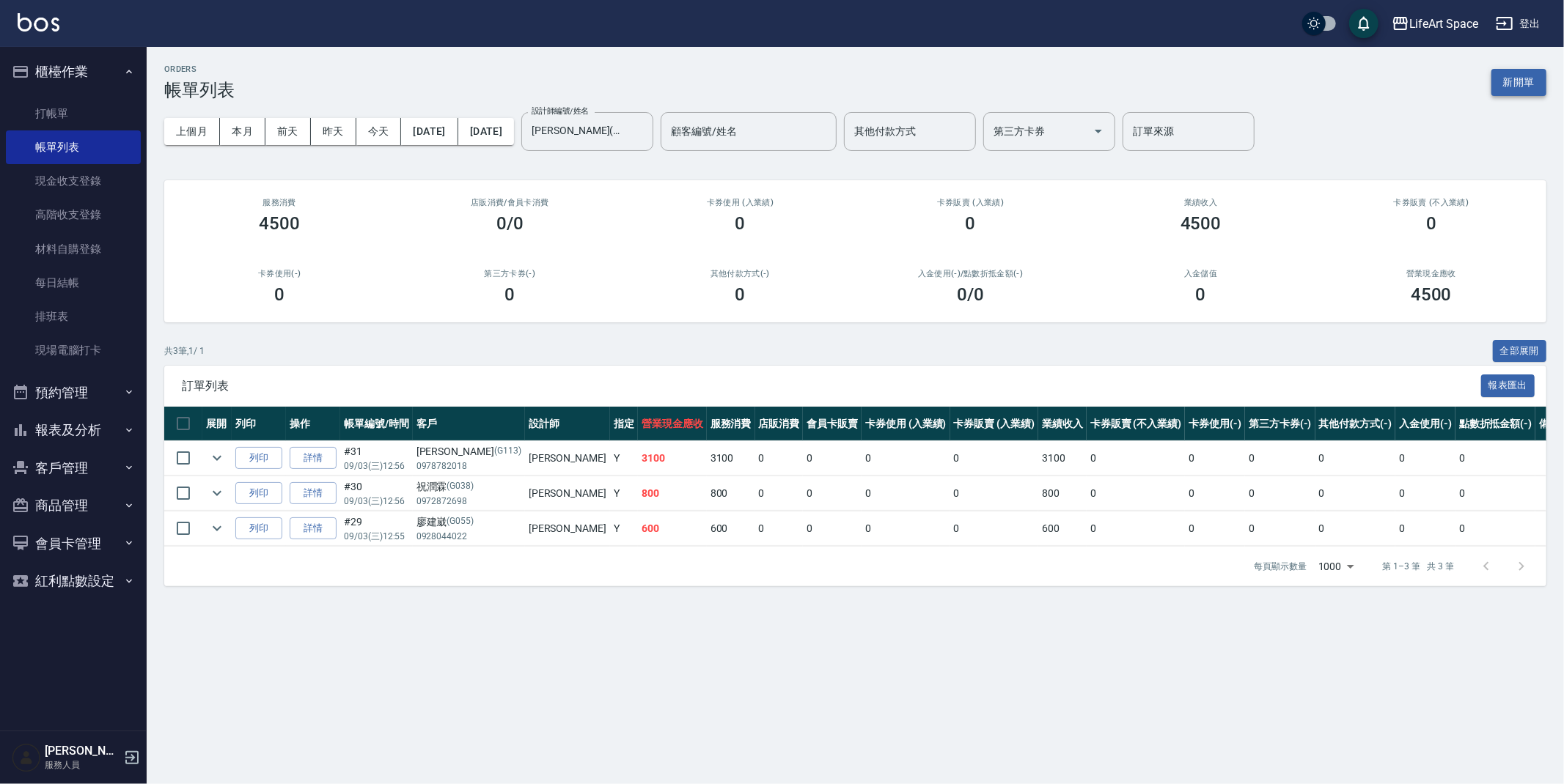
click at [1526, 77] on button "新開單" at bounding box center [1519, 82] width 55 height 27
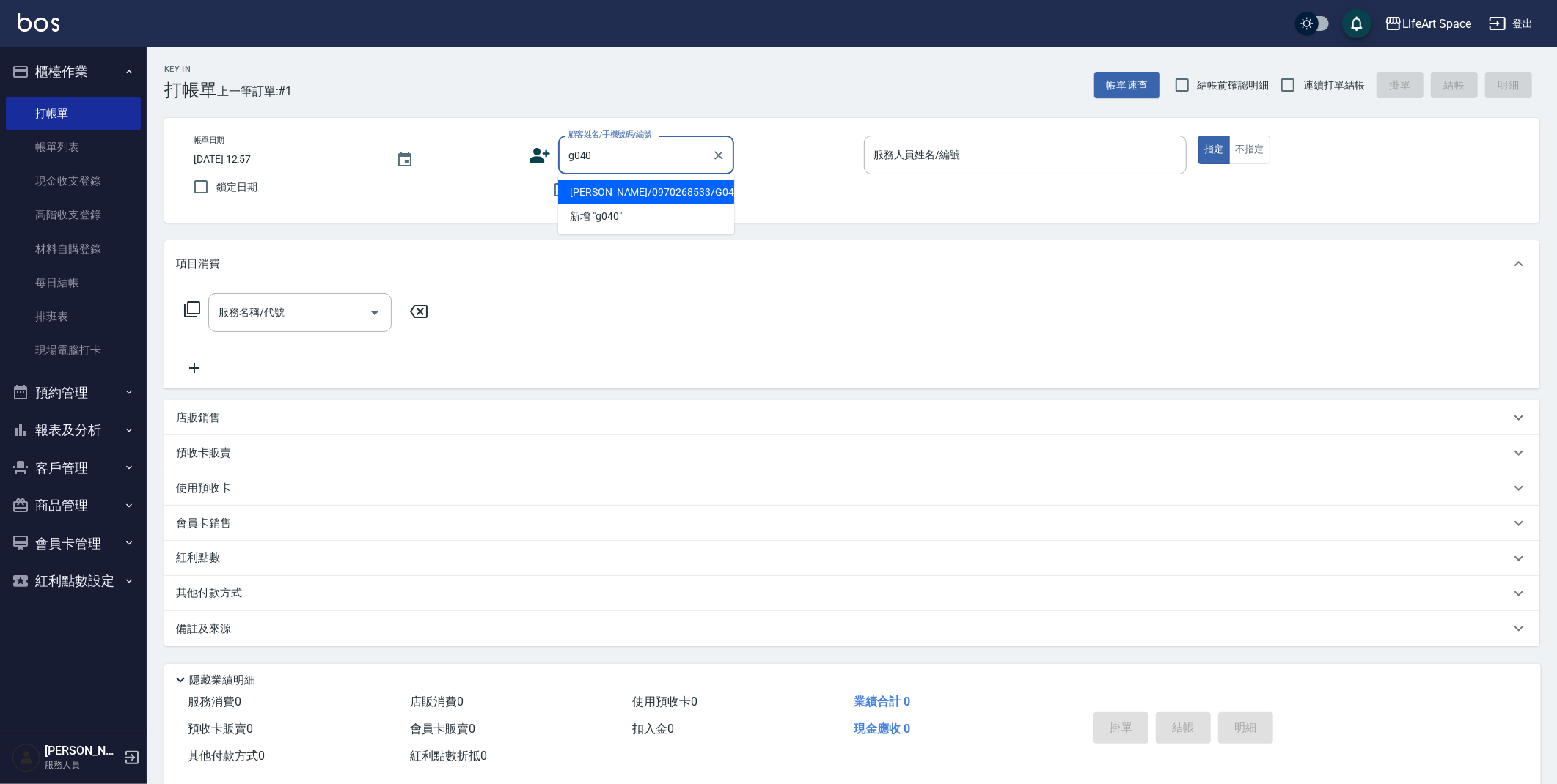
click at [679, 191] on li "[PERSON_NAME]/0970268533/G040" at bounding box center [646, 193] width 176 height 24
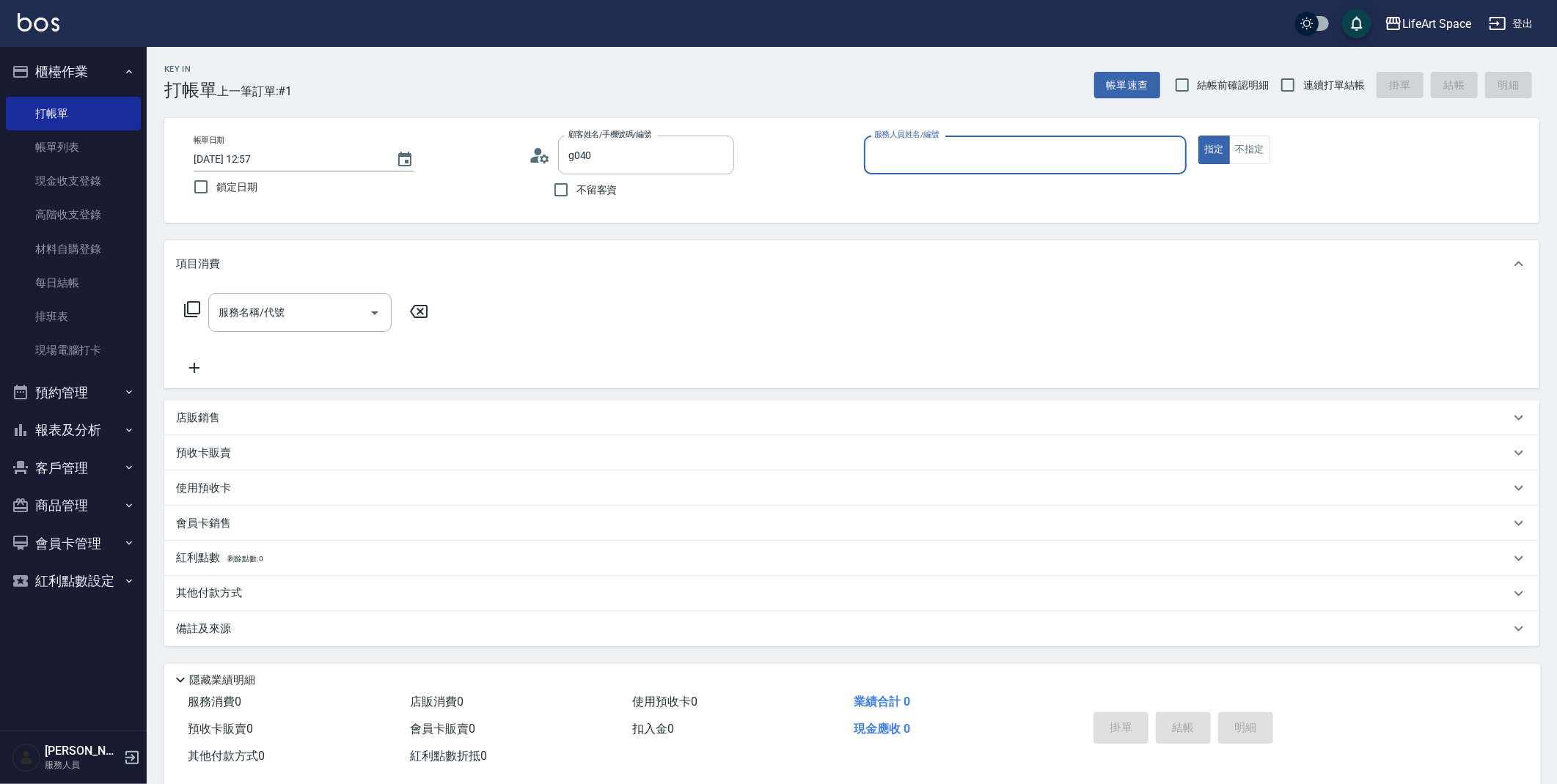
type input "[PERSON_NAME]/0970268533/G040"
type input "[PERSON_NAME](無代號)"
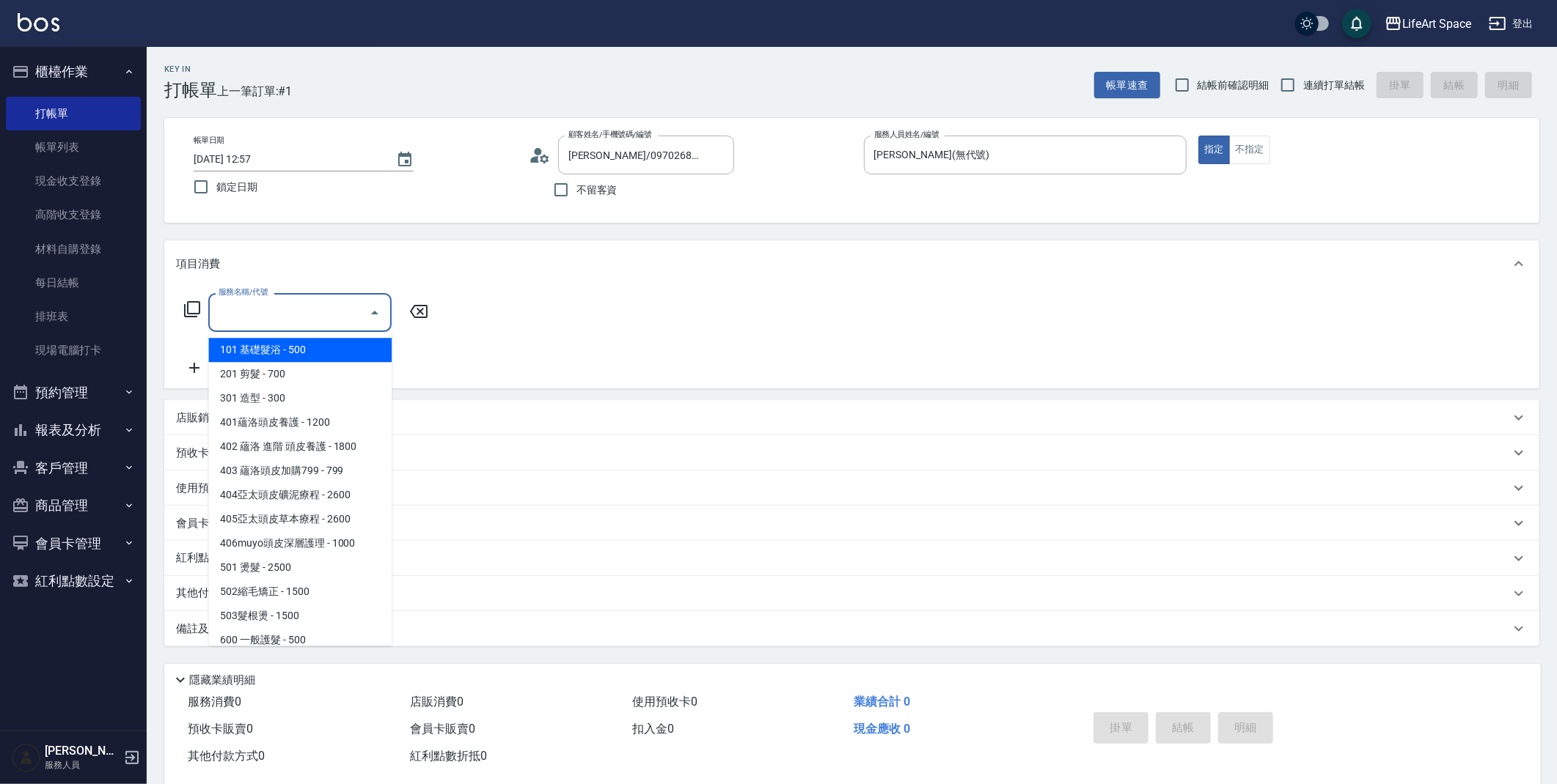
click at [250, 306] on div "服務名稱/代號 服務名稱/代號" at bounding box center [300, 312] width 184 height 39
click at [271, 380] on span "201 剪髮 - 700" at bounding box center [300, 374] width 184 height 24
type input "201 剪髮(201)"
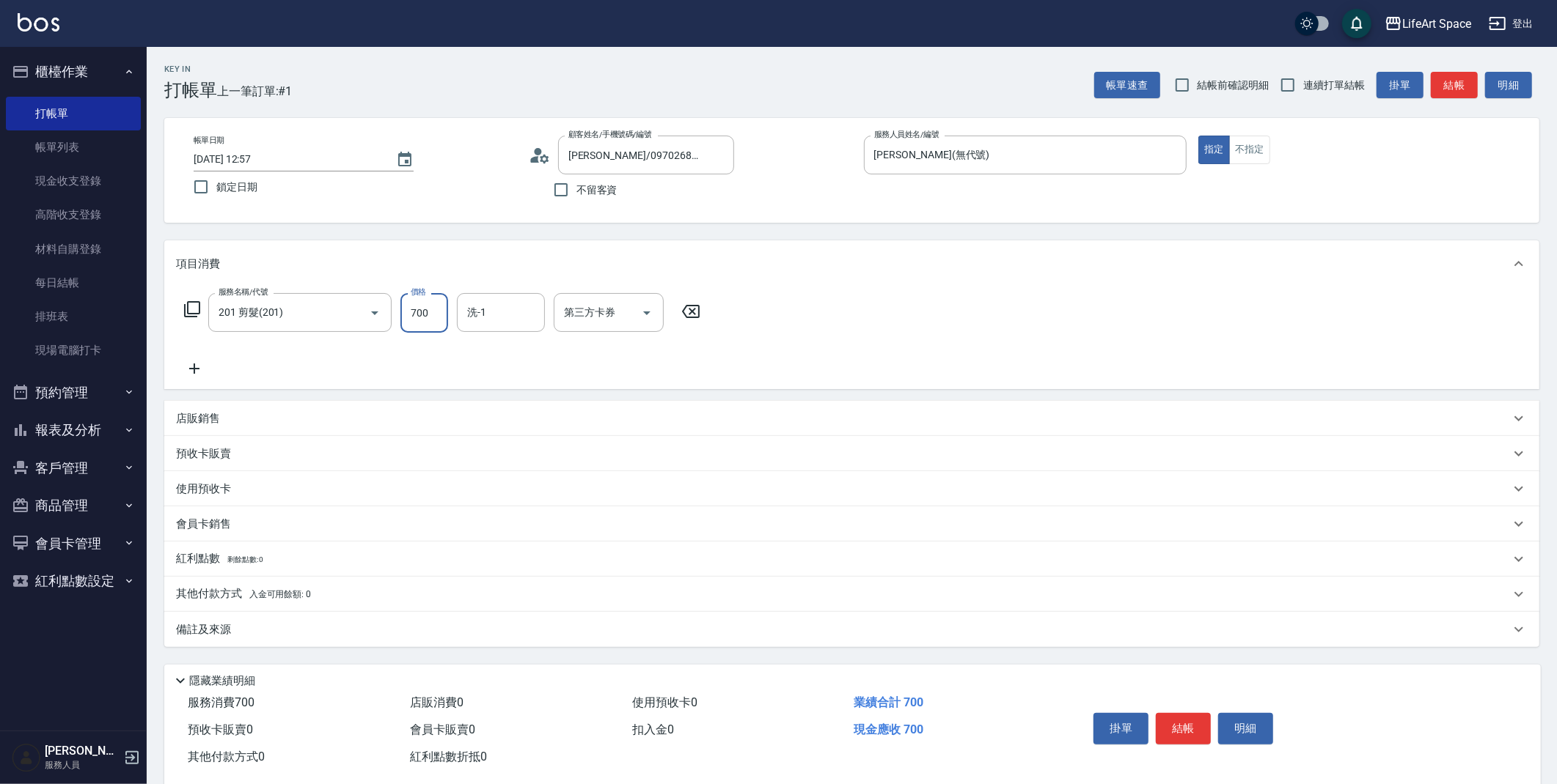
click at [414, 314] on input "700" at bounding box center [424, 312] width 47 height 40
type input "800"
click at [222, 626] on p "備註及來源" at bounding box center [203, 630] width 55 height 16
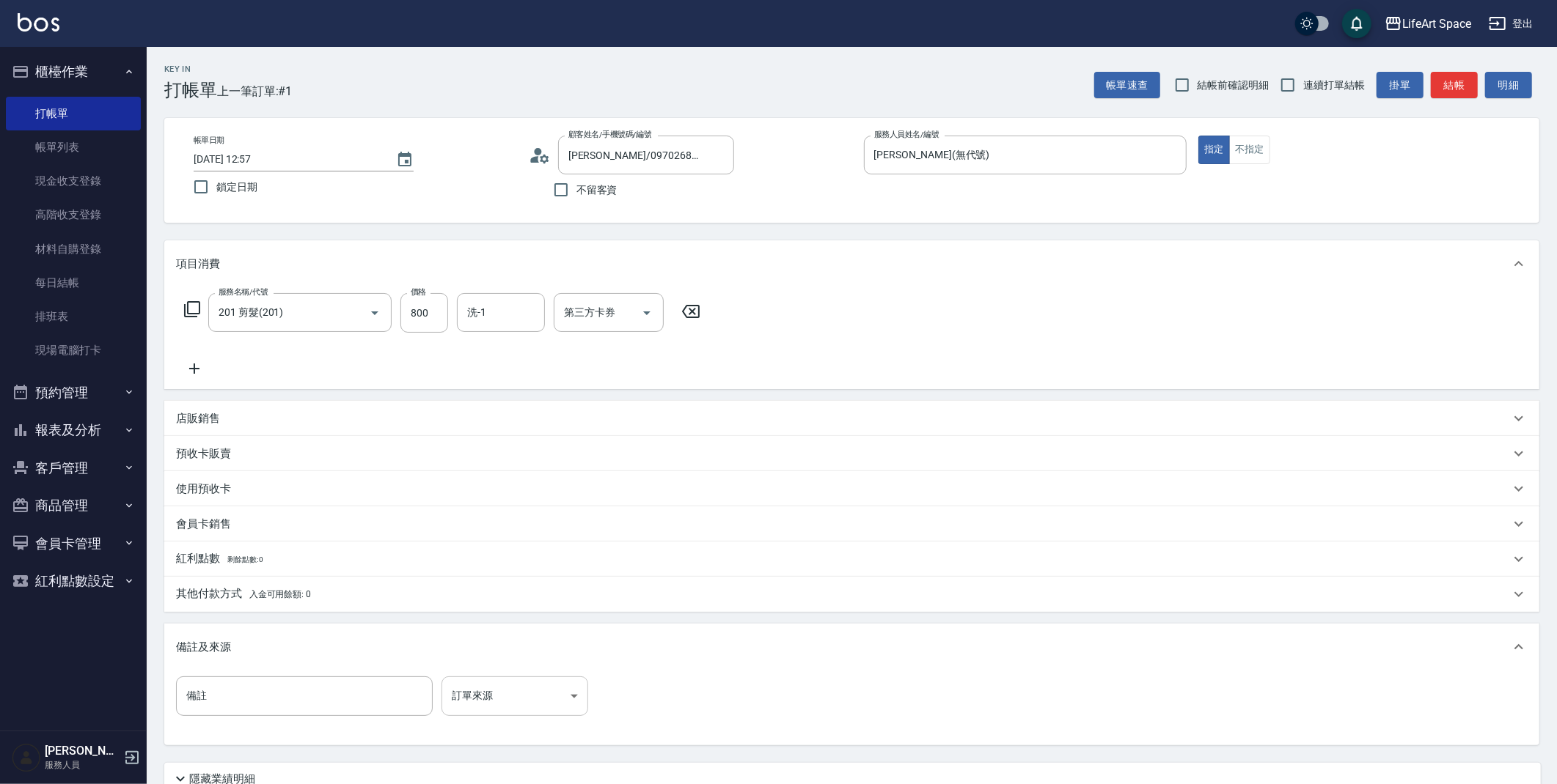
click at [532, 687] on body "LifeArt Space 登出 櫃檯作業 打帳單 帳單列表 現金收支登錄 高階收支登錄 材料自購登錄 每日結帳 排班表 現場電腦打卡 預約管理 預約管理 單…" at bounding box center [778, 452] width 1557 height 904
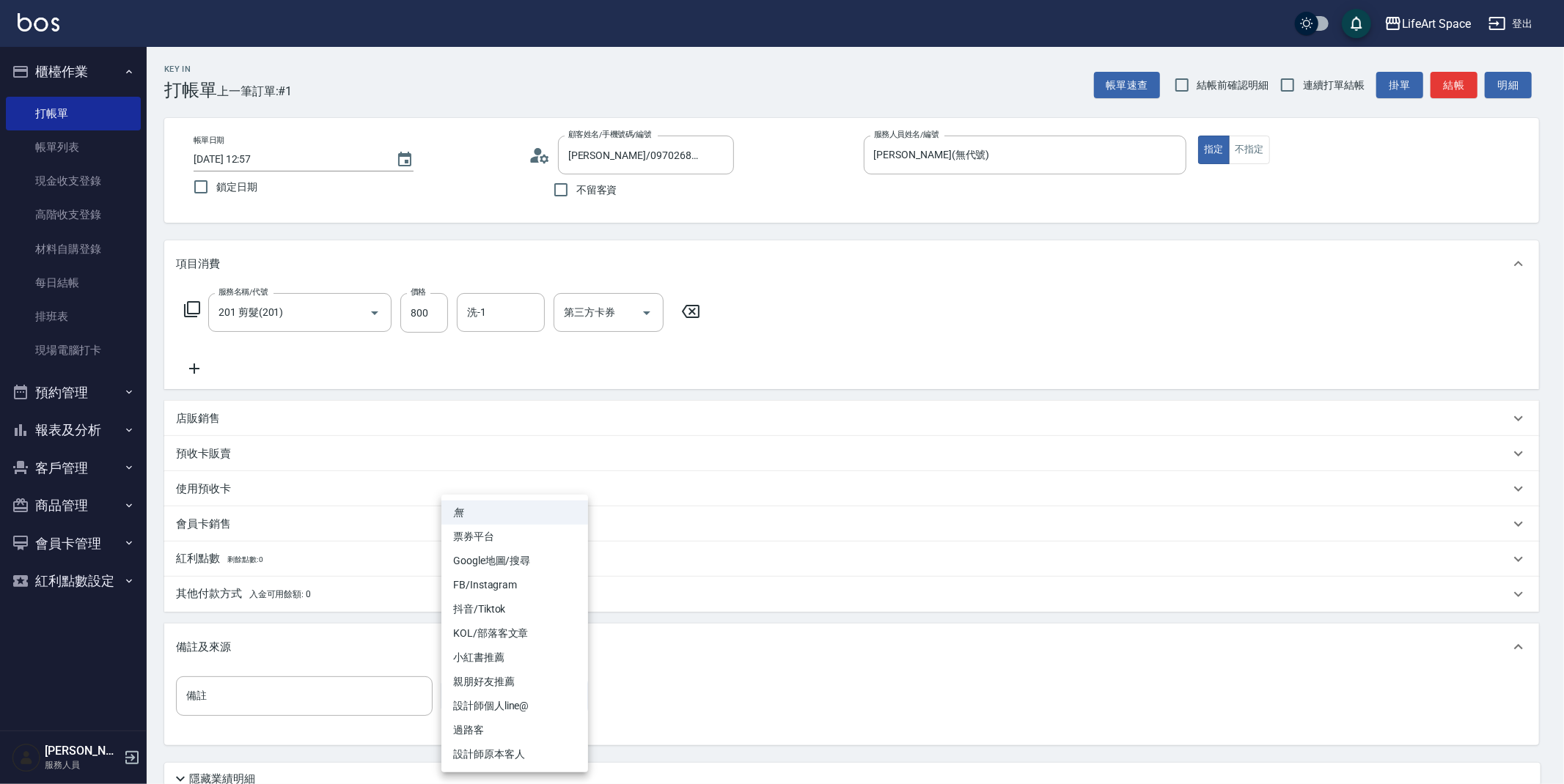
click at [515, 747] on li "設計師原本客人" at bounding box center [515, 754] width 146 height 24
type input "設計師原本客人"
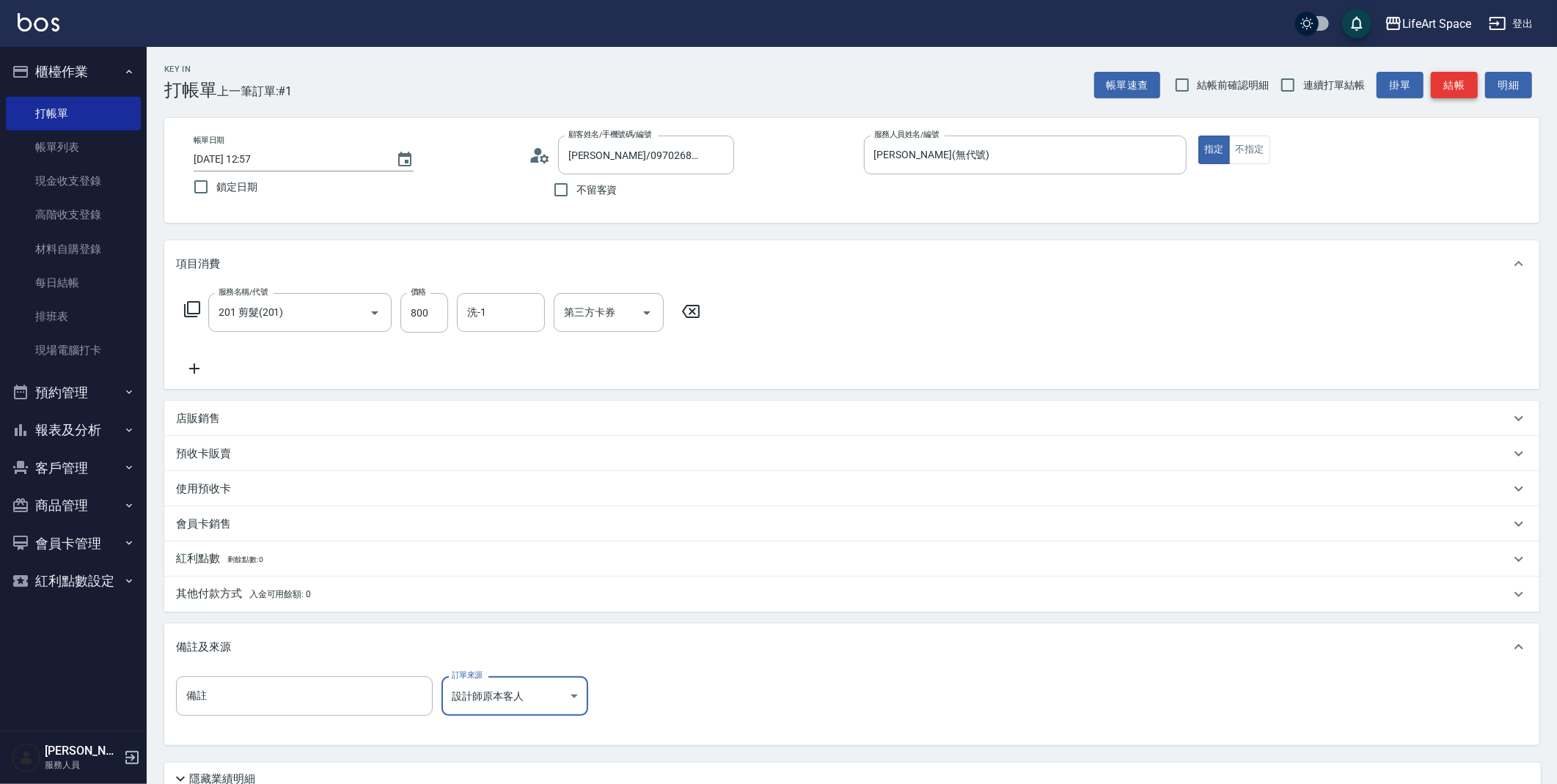
click at [1463, 90] on button "結帳" at bounding box center [1453, 85] width 47 height 27
